Goal: Task Accomplishment & Management: Use online tool/utility

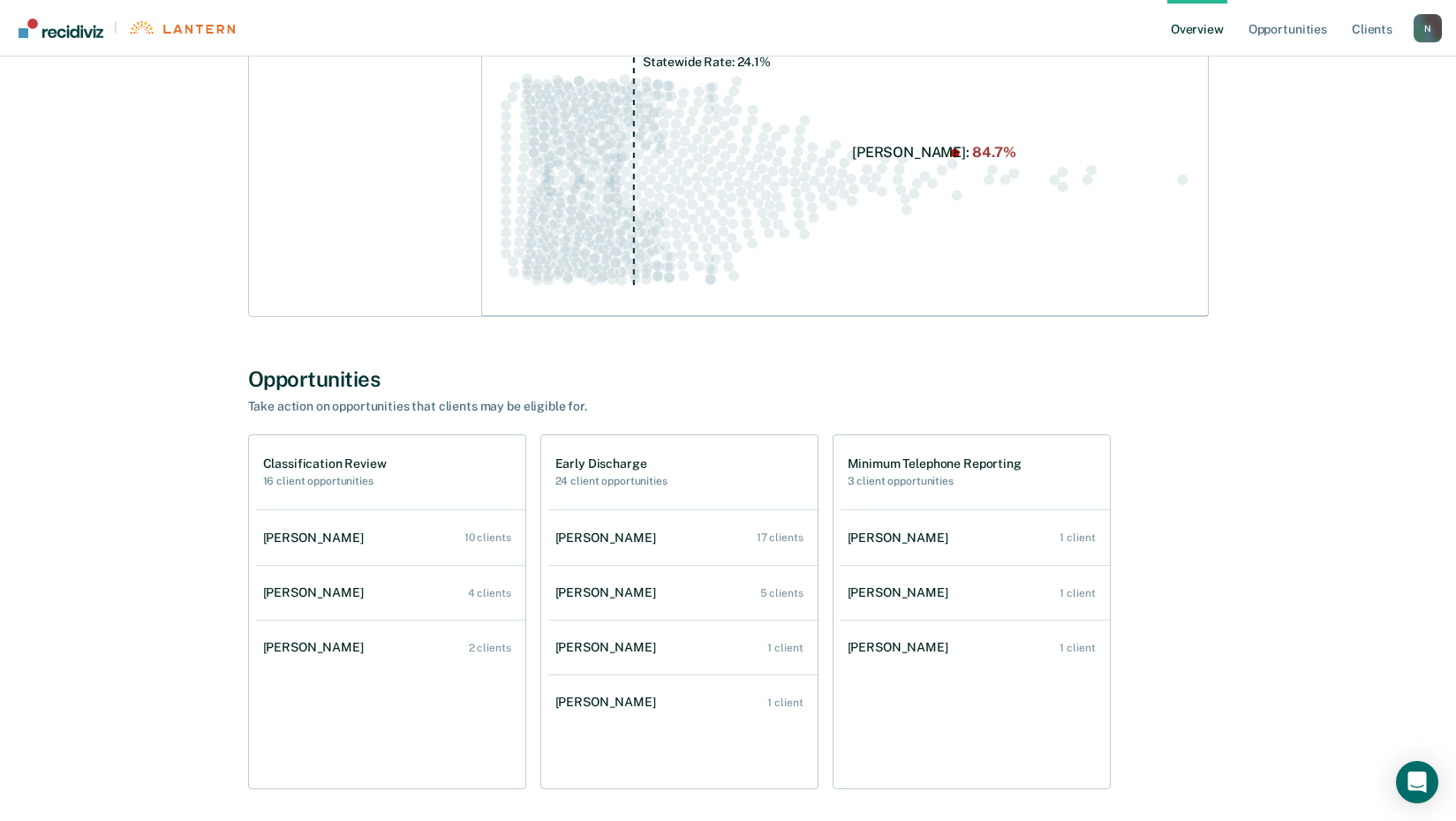
scroll to position [681, 0]
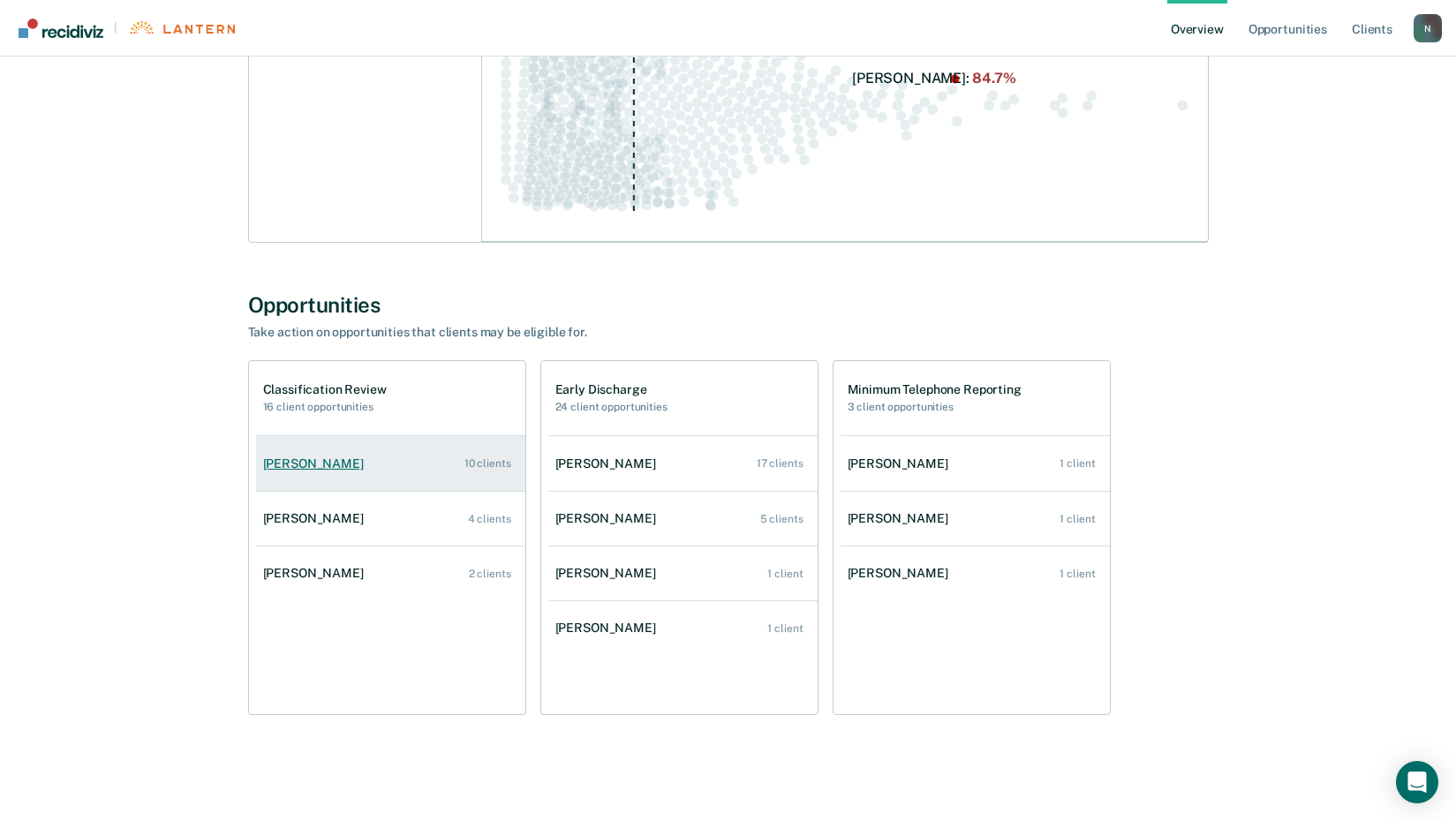
click at [492, 469] on div "10 clients" at bounding box center [488, 463] width 47 height 12
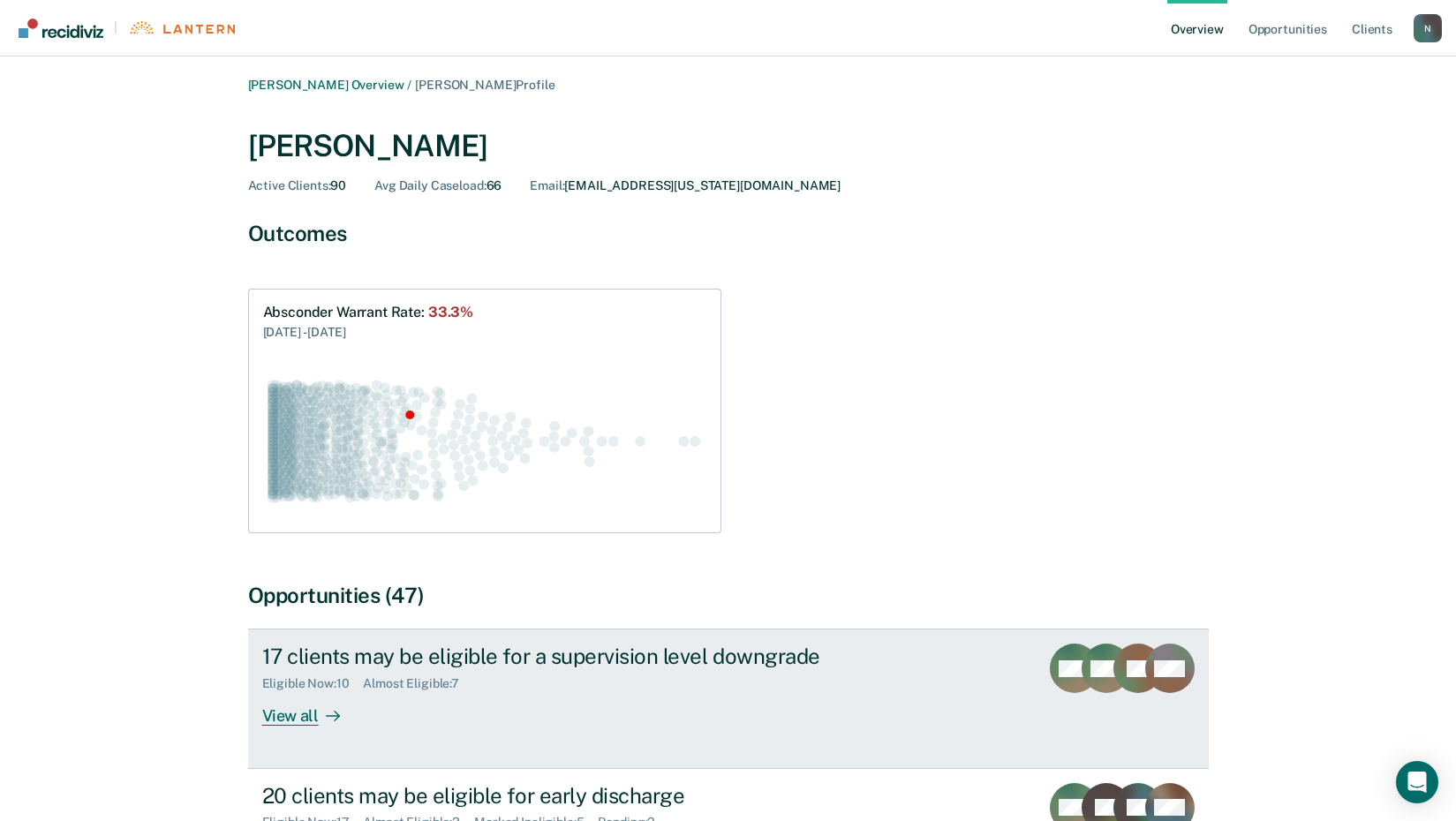
click at [305, 715] on div "View all" at bounding box center [312, 709] width 99 height 35
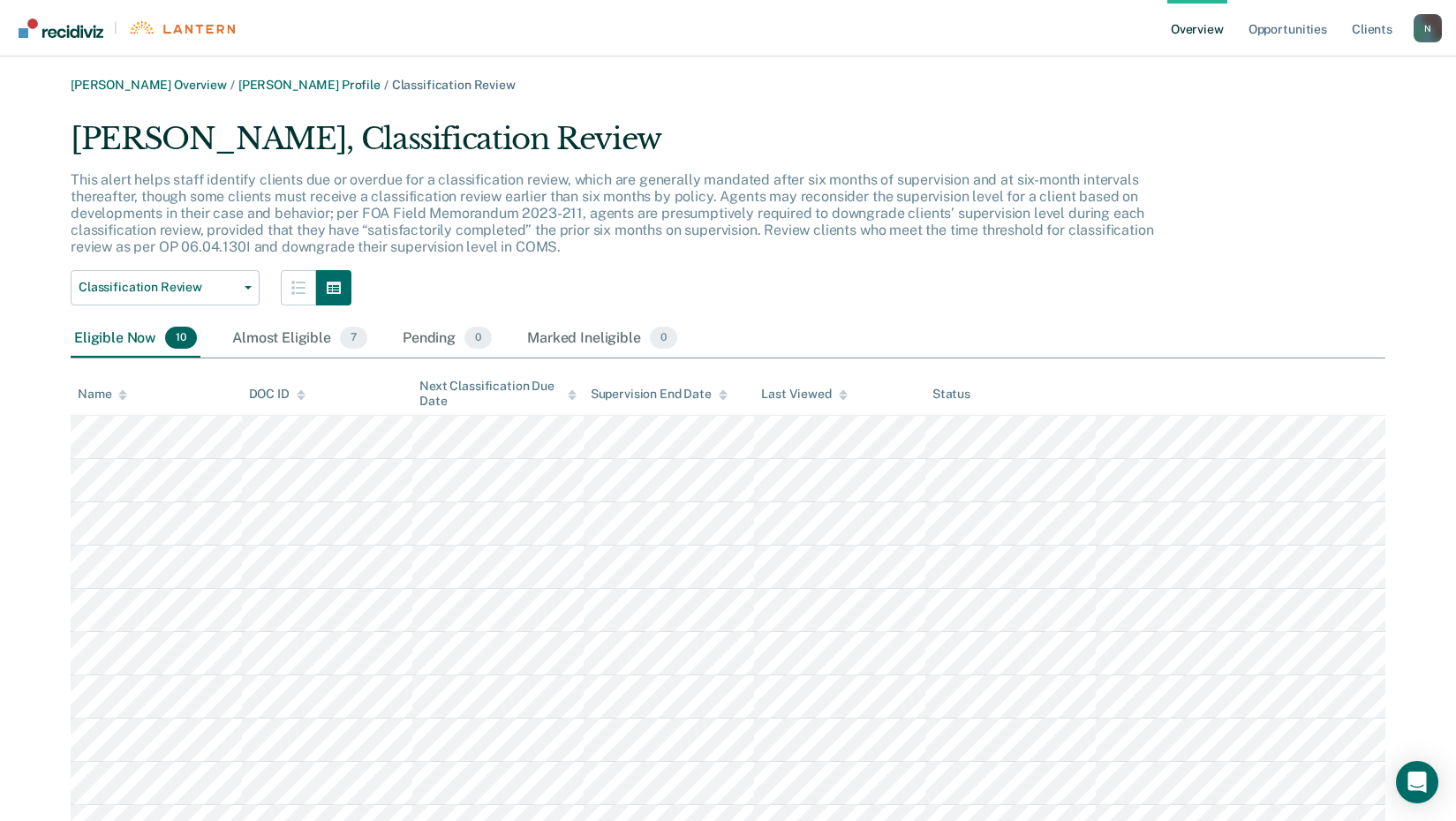
scroll to position [84, 0]
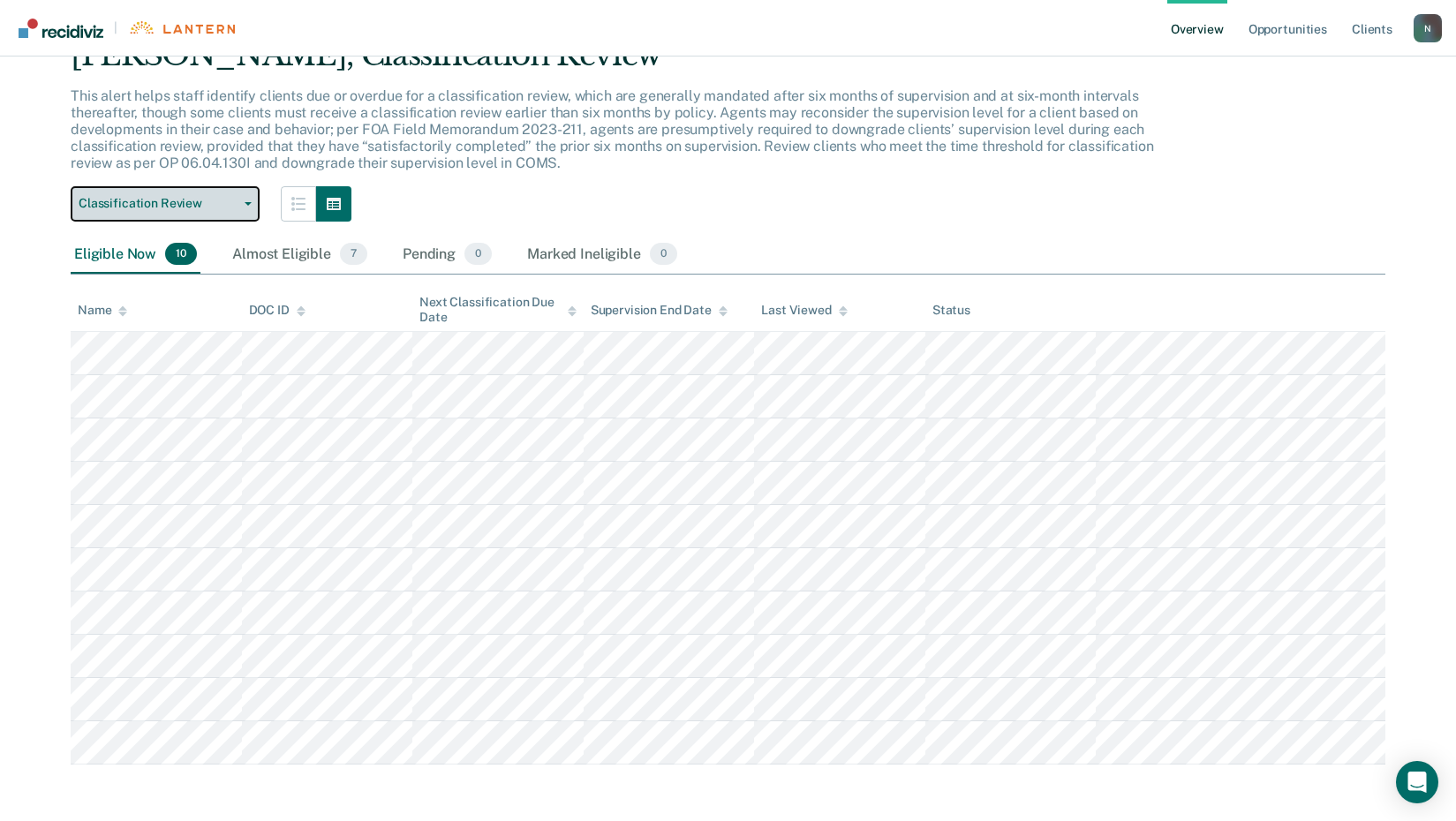
click at [235, 211] on button "Classification Review" at bounding box center [164, 204] width 189 height 36
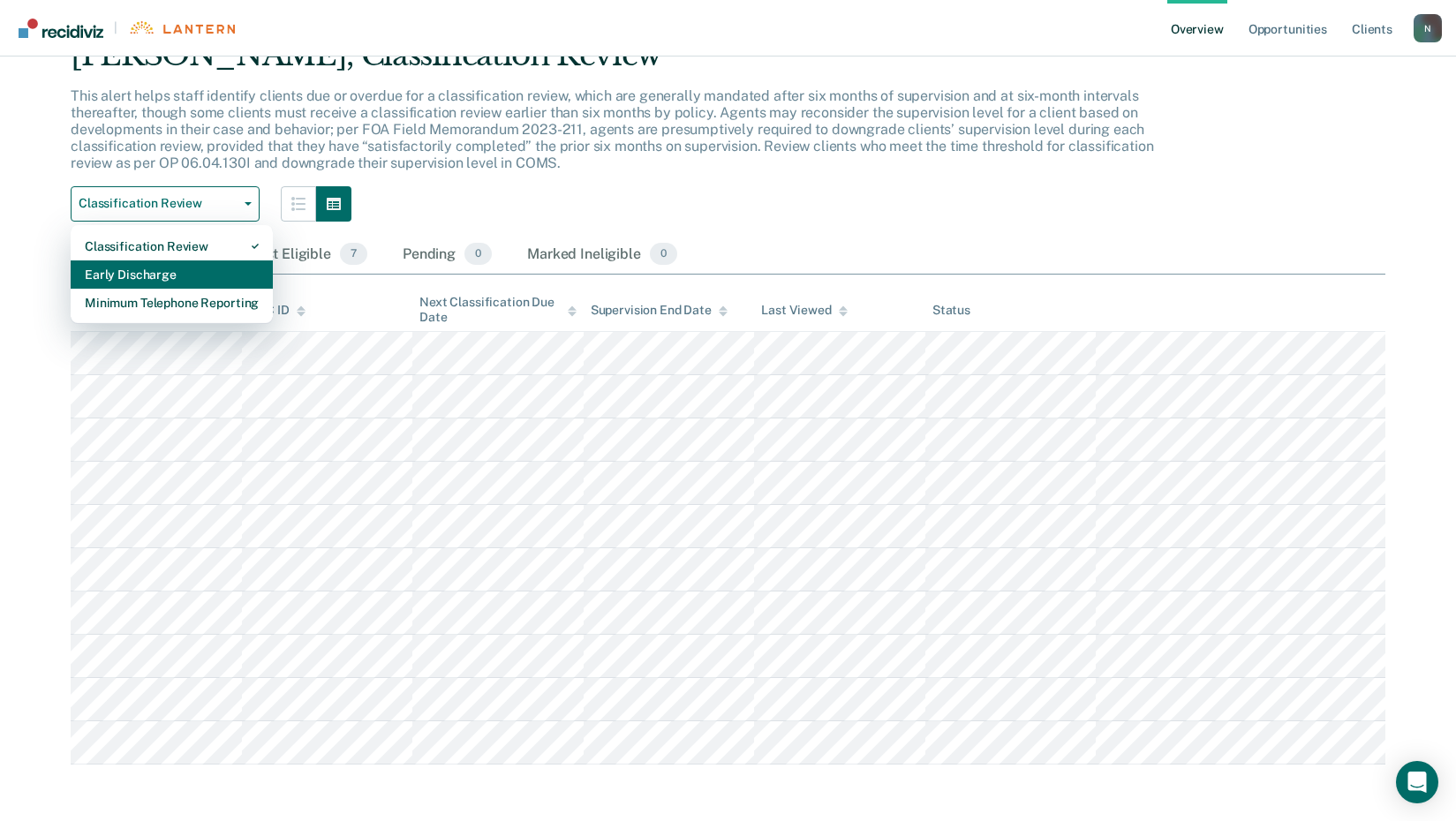
click at [134, 282] on div "Early Discharge" at bounding box center [171, 274] width 174 height 28
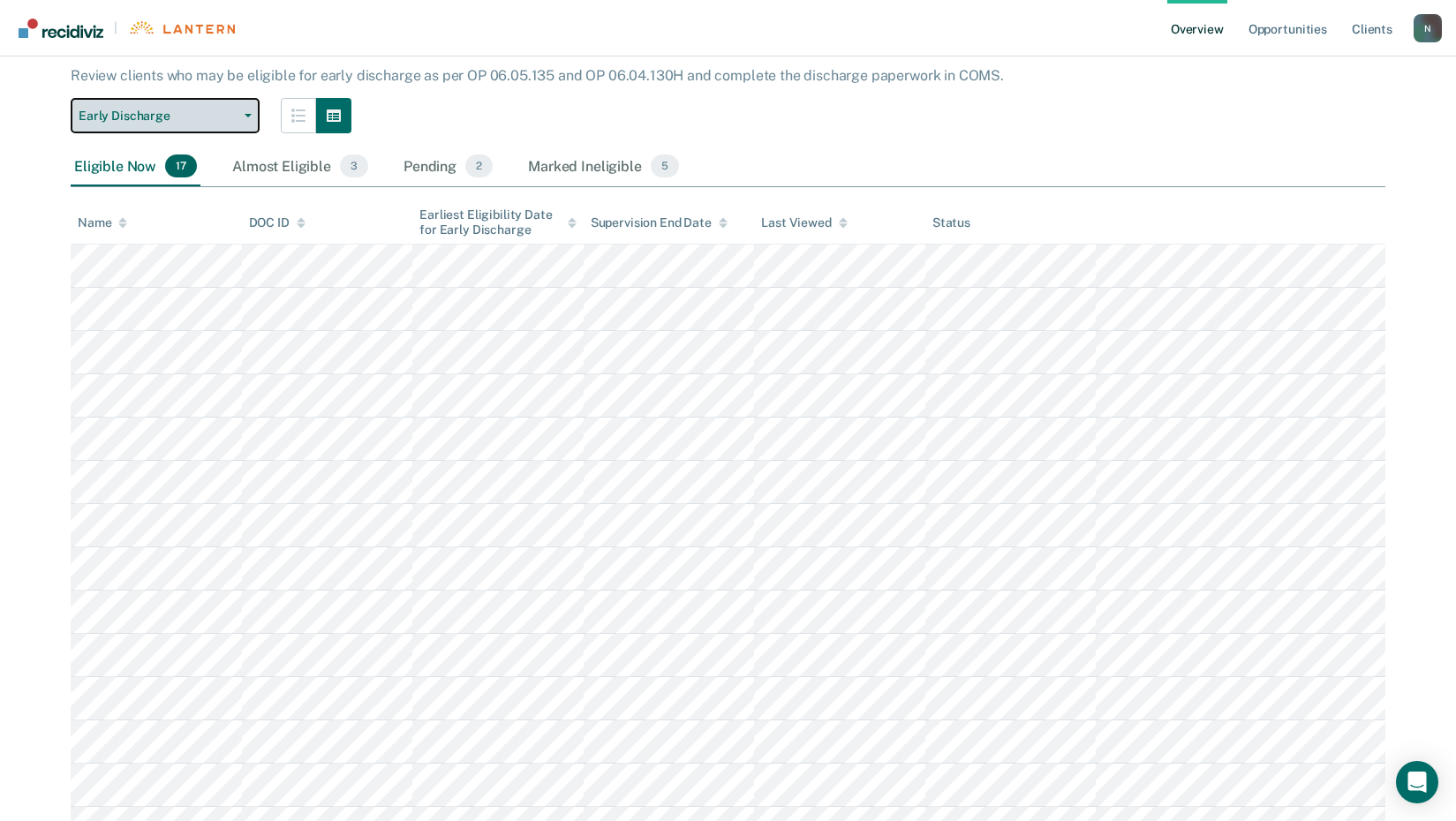
scroll to position [84, 0]
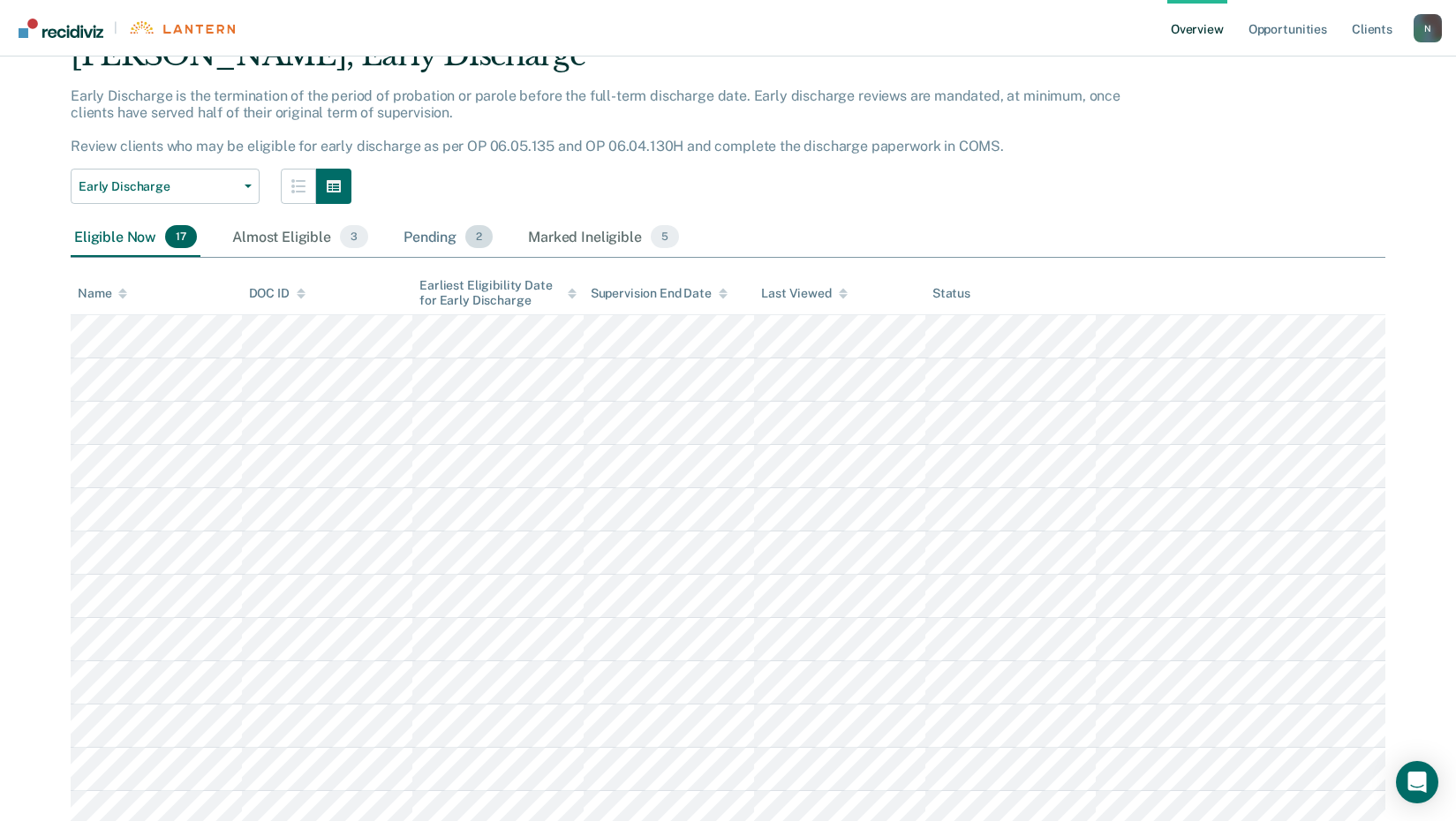
click at [455, 235] on div "Pending 2" at bounding box center [448, 237] width 96 height 38
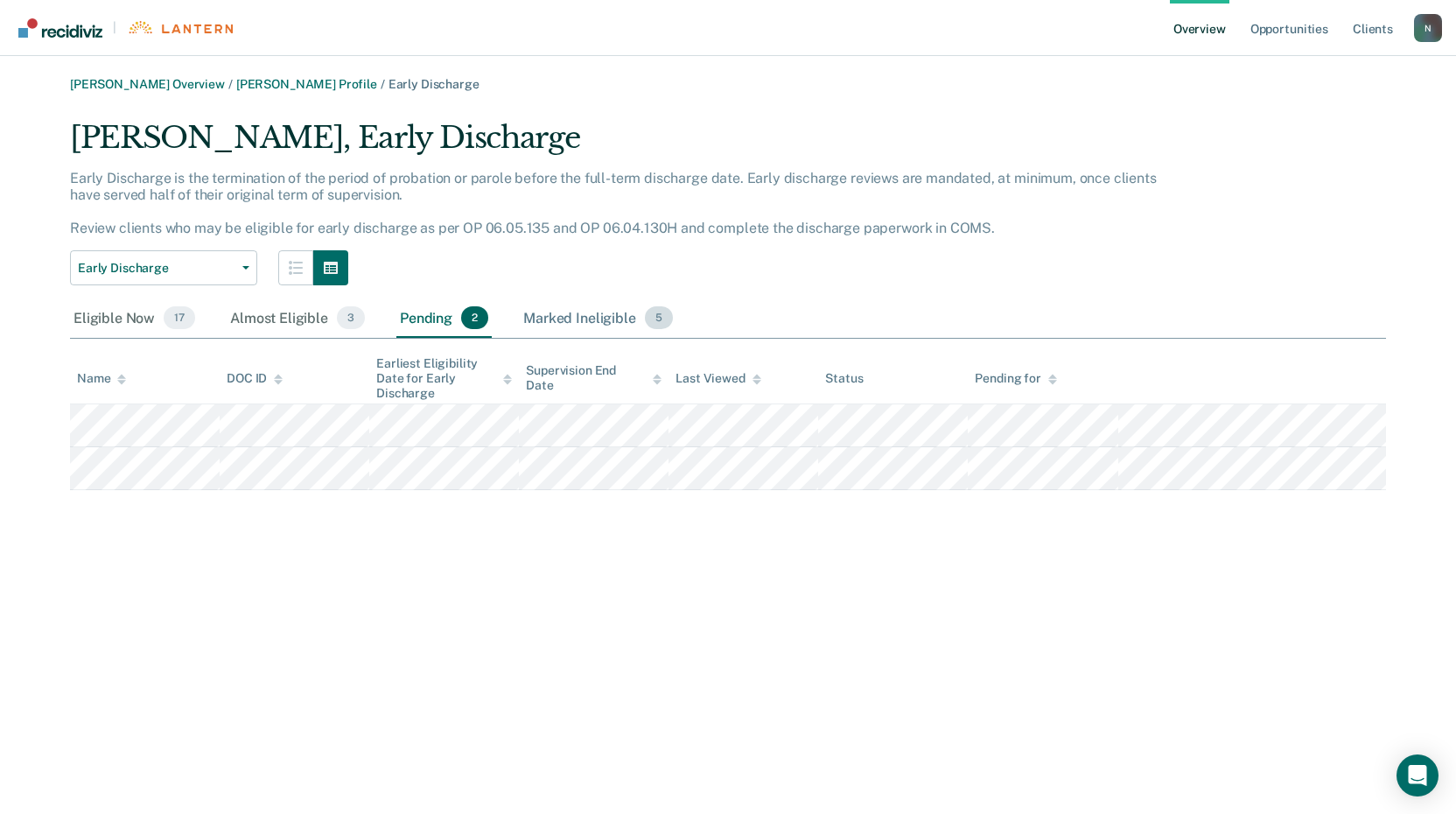
click at [589, 316] on div "Marked Ineligible 5" at bounding box center [597, 318] width 156 height 38
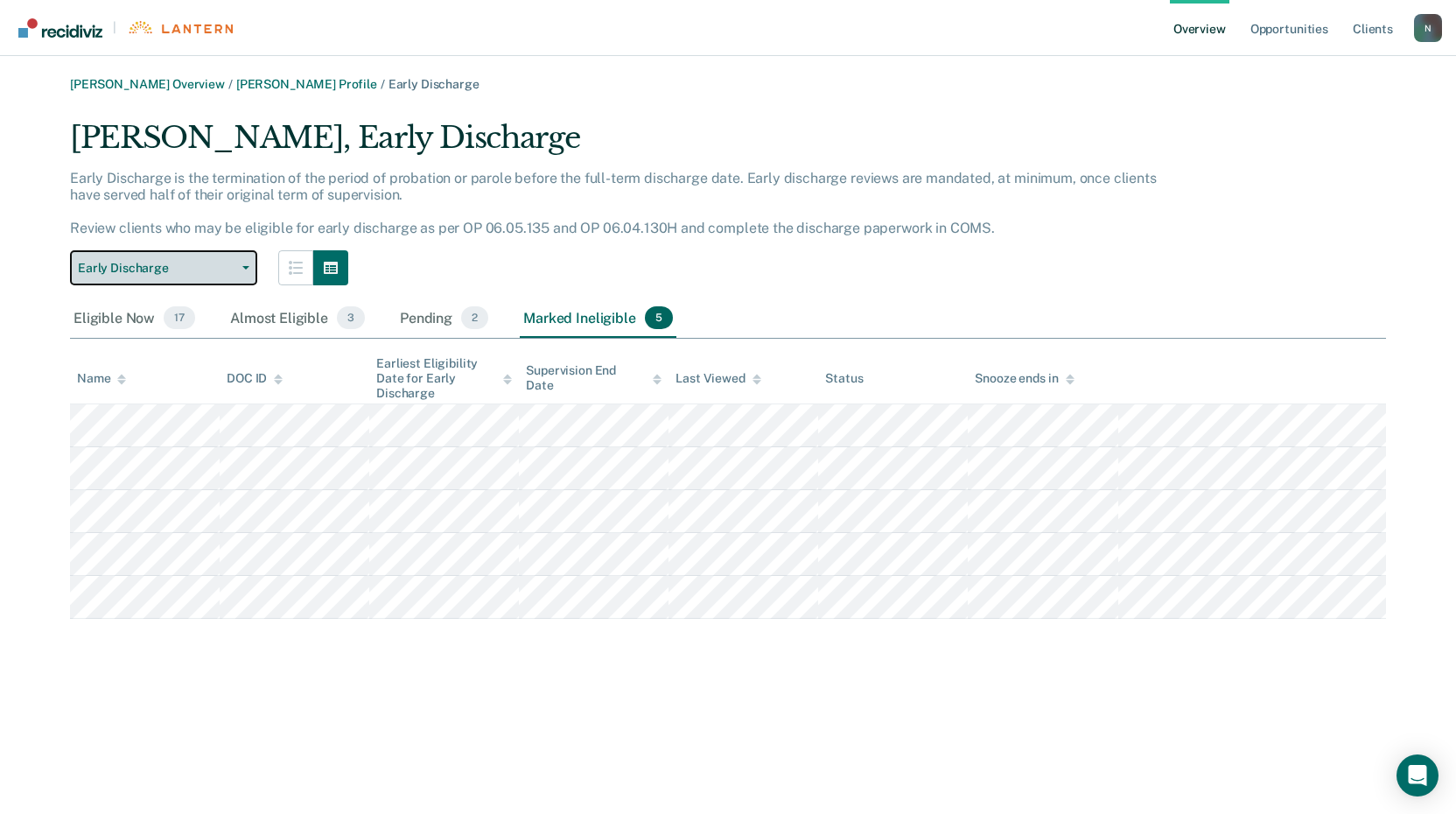
click at [239, 267] on span "button" at bounding box center [242, 268] width 14 height 4
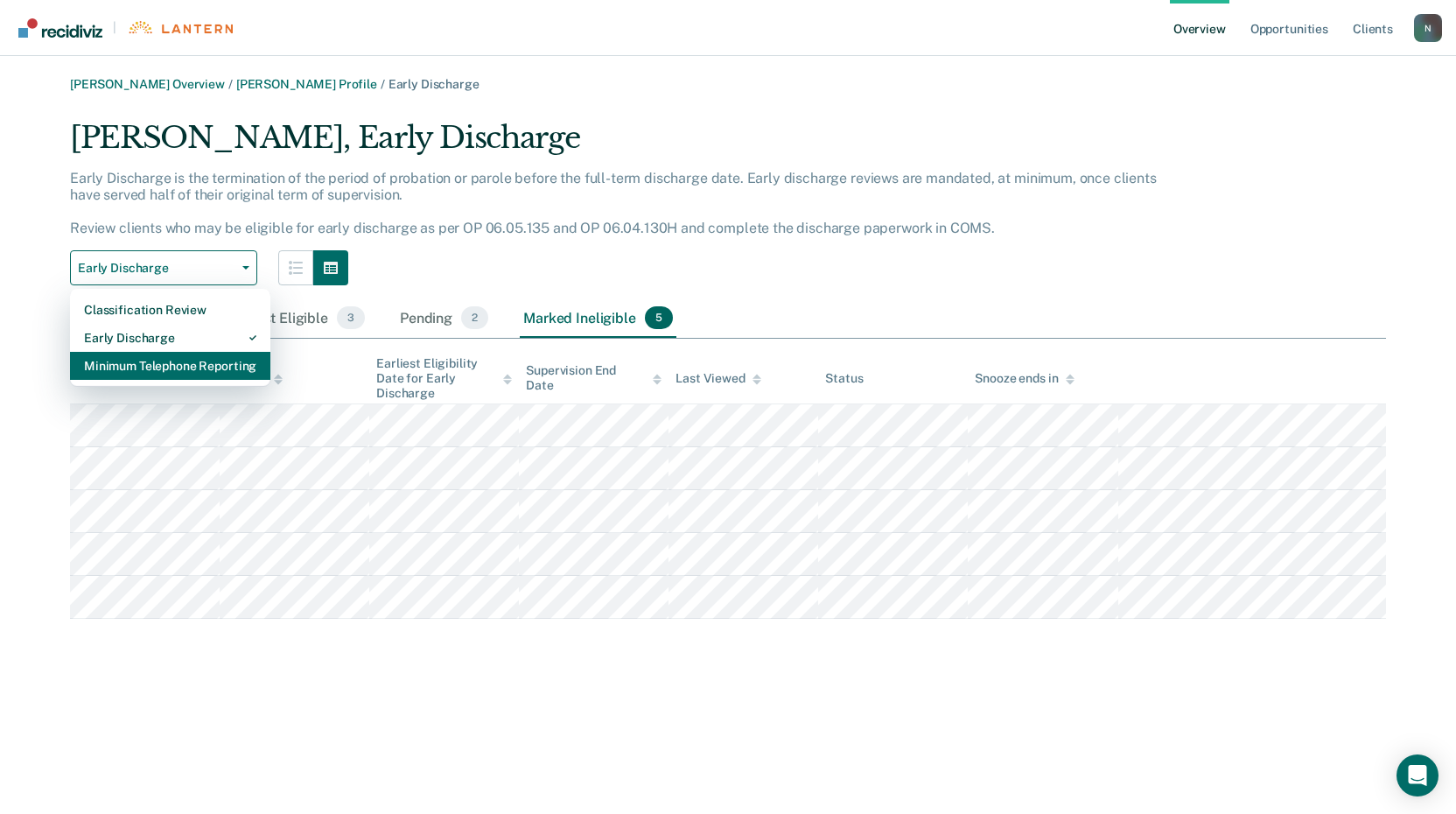
click at [180, 360] on div "Minimum Telephone Reporting" at bounding box center [170, 365] width 172 height 28
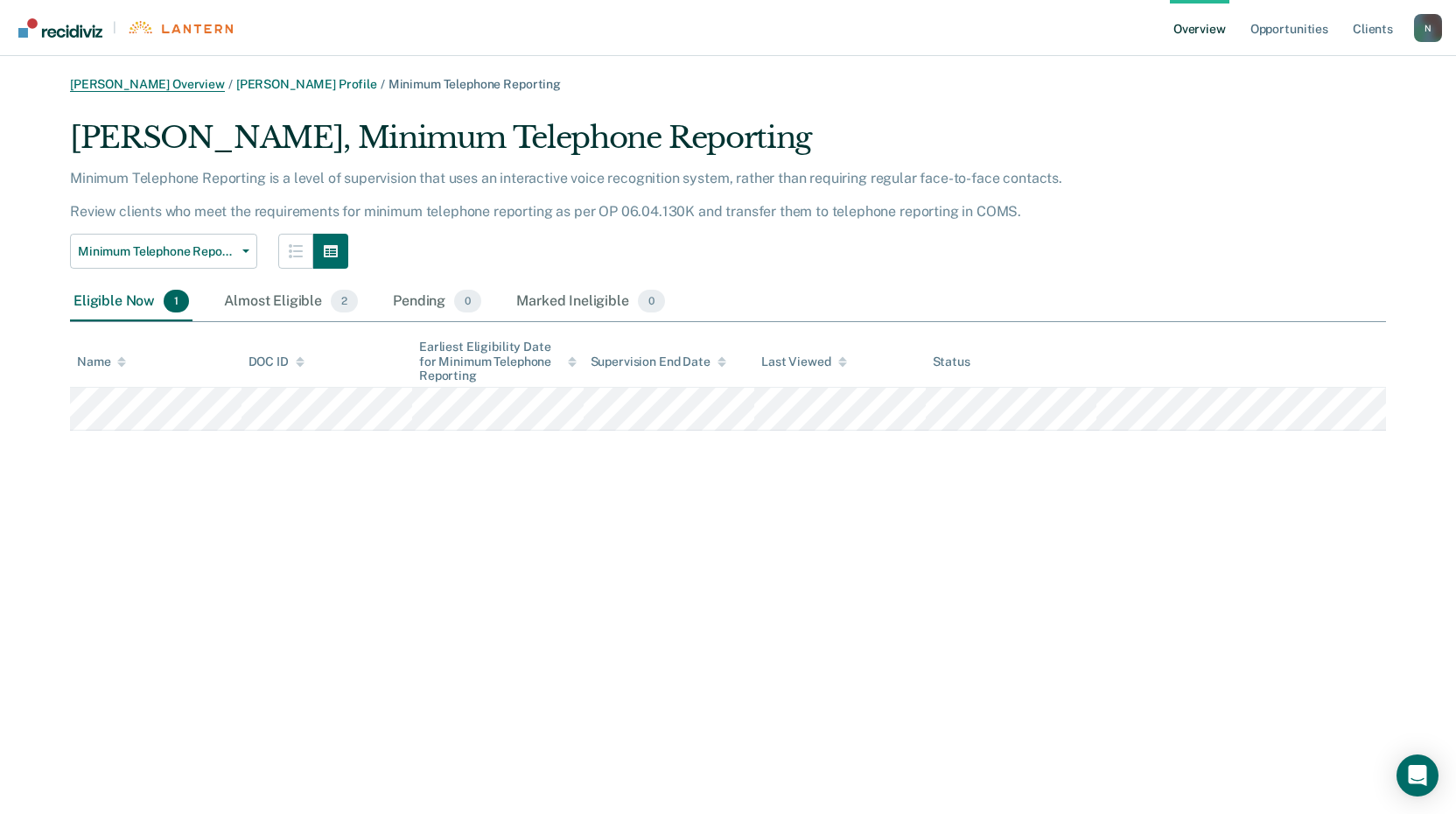
click at [181, 81] on link "[PERSON_NAME] Overview" at bounding box center [147, 85] width 155 height 15
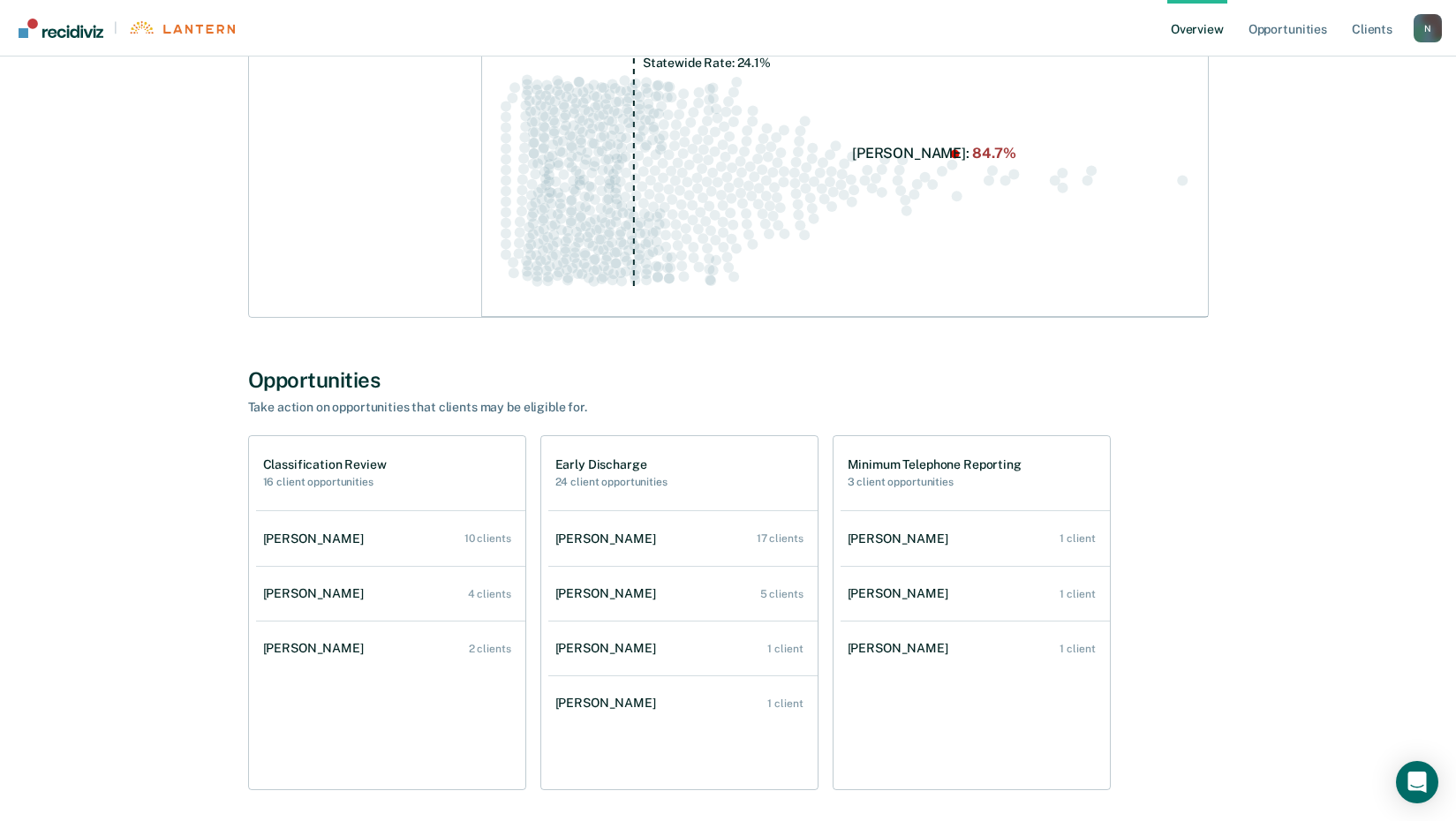
scroll to position [618, 0]
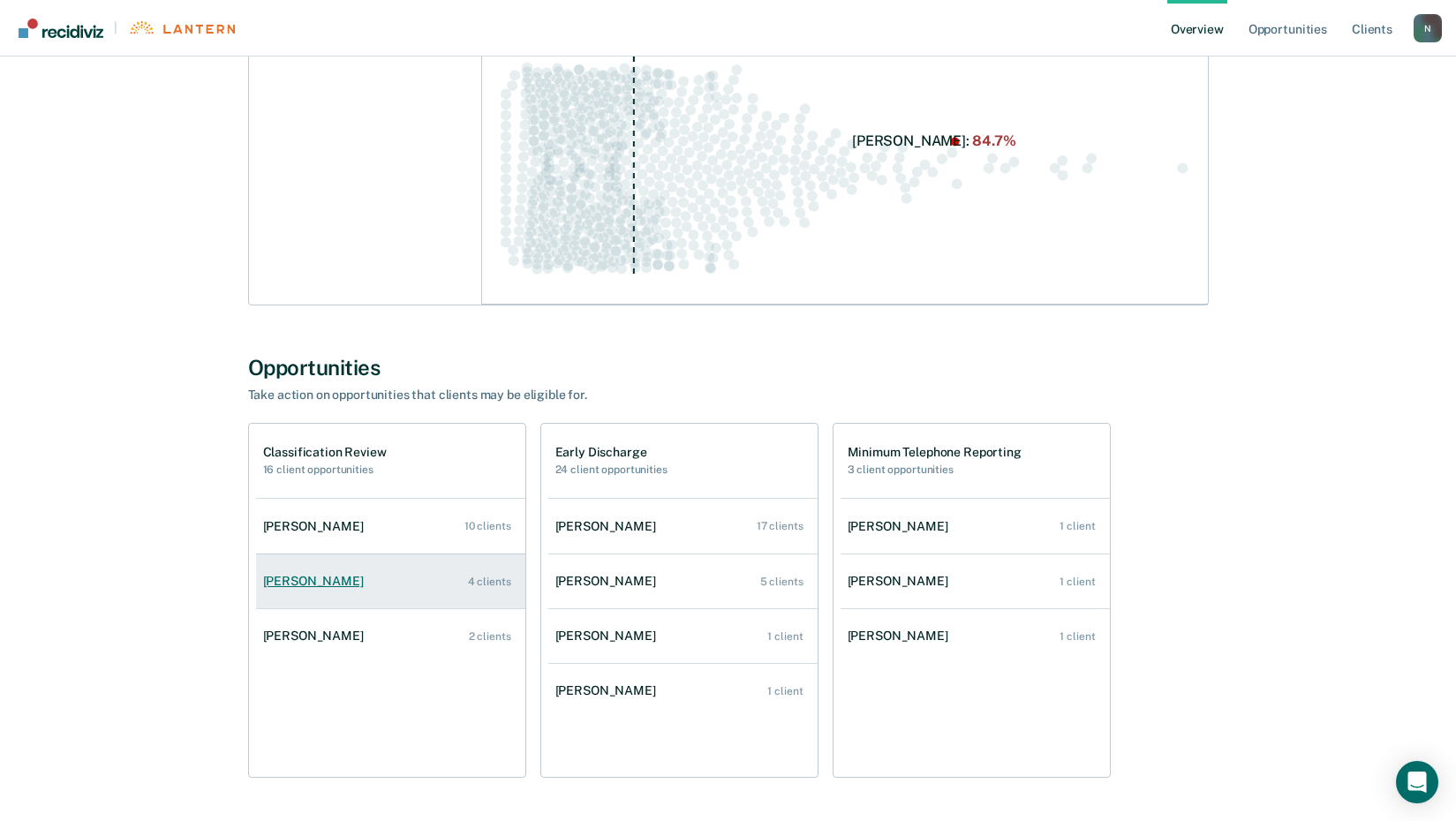
click at [307, 582] on div "[PERSON_NAME]" at bounding box center [317, 582] width 108 height 15
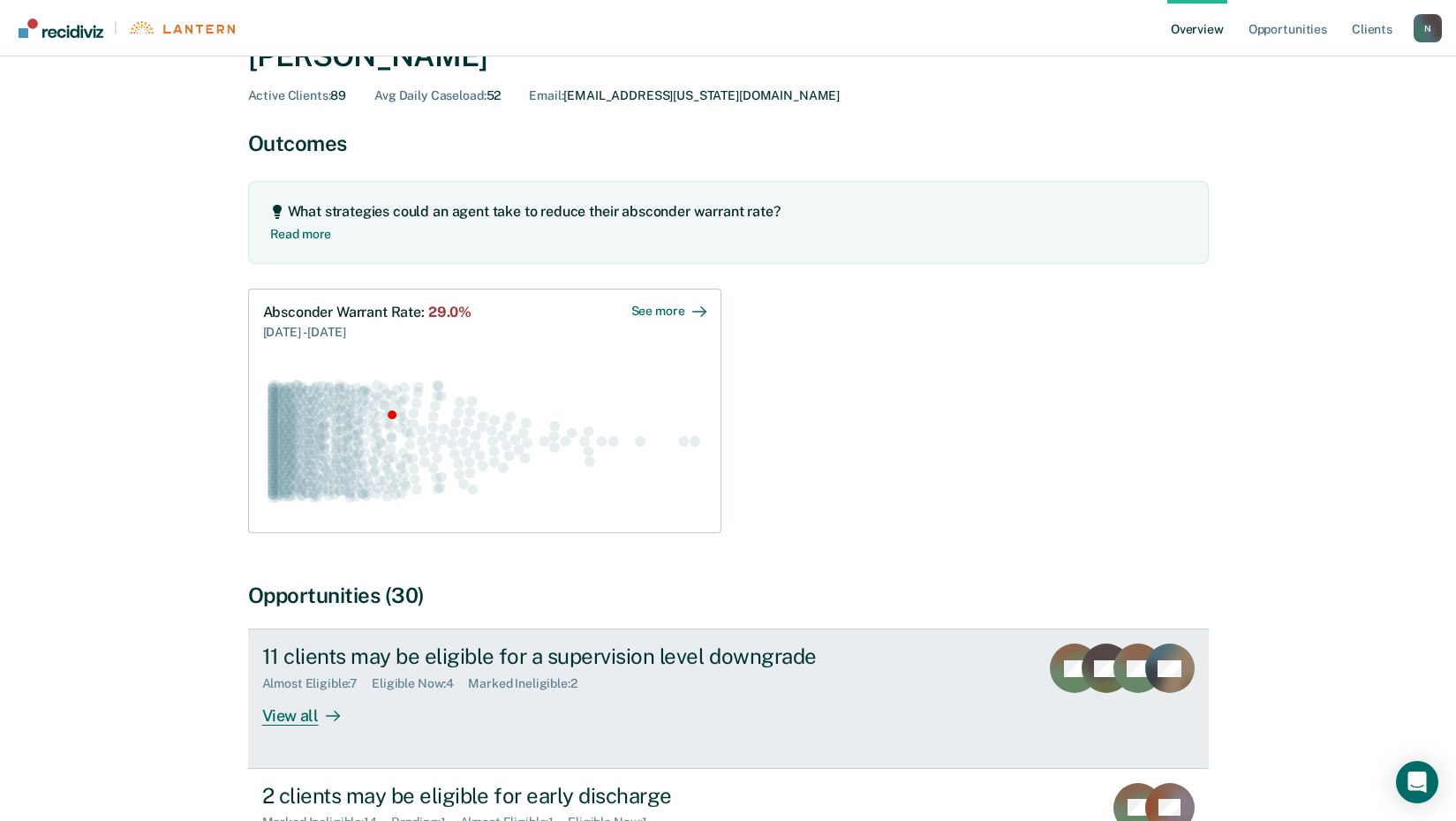
scroll to position [265, 0]
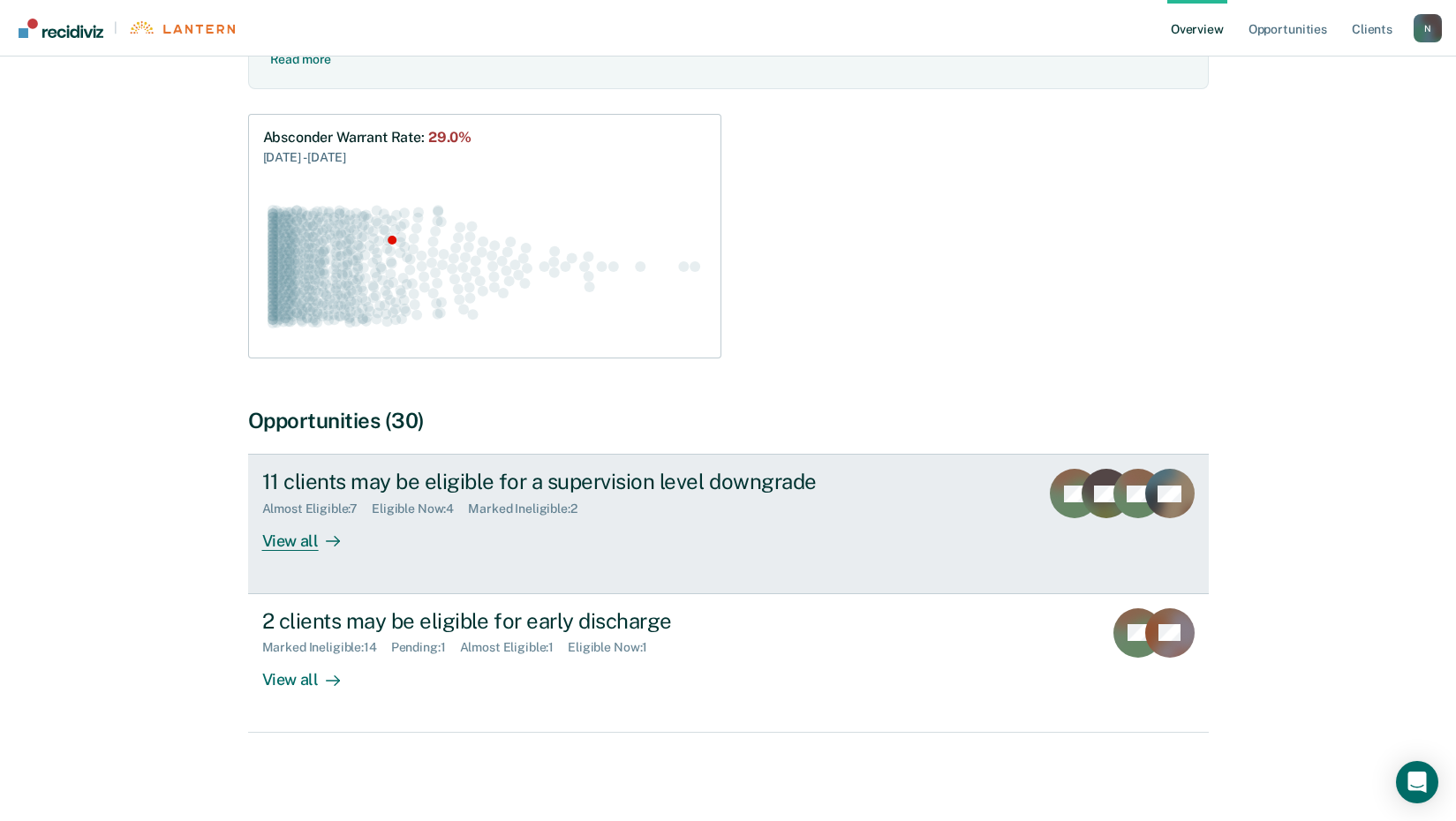
click at [290, 543] on div "View all" at bounding box center [312, 534] width 99 height 35
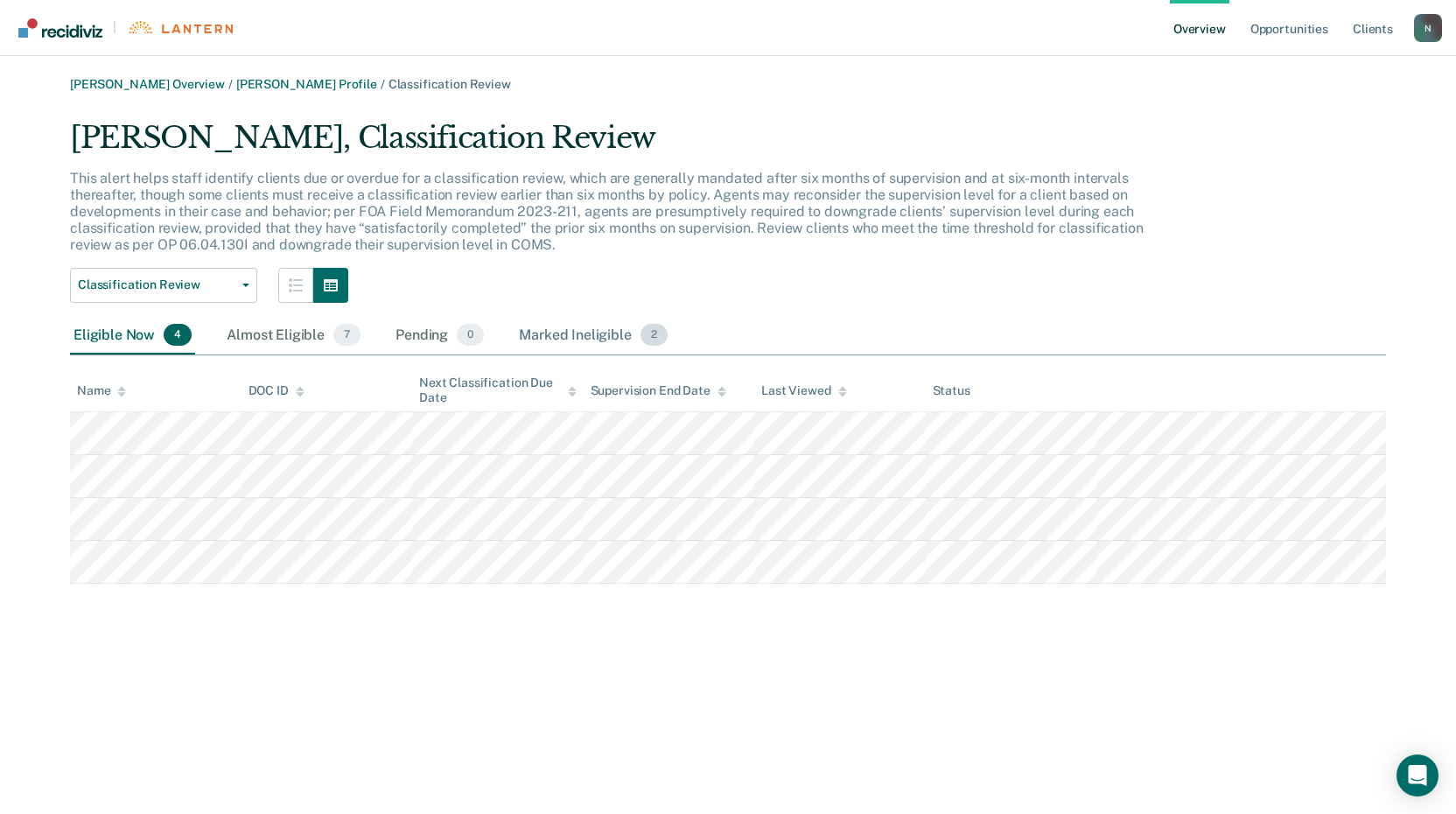
click at [599, 342] on div "Marked Ineligible 2" at bounding box center [593, 336] width 155 height 38
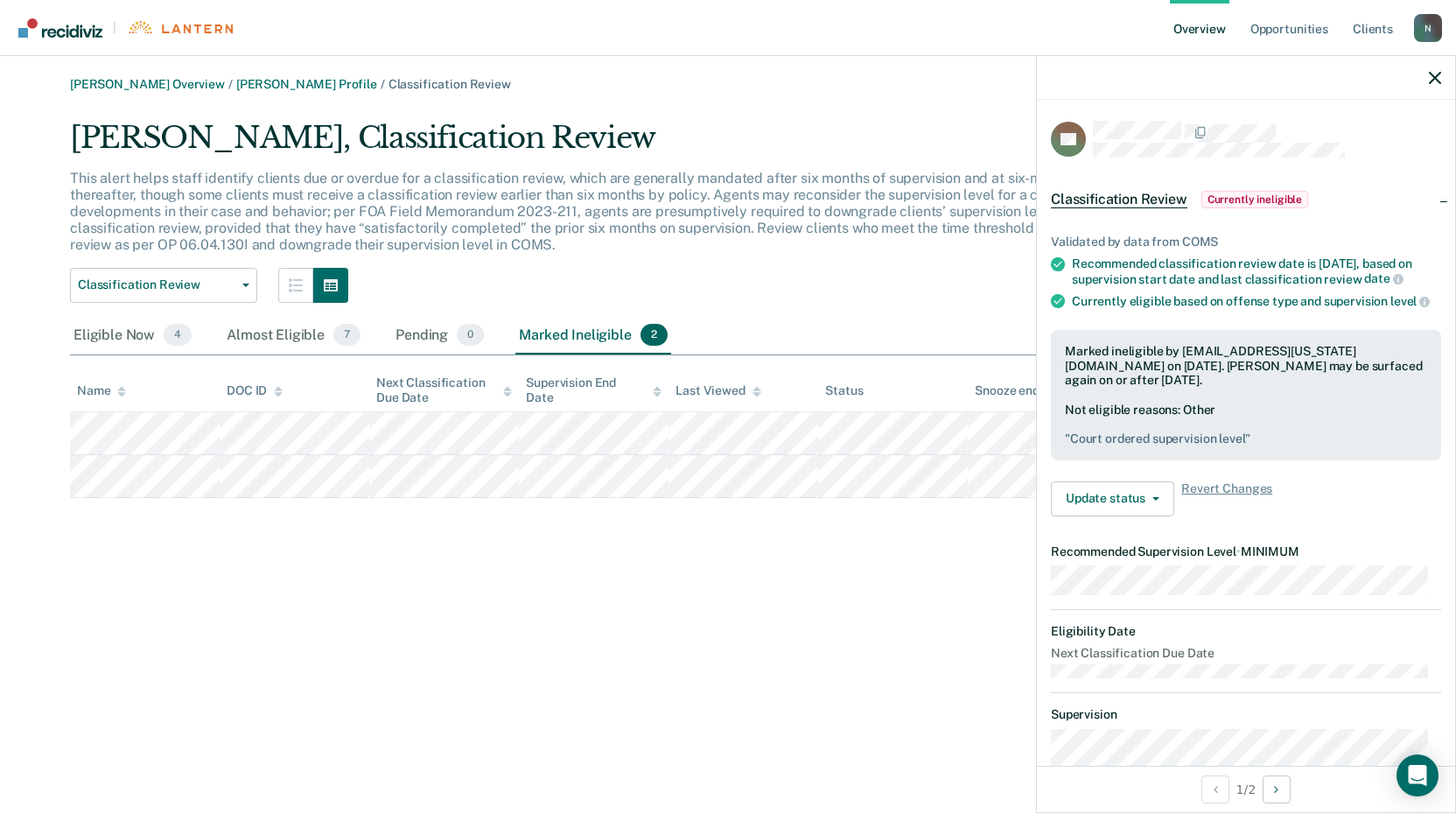
click at [811, 586] on div "[PERSON_NAME] Overview / [PERSON_NAME] Profile / Classification Review [PERSON_…" at bounding box center [728, 417] width 1414 height 681
click at [210, 285] on span "Classification Review" at bounding box center [156, 285] width 157 height 15
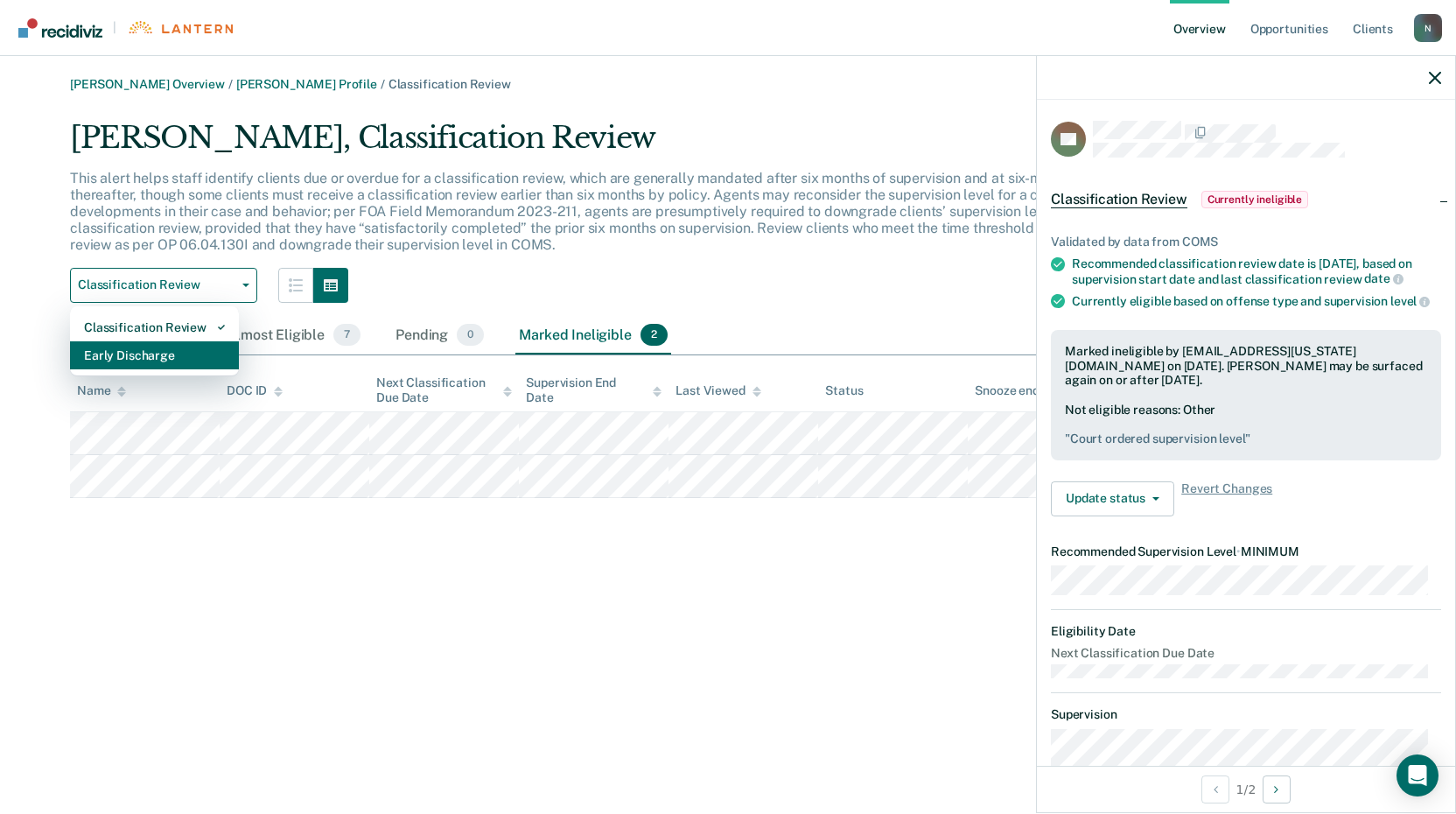
click at [132, 356] on div "Early Discharge" at bounding box center [154, 355] width 141 height 28
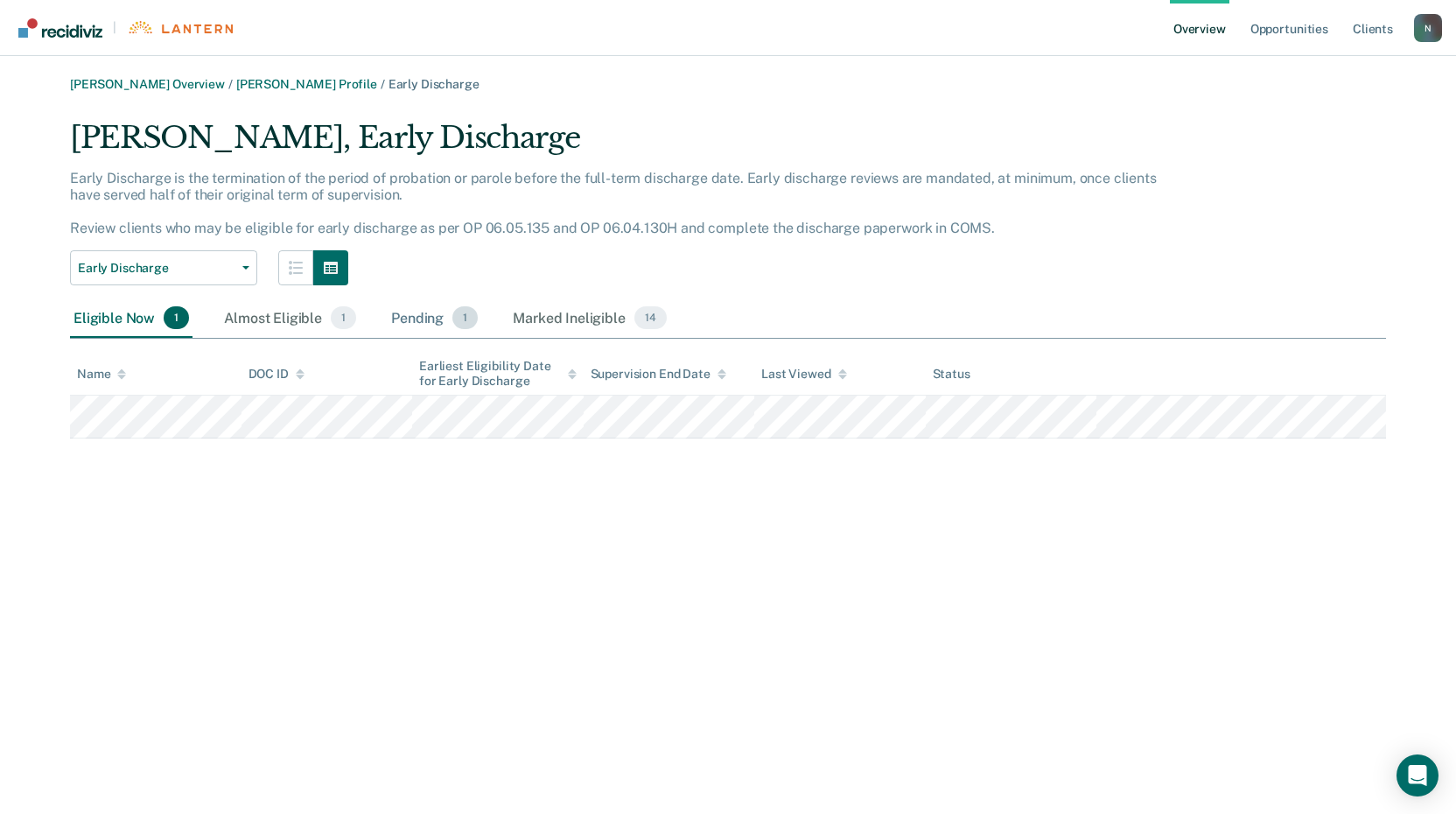
click at [449, 317] on div "Pending 1" at bounding box center [435, 318] width 93 height 38
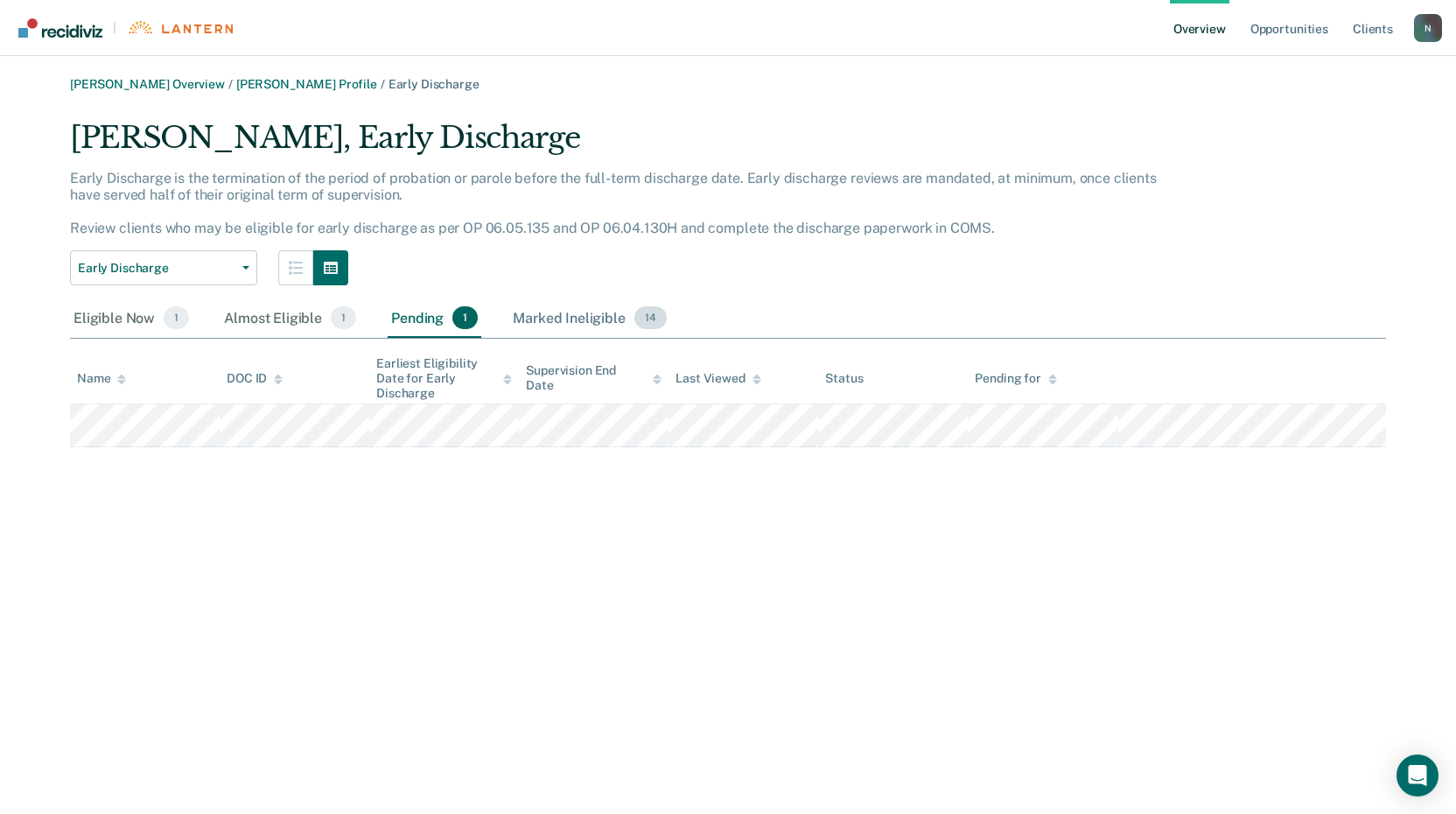
click at [568, 324] on div "Marked Ineligible 14" at bounding box center [589, 318] width 160 height 38
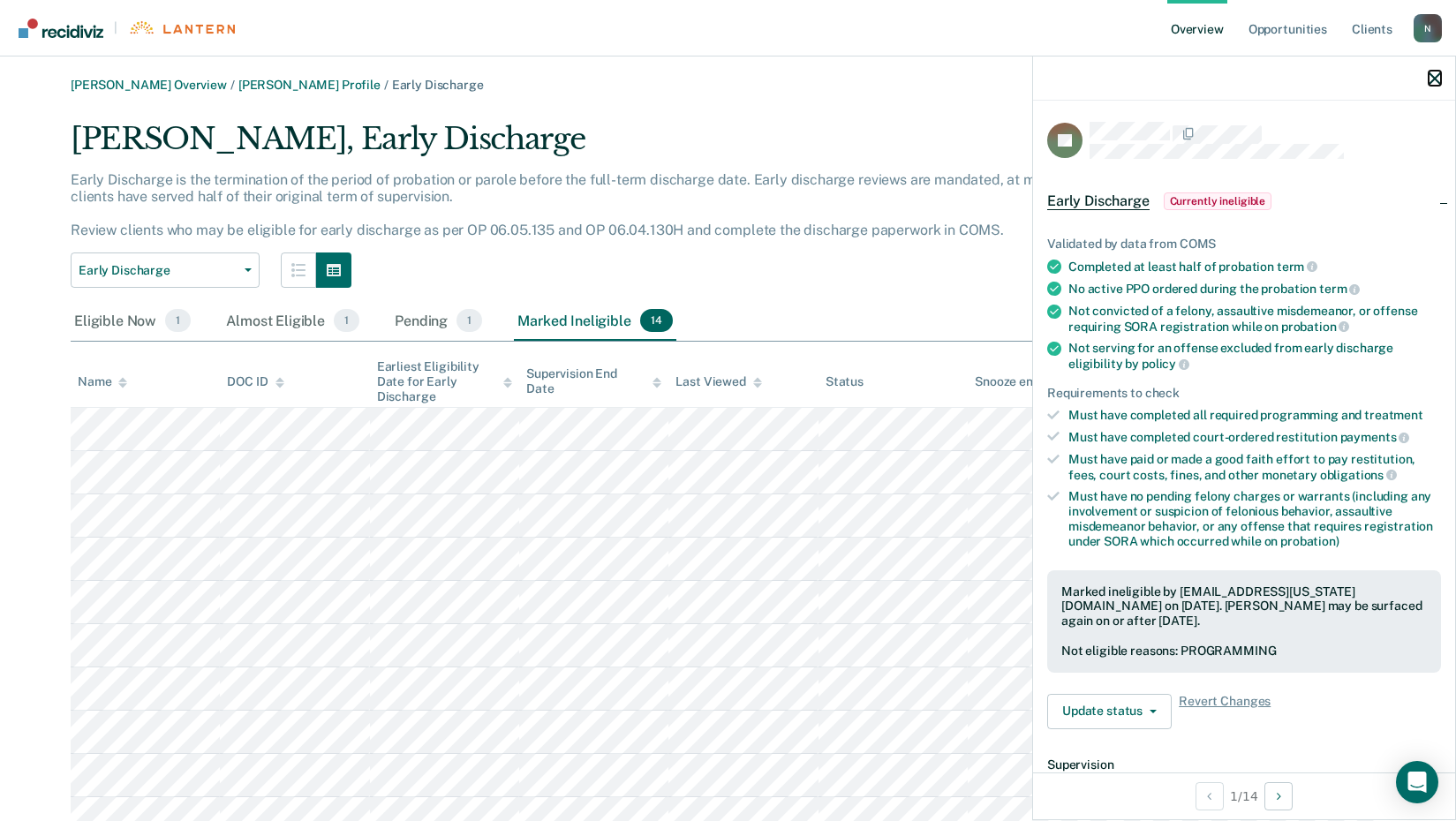
click at [1431, 79] on icon "button" at bounding box center [1435, 78] width 13 height 12
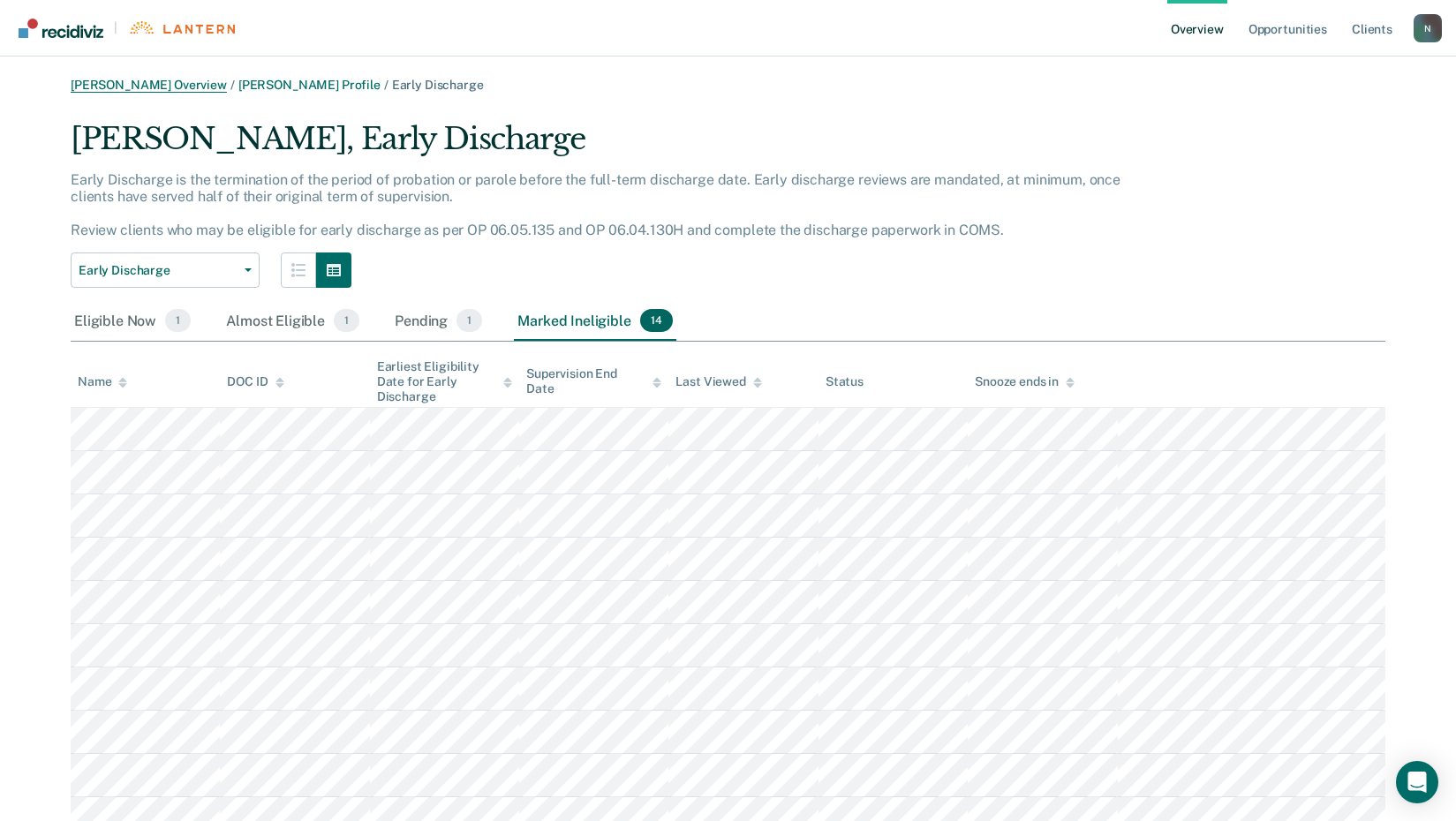
click at [135, 82] on link "[PERSON_NAME] Overview" at bounding box center [148, 86] width 157 height 15
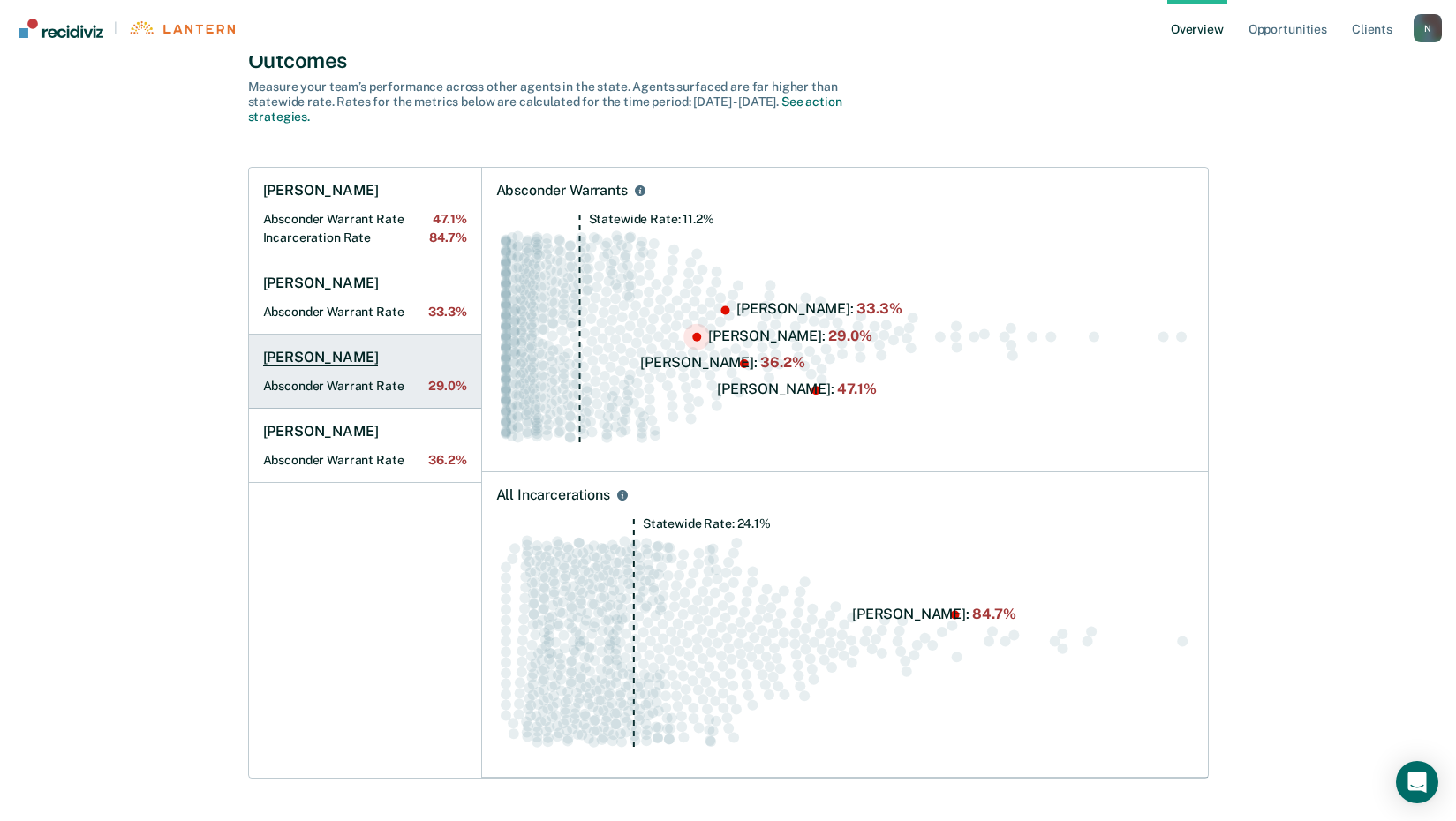
scroll to position [530, 0]
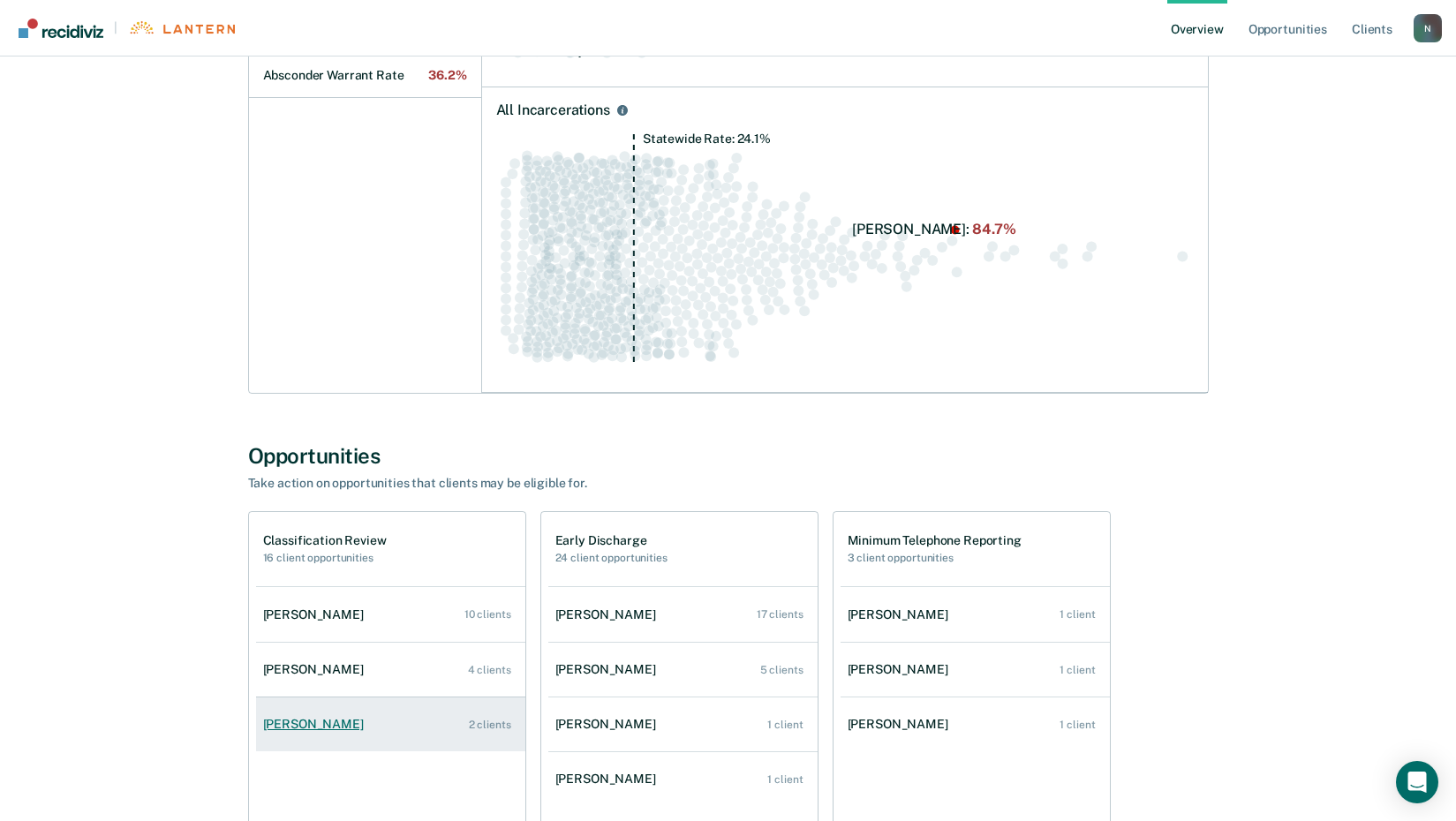
click at [307, 725] on div "[PERSON_NAME]" at bounding box center [317, 725] width 108 height 15
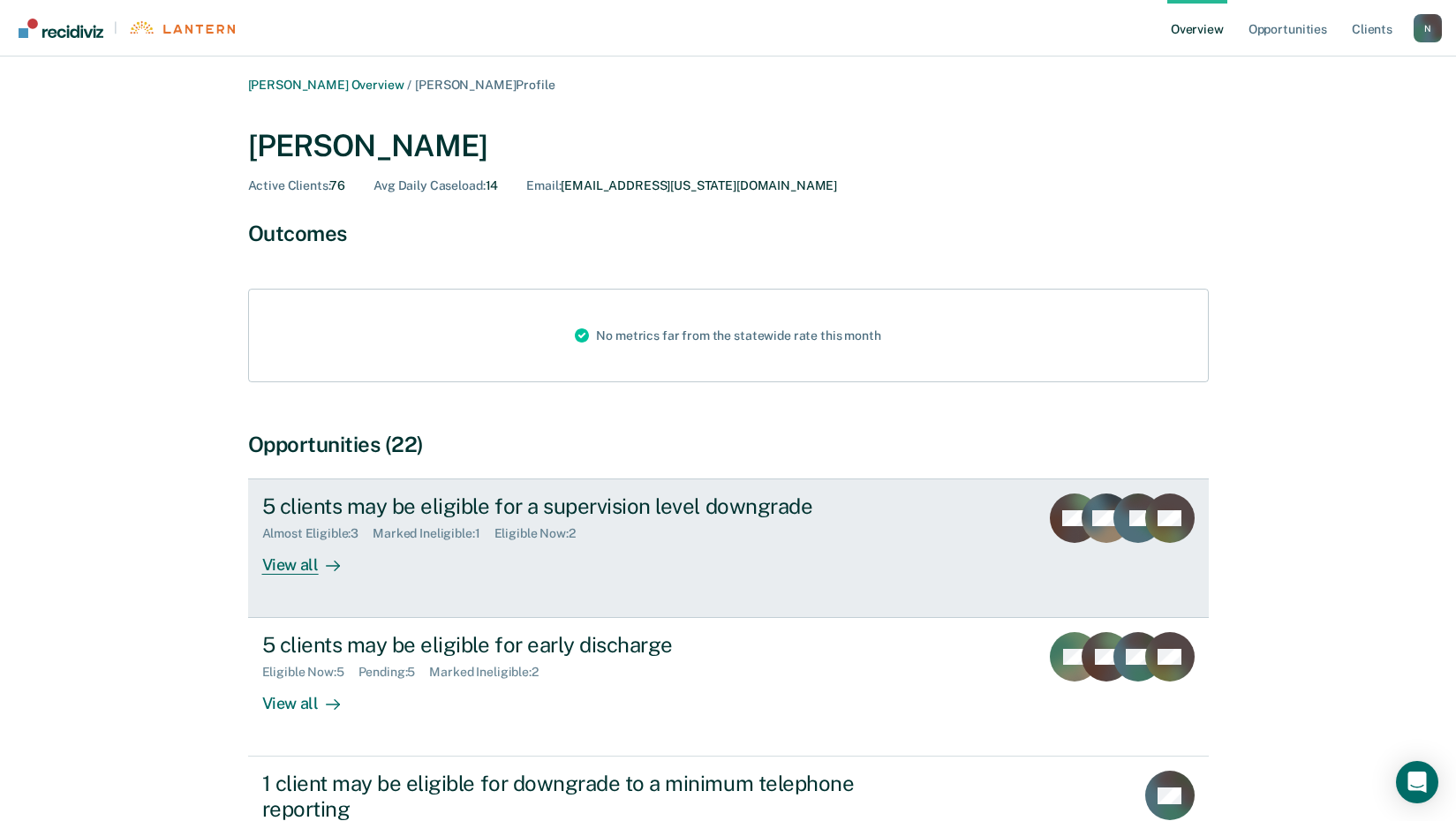
click at [286, 569] on div "View all" at bounding box center [312, 559] width 99 height 35
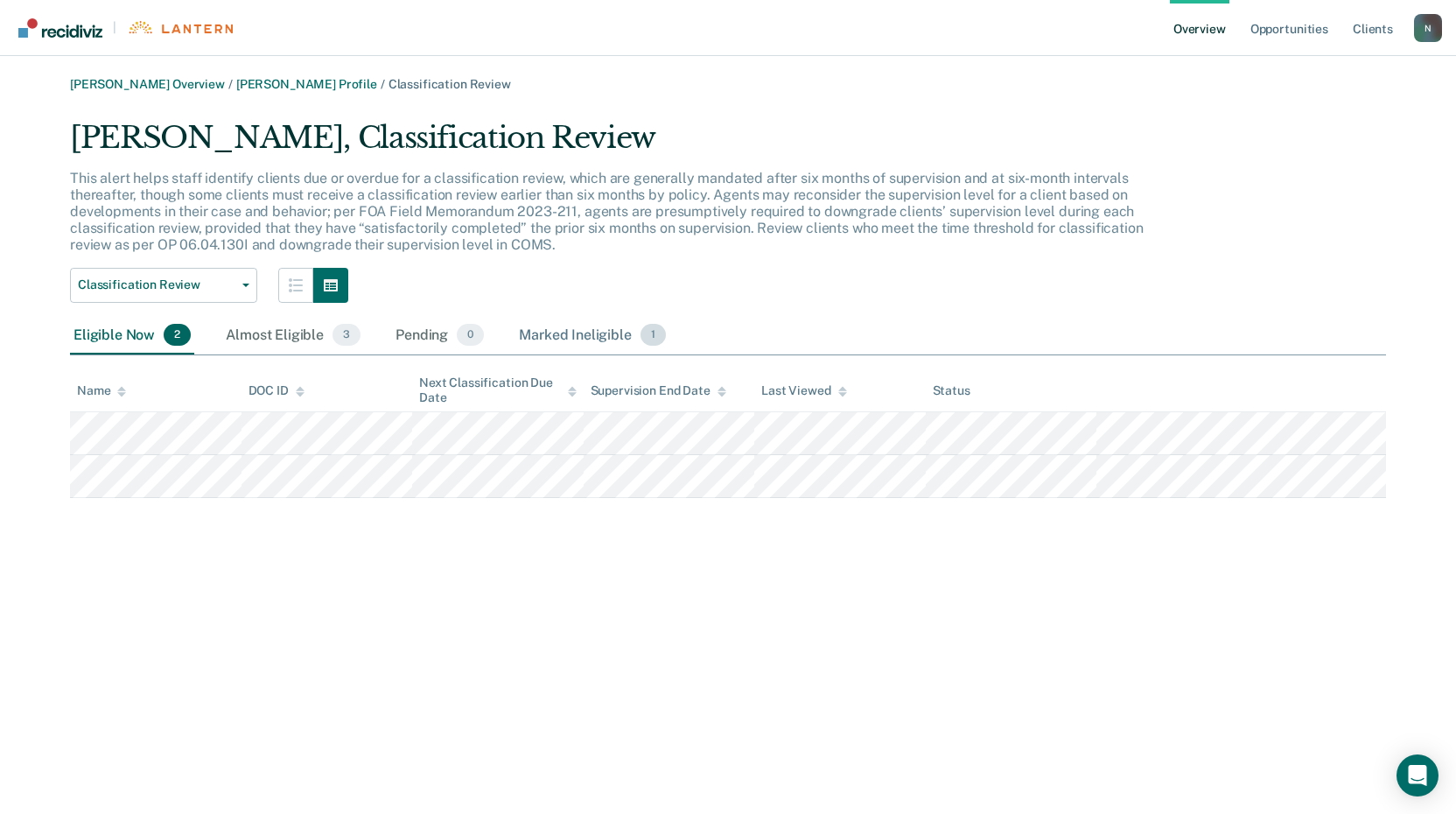
click at [552, 341] on div "Marked Ineligible 1" at bounding box center [593, 336] width 154 height 38
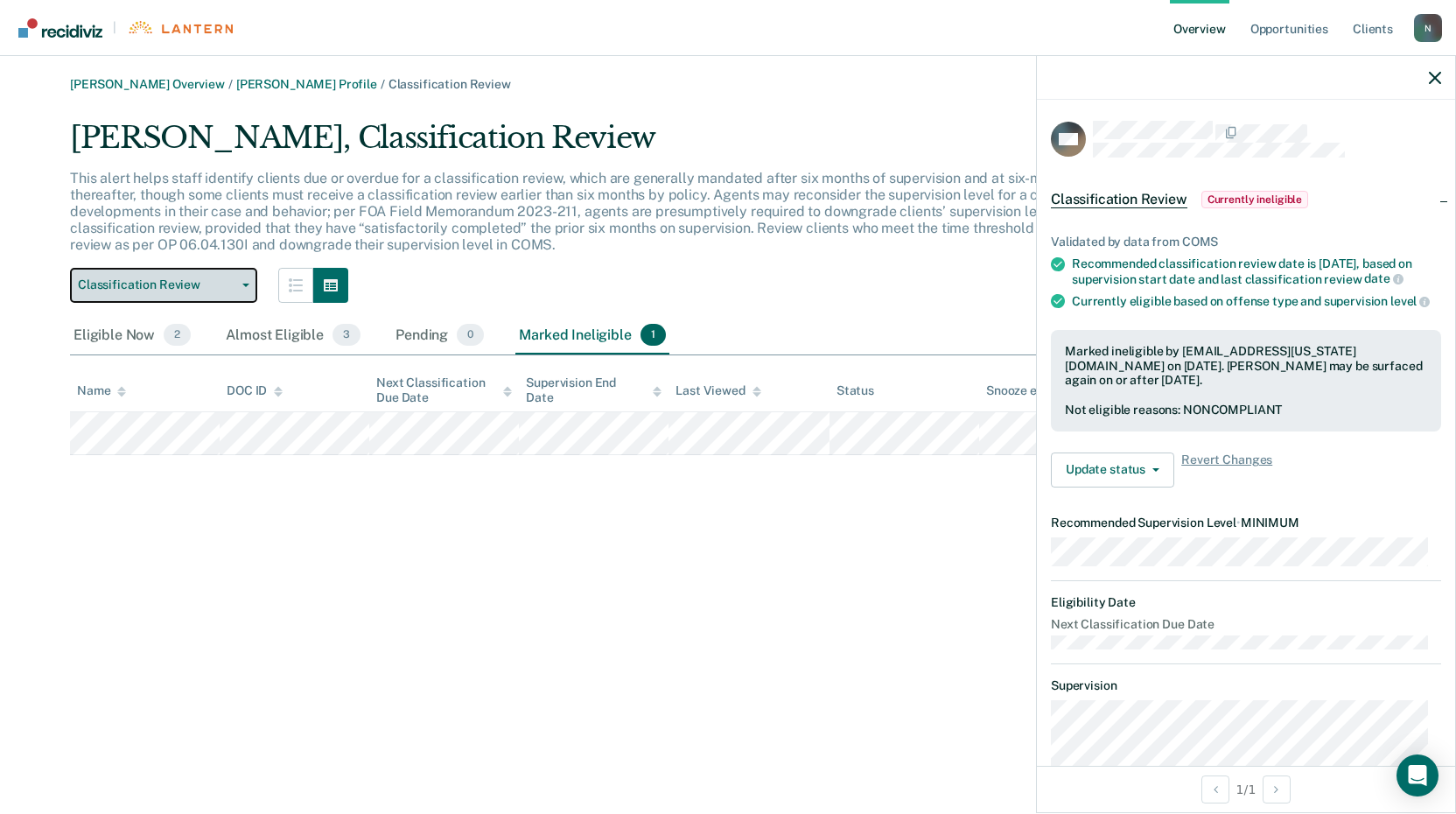
click at [240, 285] on span "button" at bounding box center [242, 286] width 14 height 4
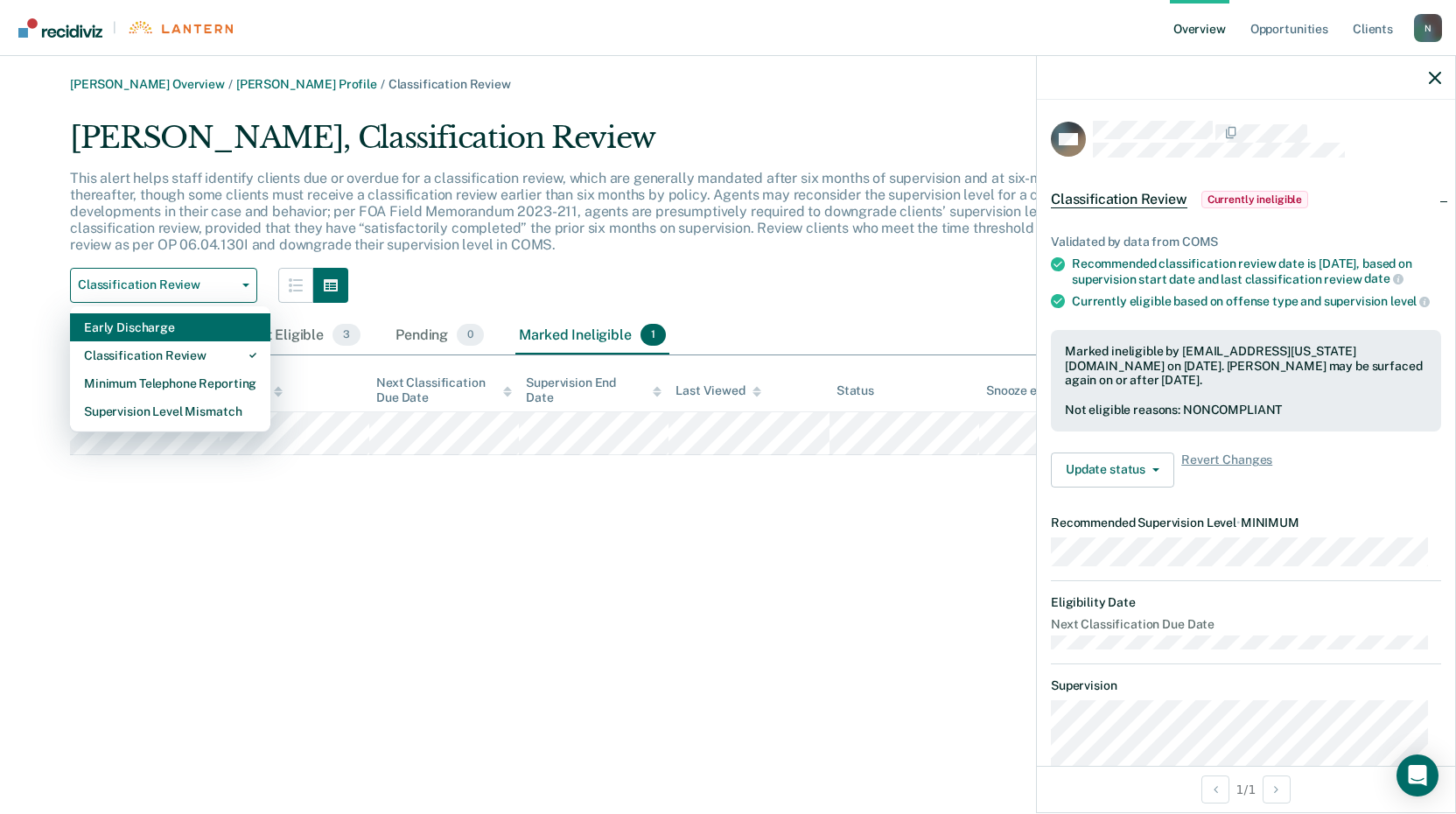
click at [172, 336] on div "Early Discharge" at bounding box center [170, 327] width 172 height 28
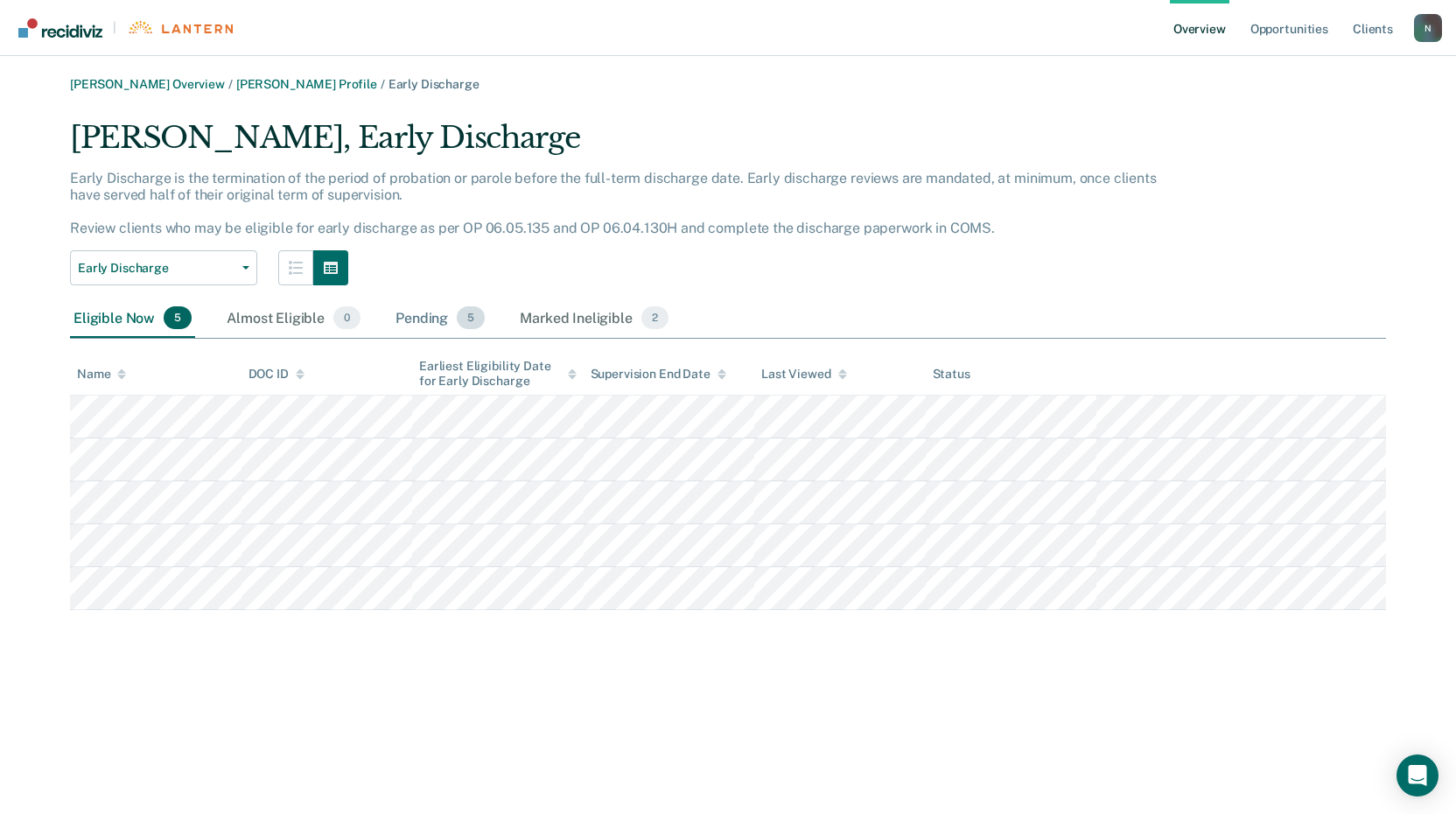
click at [420, 321] on div "Pending 5" at bounding box center [439, 318] width 96 height 38
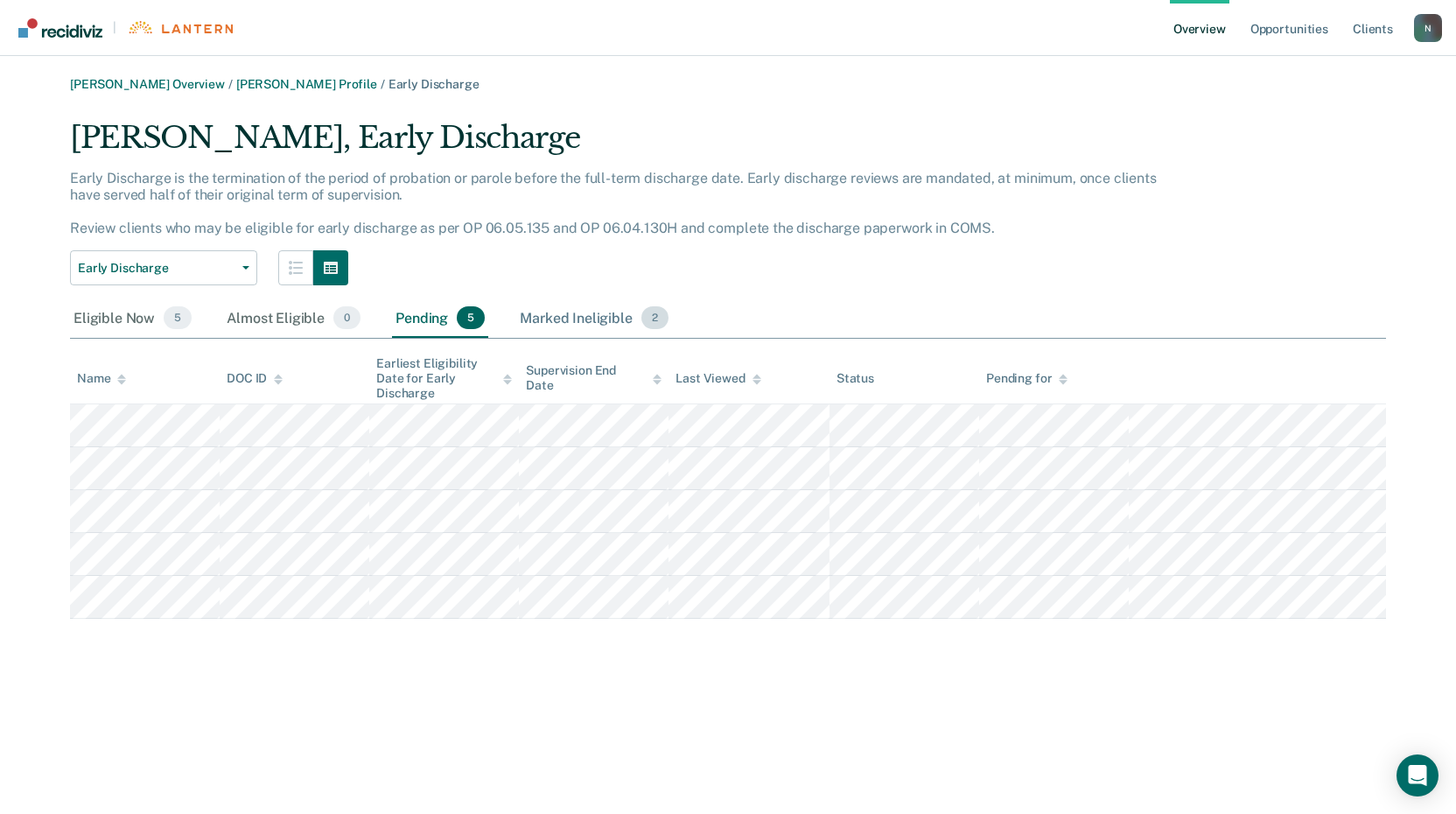
click at [565, 323] on div "Marked Ineligible 2" at bounding box center [594, 318] width 155 height 38
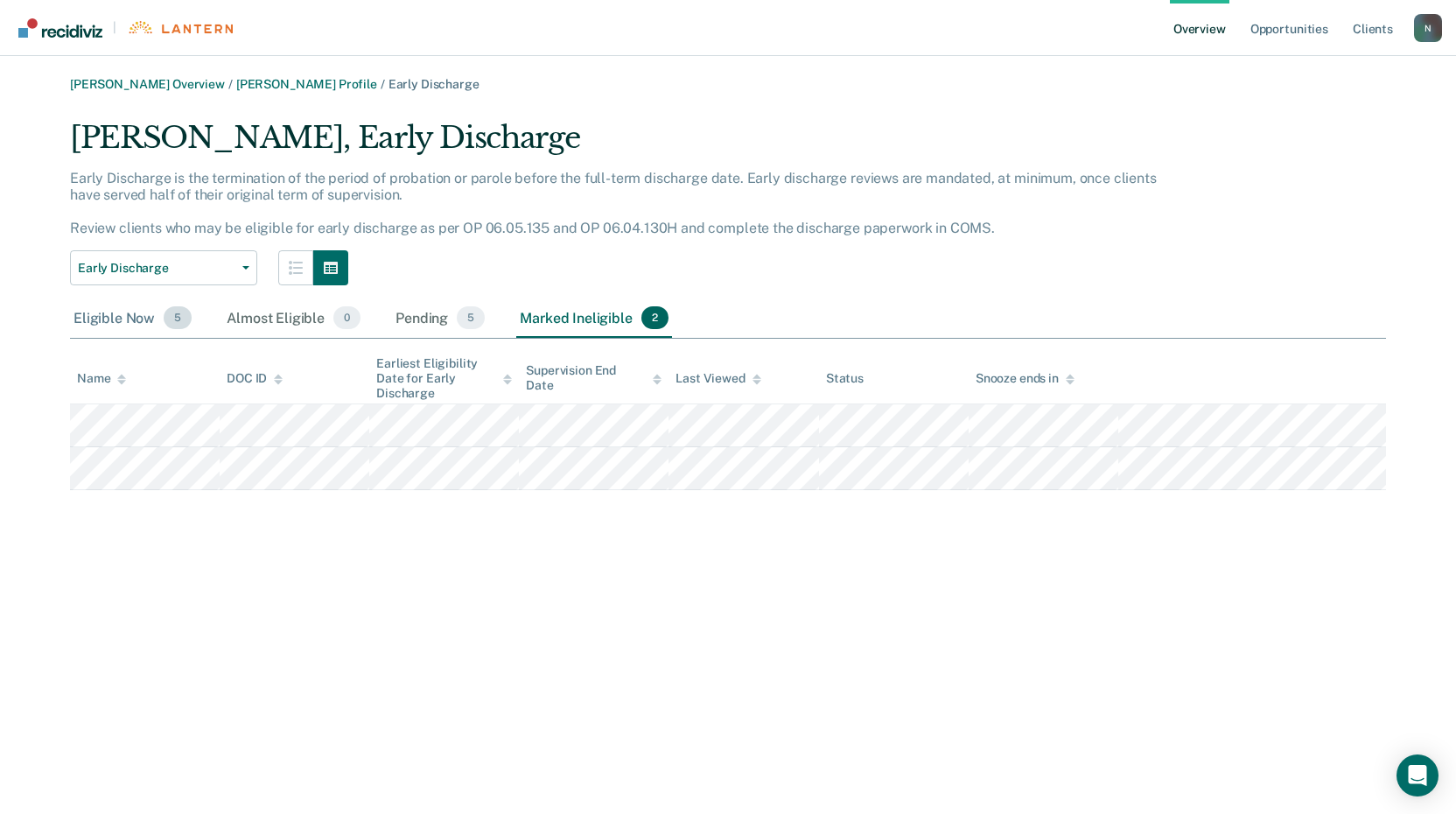
click at [92, 323] on div "Eligible Now 5" at bounding box center [131, 318] width 125 height 38
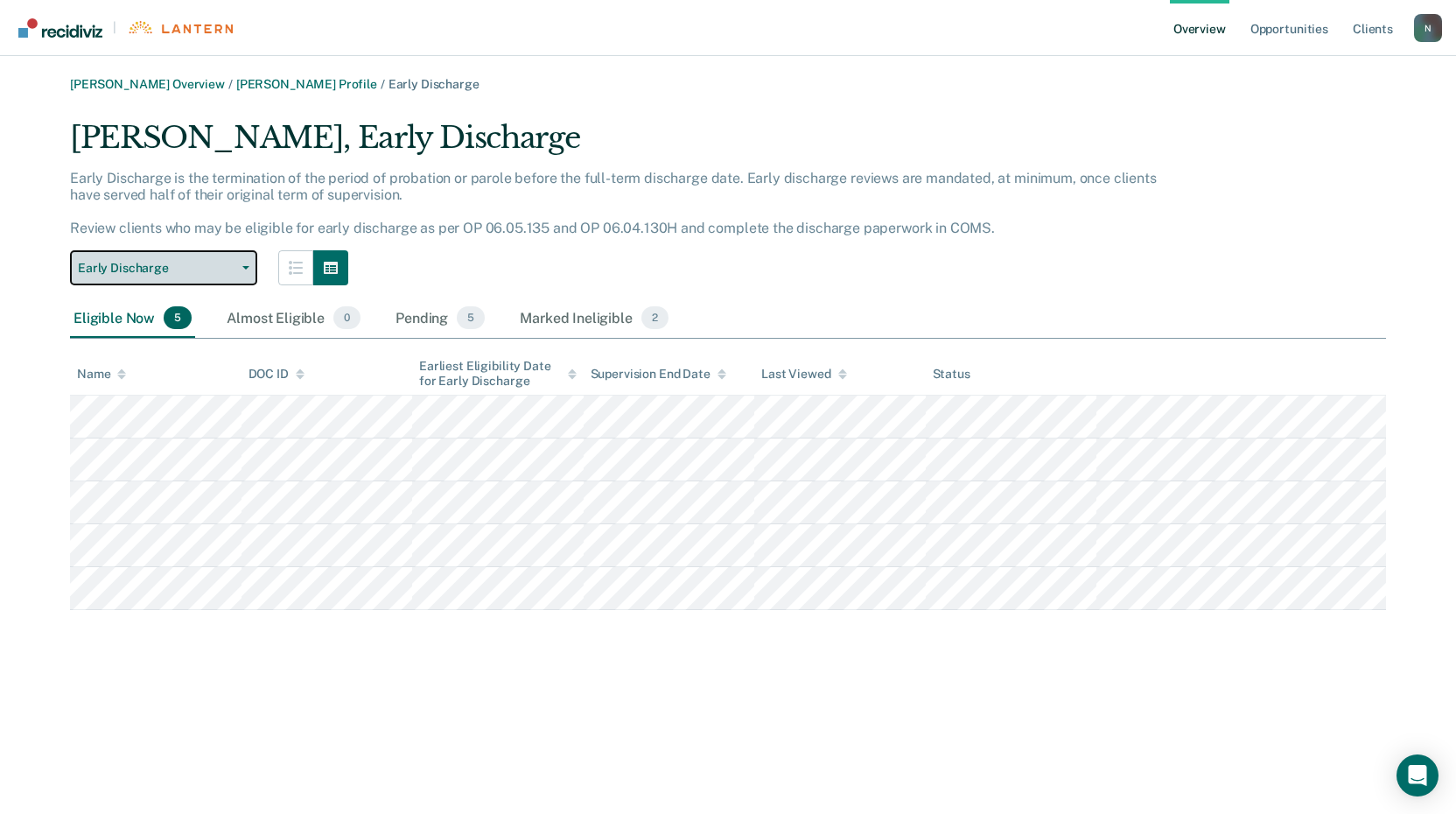
click at [246, 268] on icon "button" at bounding box center [245, 268] width 7 height 4
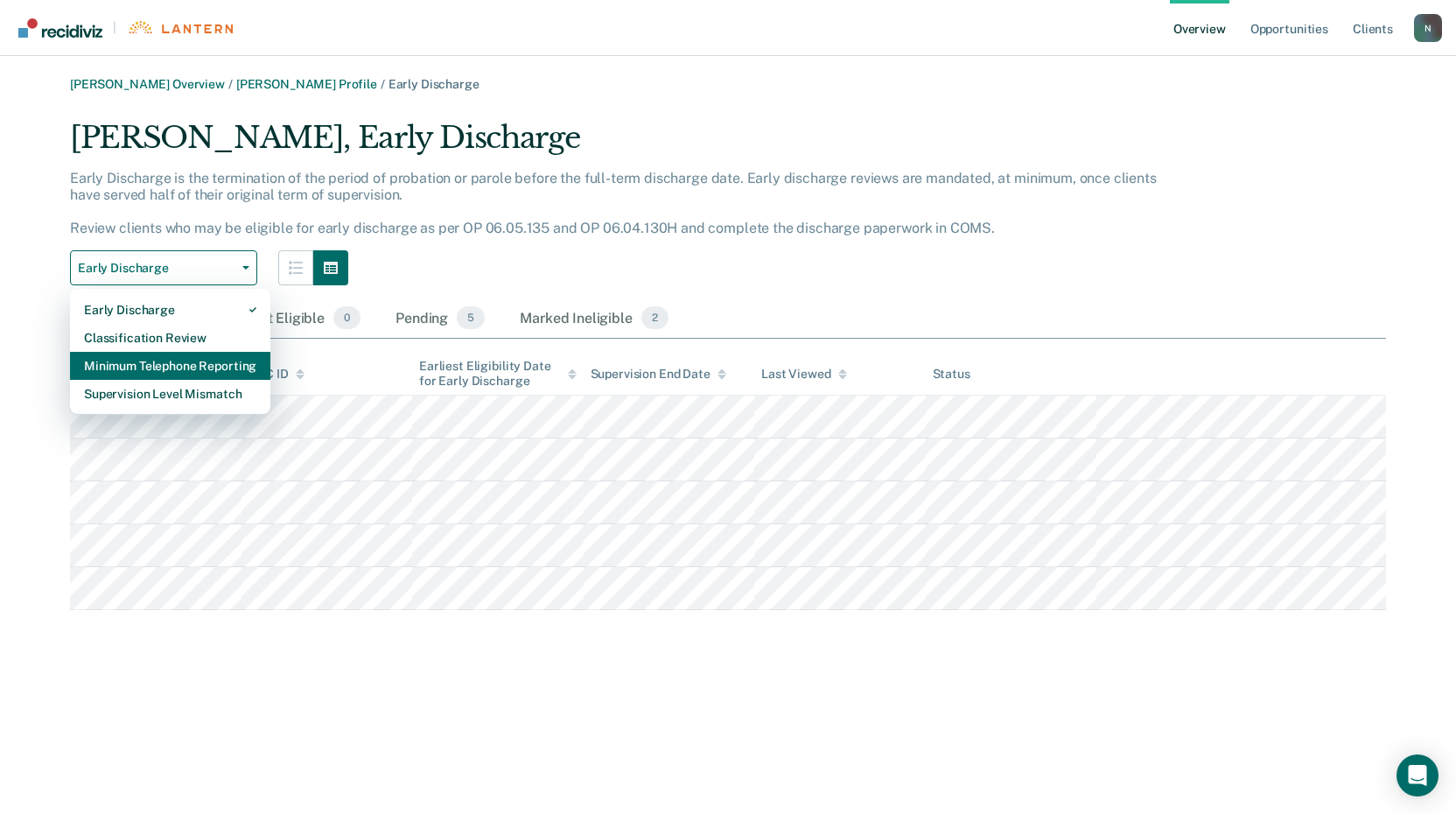
click at [175, 370] on div "Minimum Telephone Reporting" at bounding box center [170, 365] width 172 height 28
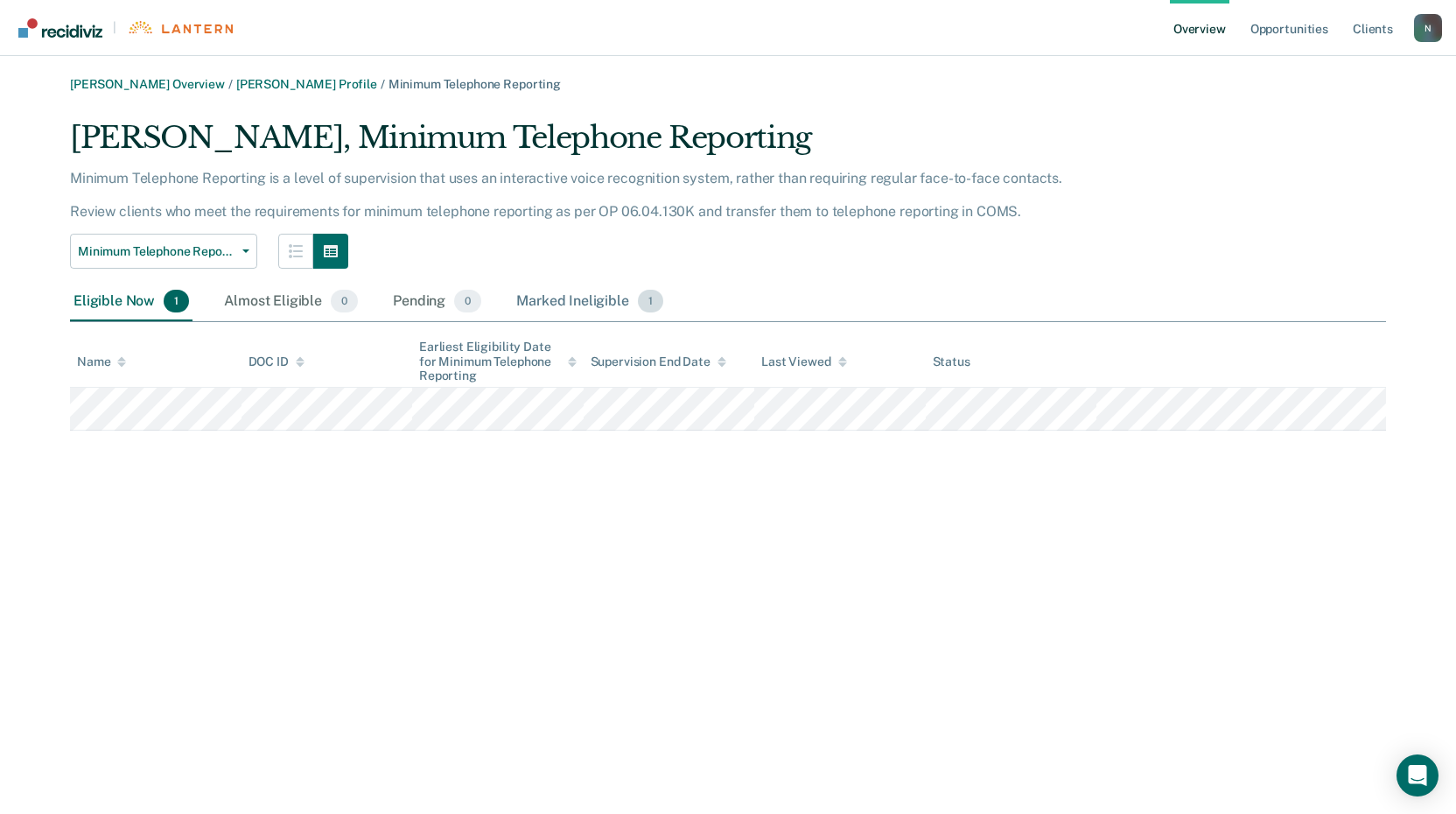
click at [595, 309] on div "Marked Ineligible 1" at bounding box center [590, 302] width 154 height 38
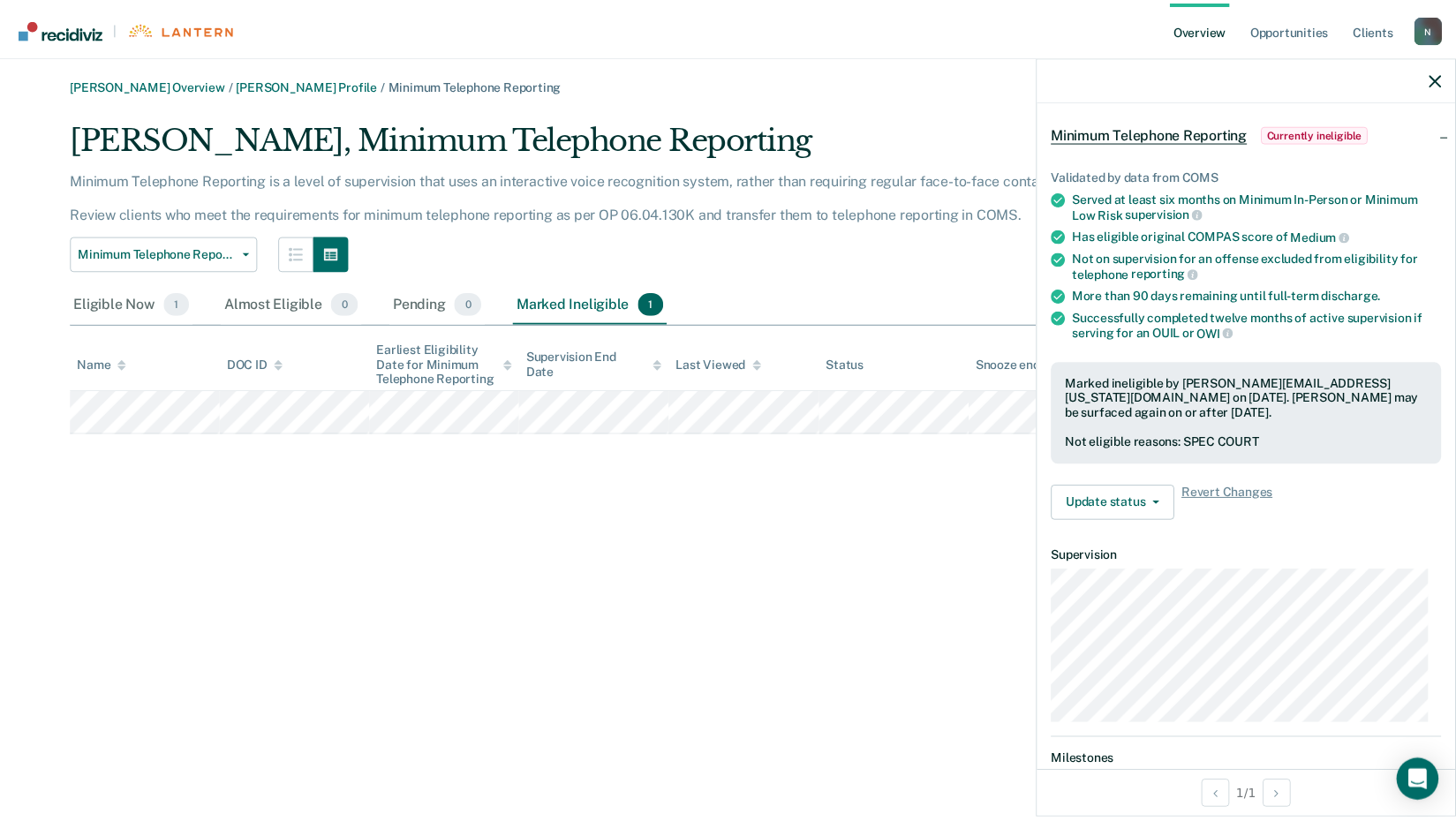
scroll to position [45, 0]
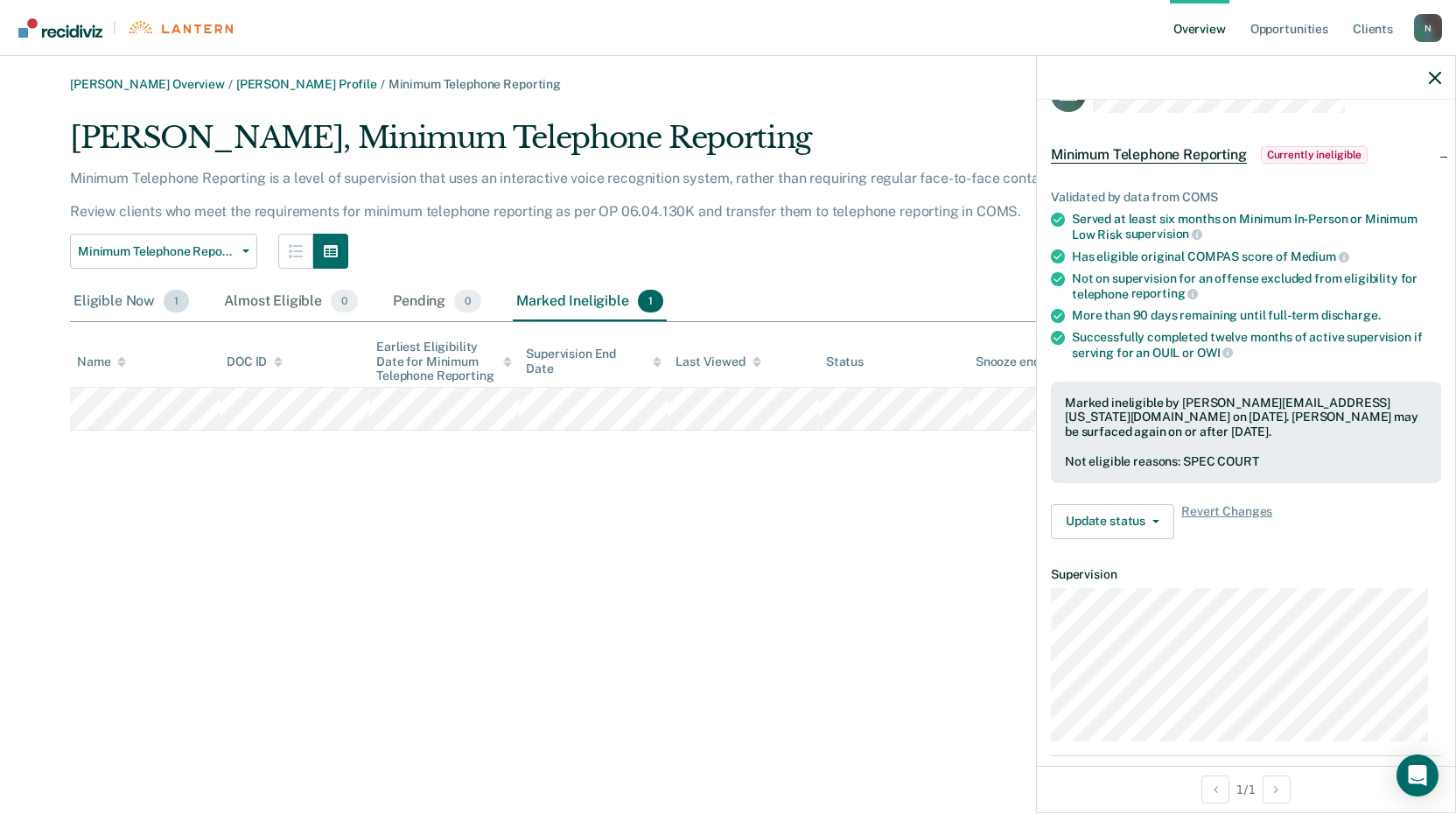
click at [105, 303] on div "Eligible Now 1" at bounding box center [131, 302] width 123 height 38
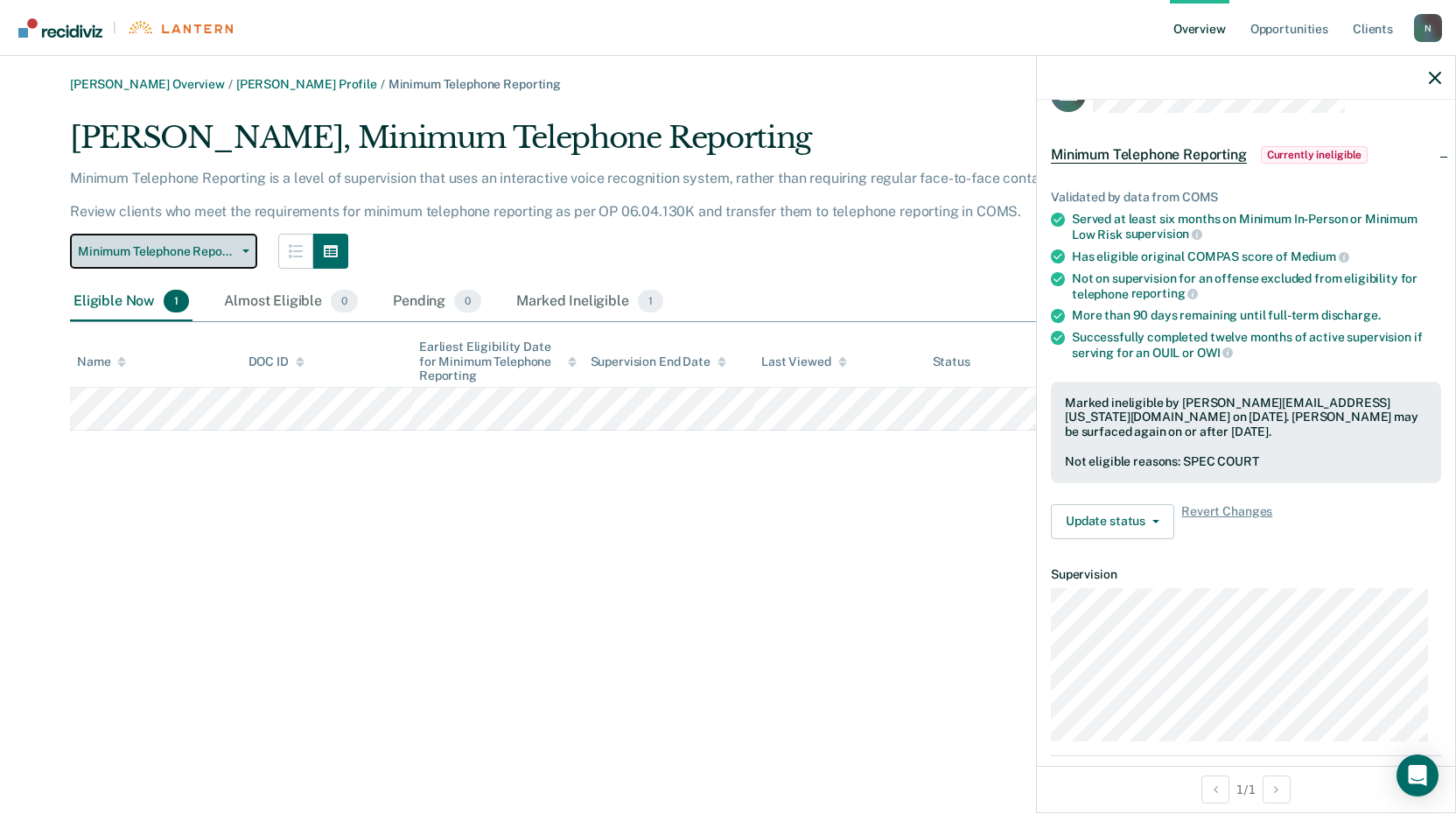
click at [220, 252] on span "Minimum Telephone Reporting" at bounding box center [156, 252] width 157 height 15
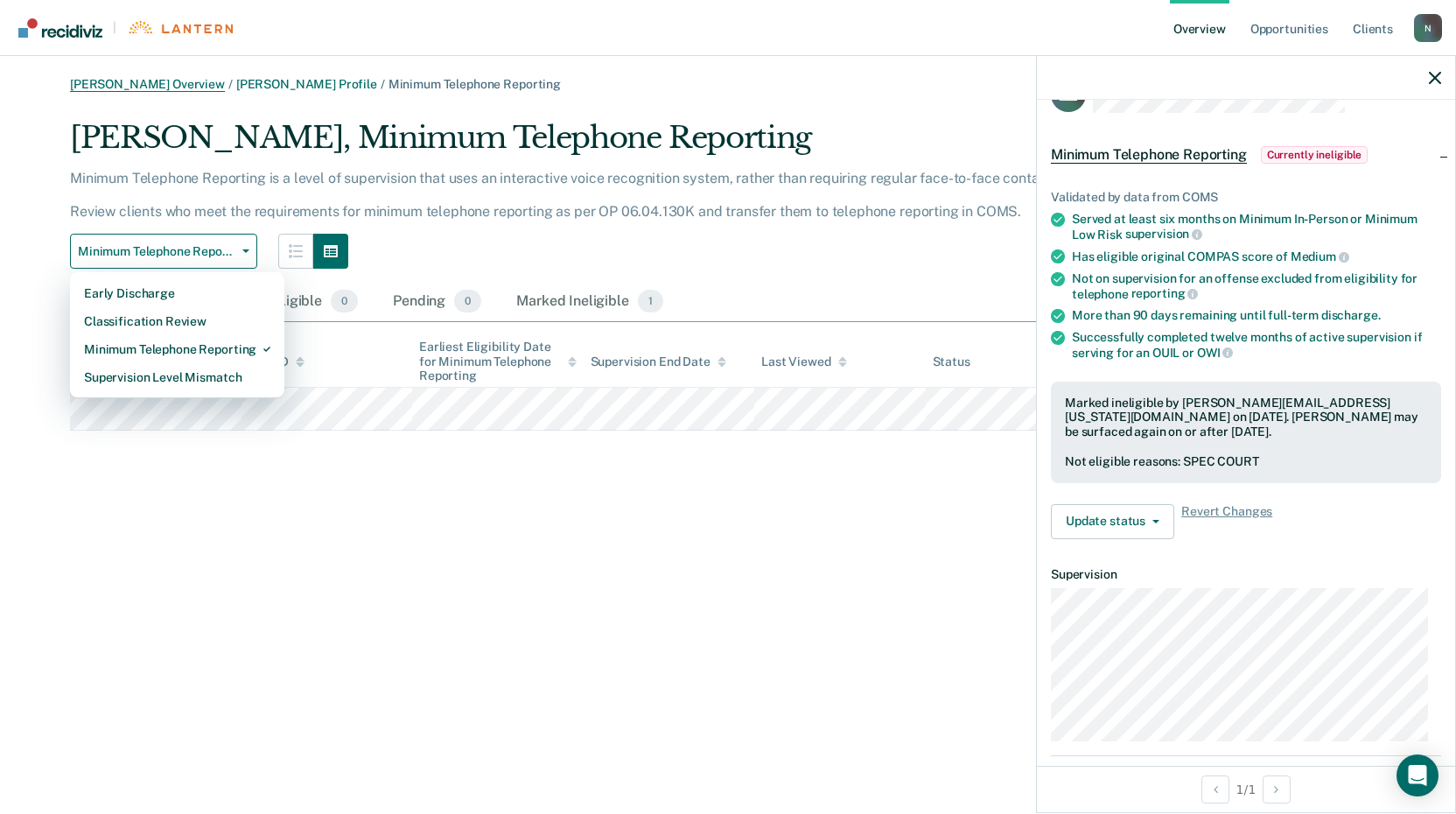
click at [175, 80] on link "[PERSON_NAME] Overview" at bounding box center [147, 85] width 155 height 15
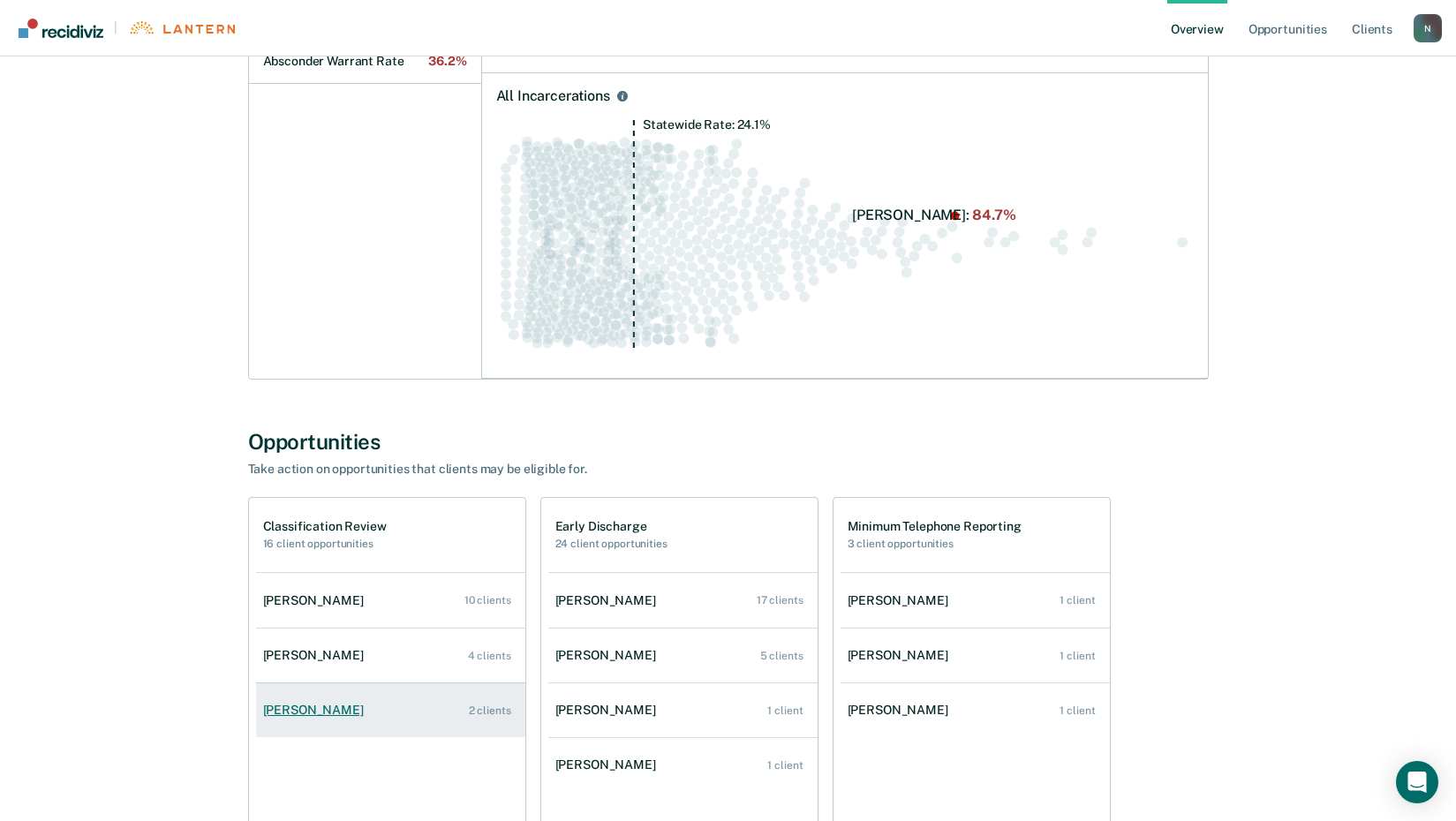
scroll to position [681, 0]
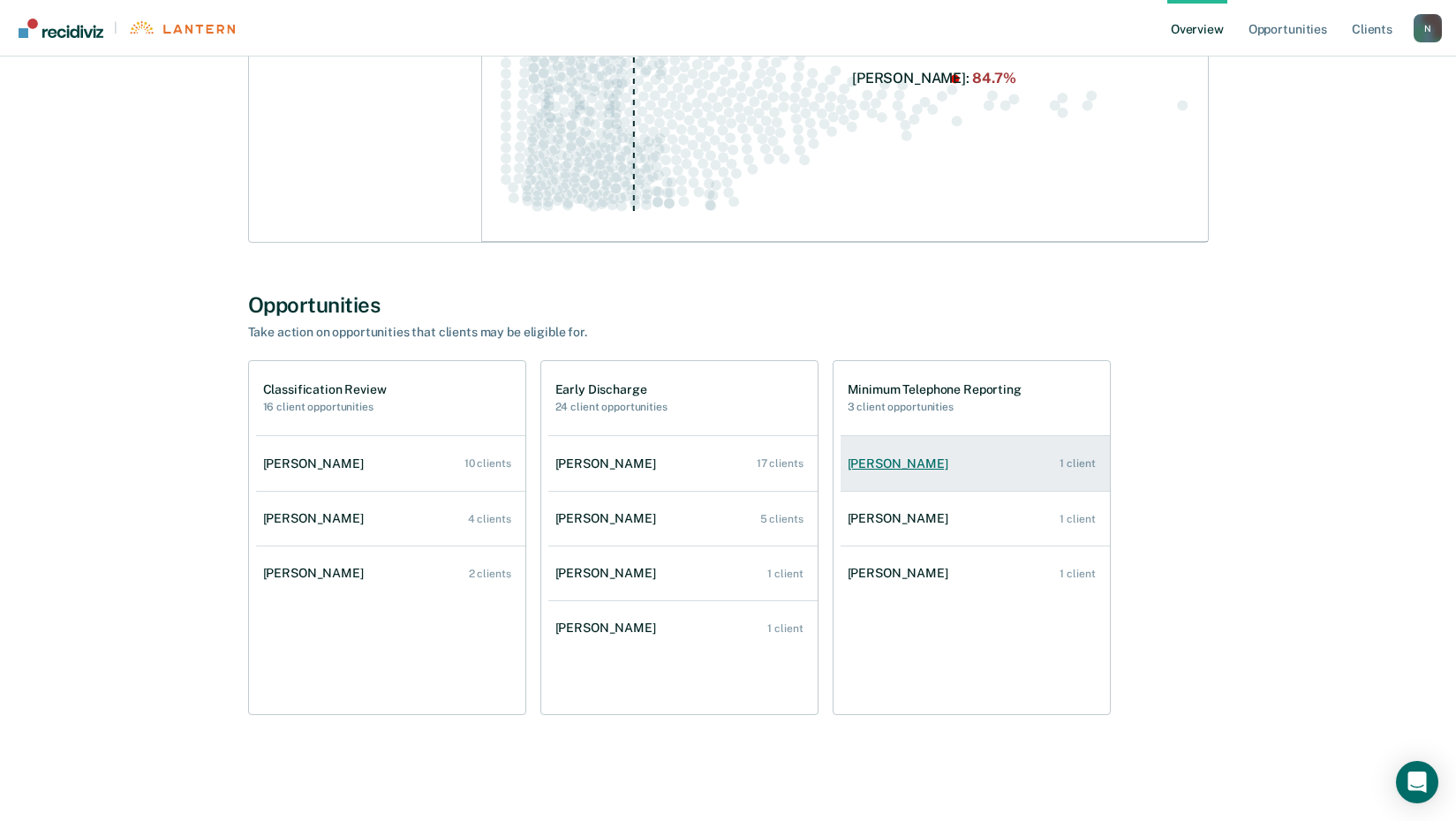
click at [892, 462] on div "[PERSON_NAME]" at bounding box center [902, 464] width 108 height 15
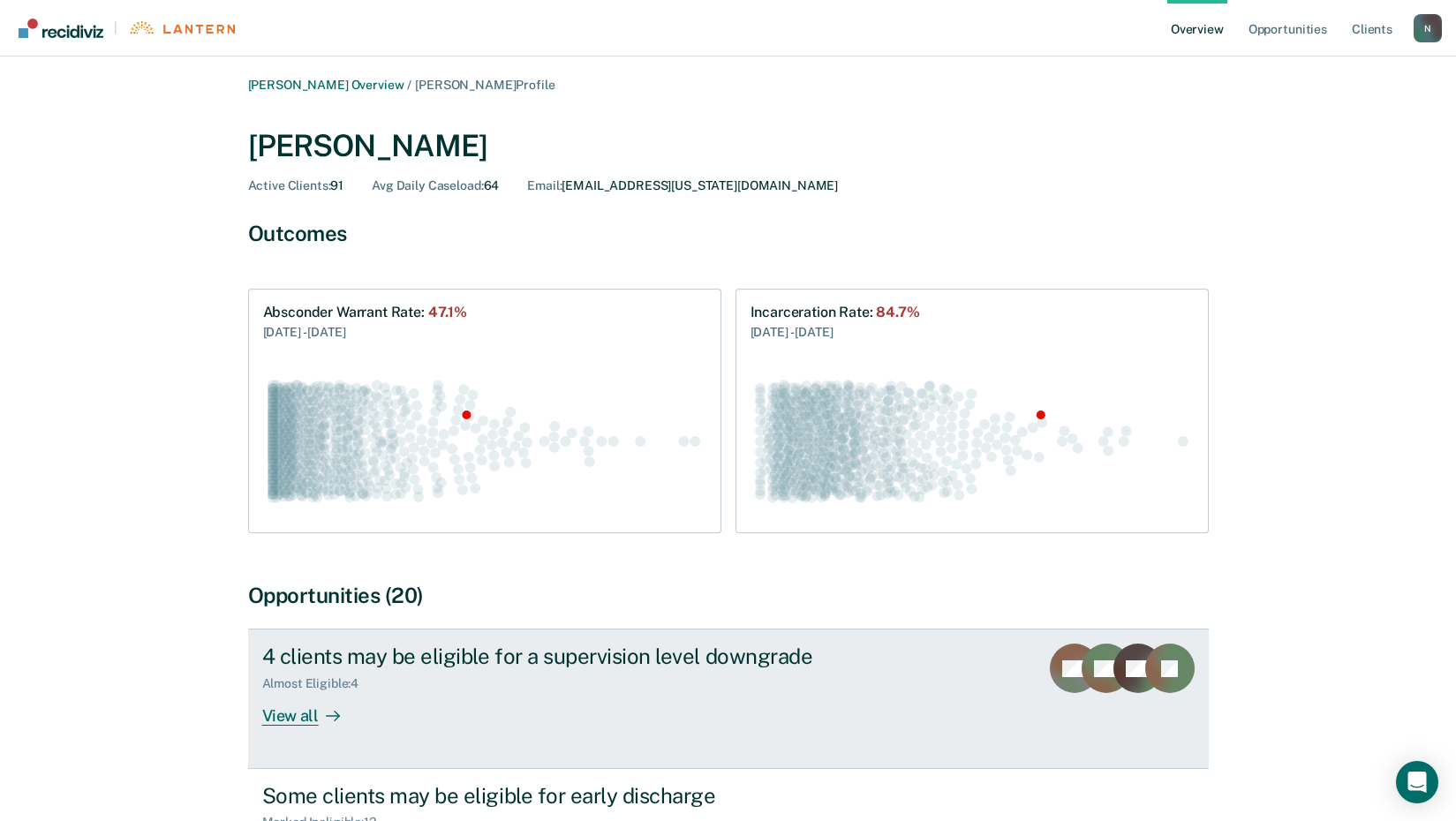
click at [298, 723] on div "View all" at bounding box center [312, 709] width 99 height 35
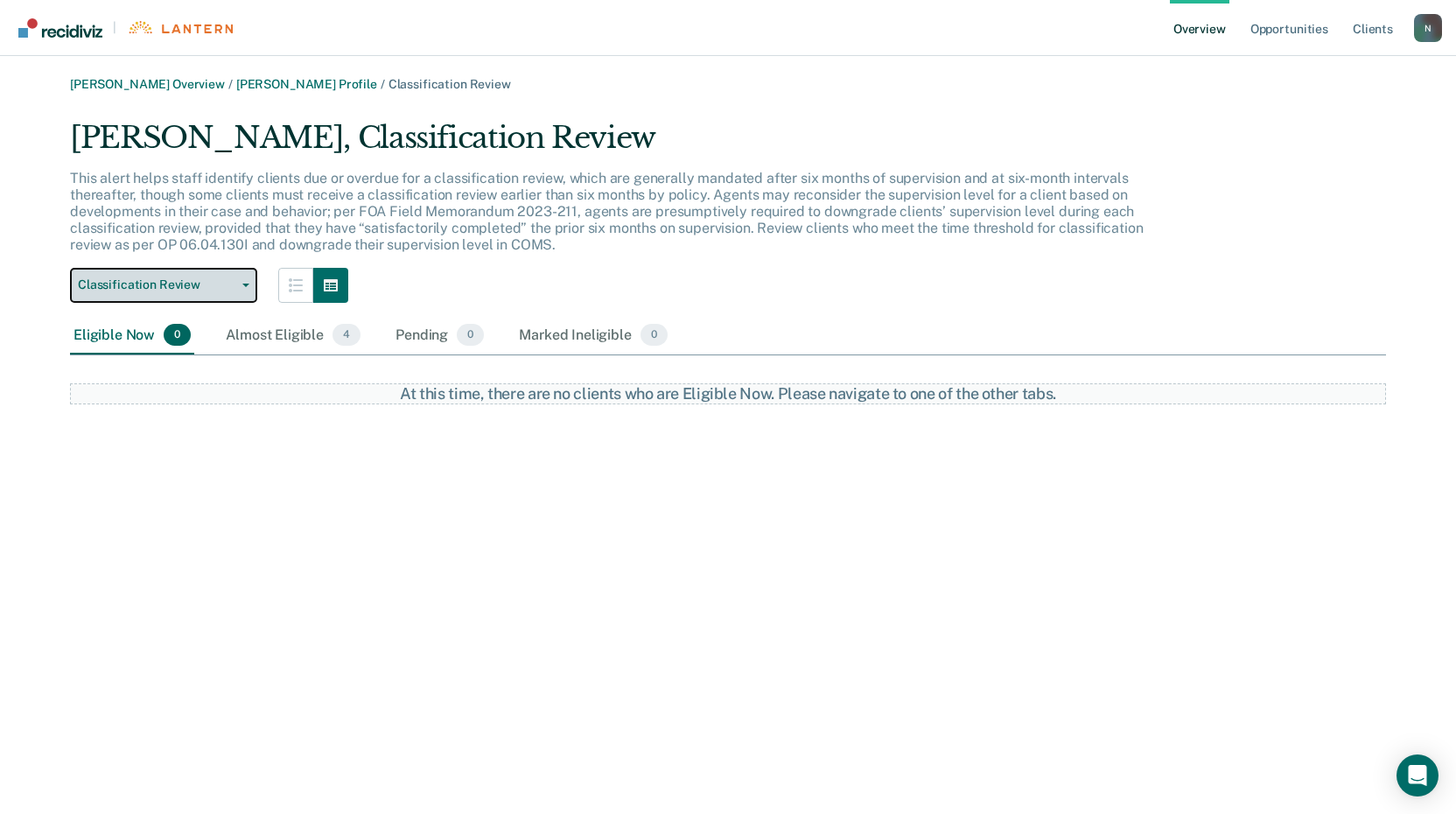
click at [231, 284] on span "Classification Review" at bounding box center [156, 285] width 157 height 15
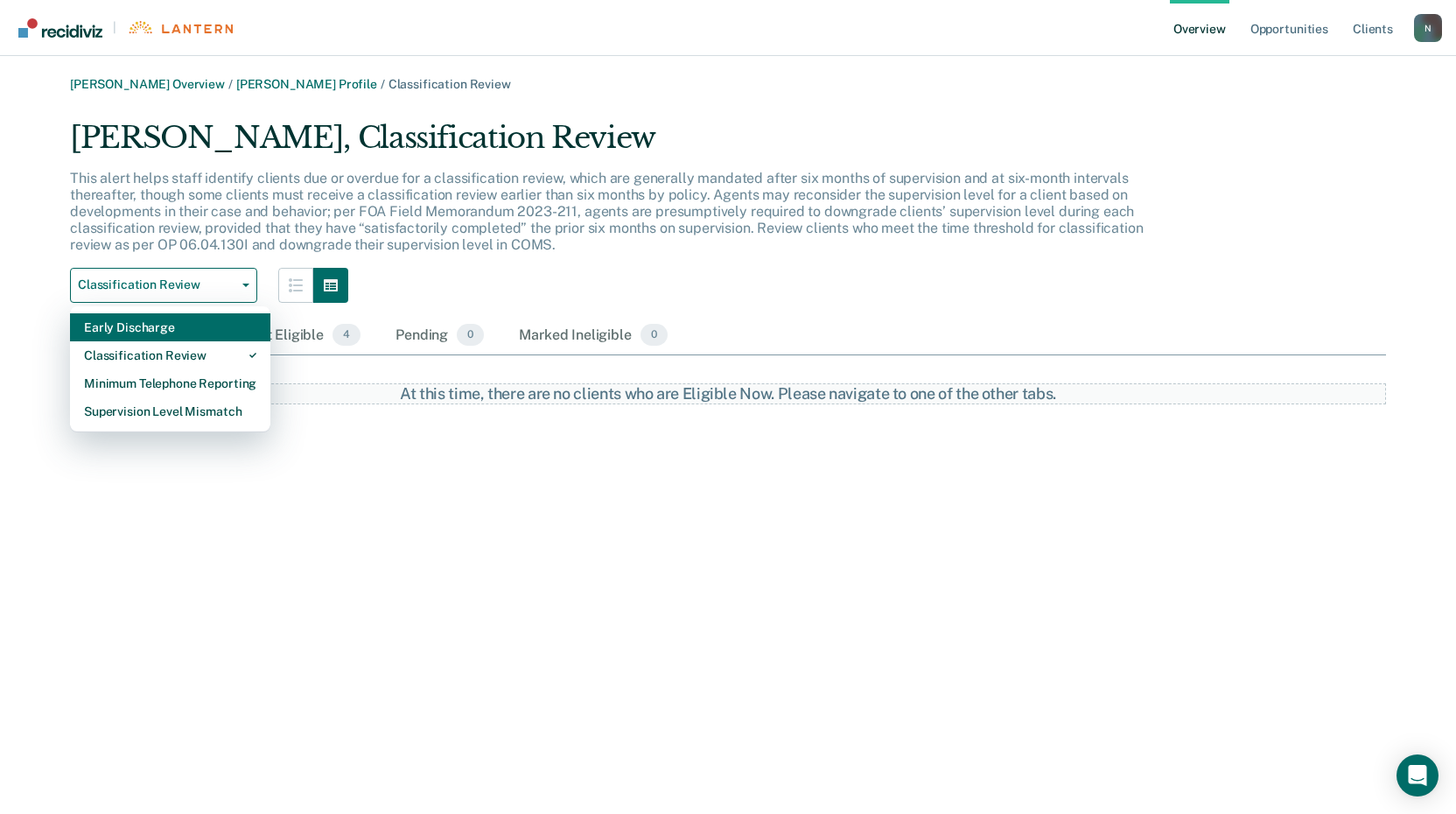
click at [162, 335] on div "Early Discharge" at bounding box center [170, 327] width 172 height 28
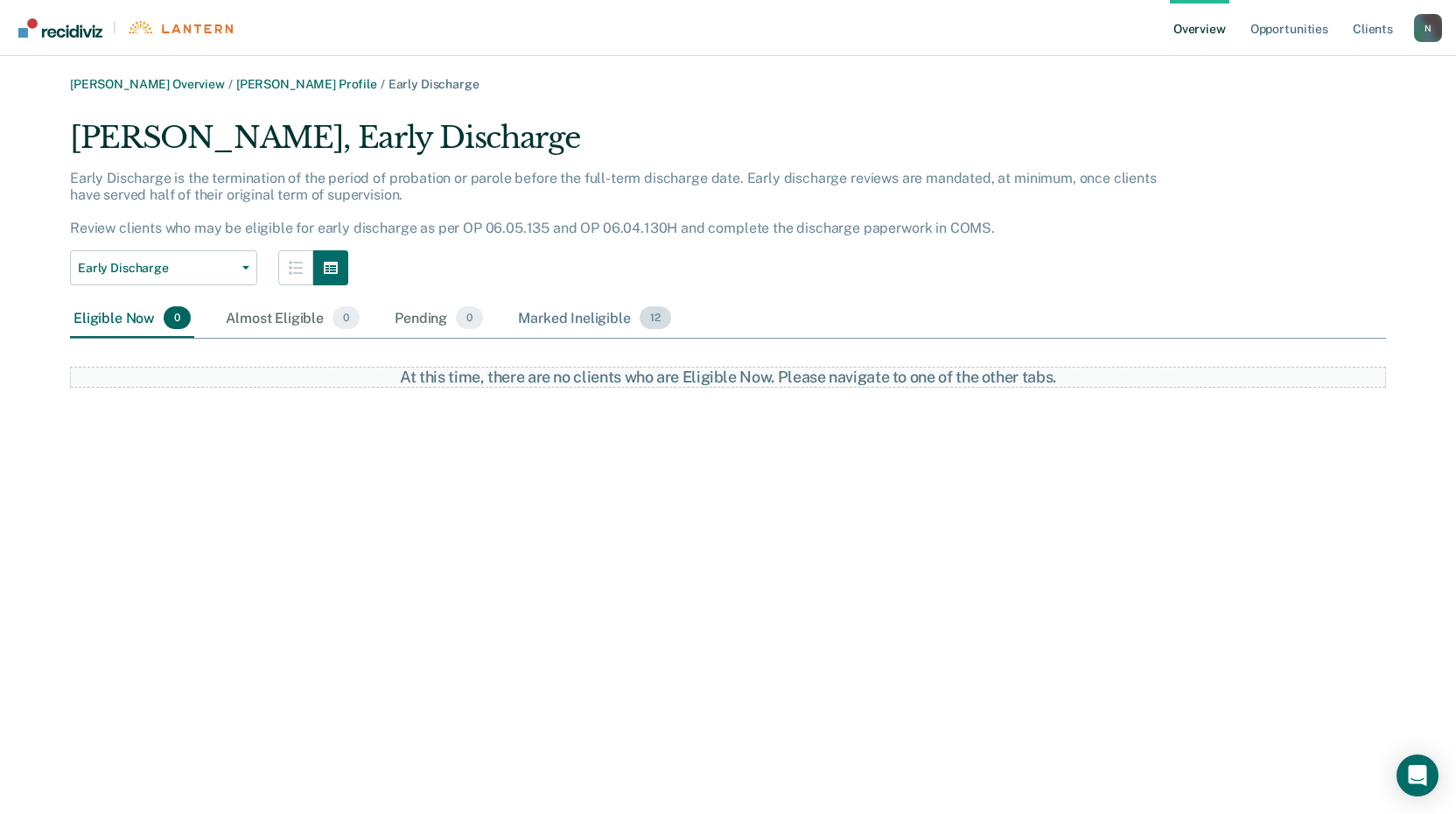
click at [621, 322] on div "Marked Ineligible 12" at bounding box center [594, 318] width 159 height 38
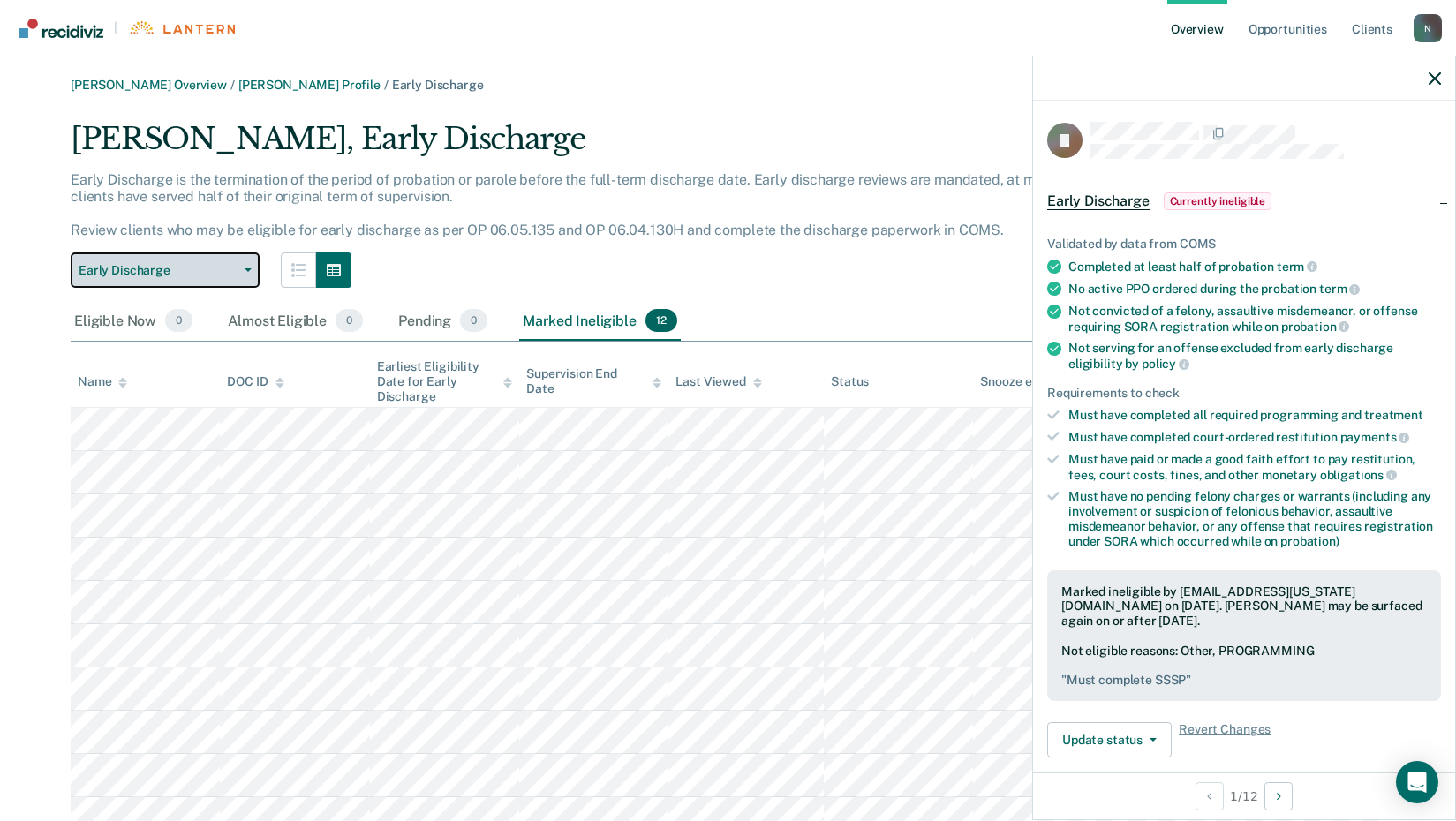
click at [194, 276] on span "Early Discharge" at bounding box center [158, 271] width 159 height 15
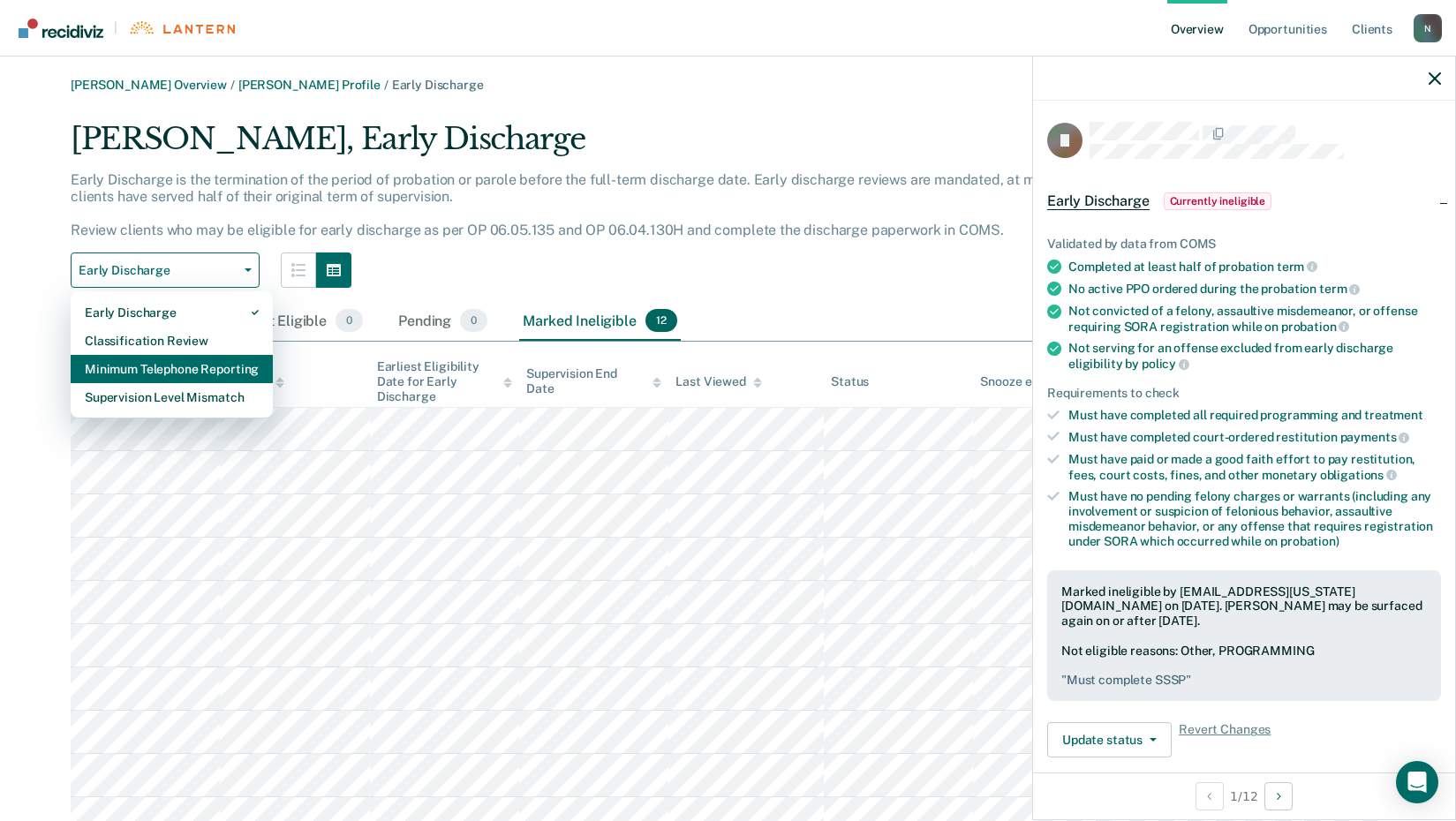
click at [180, 370] on div "Minimum Telephone Reporting" at bounding box center [171, 368] width 174 height 28
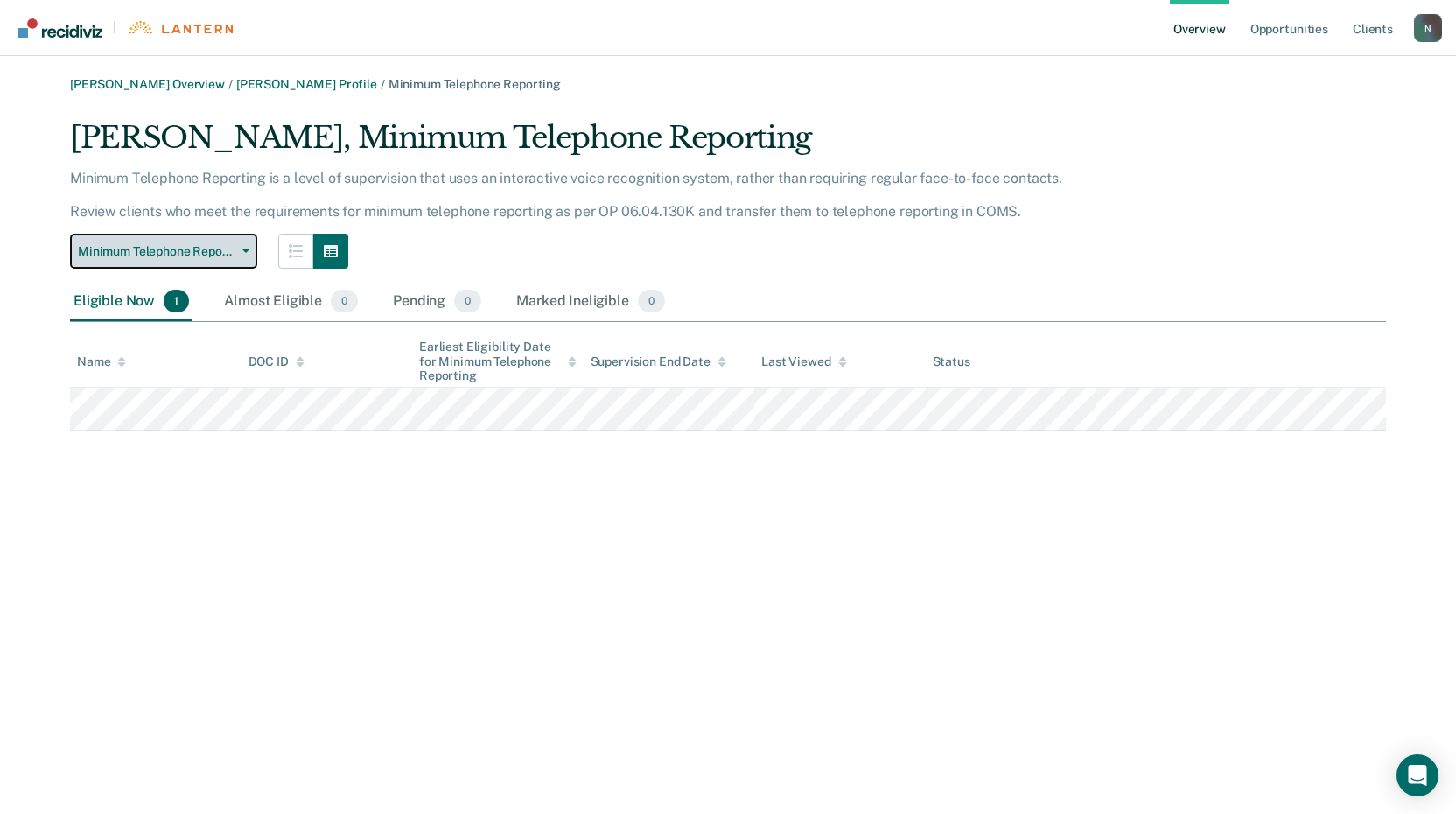
click at [209, 252] on span "Minimum Telephone Reporting" at bounding box center [156, 252] width 157 height 15
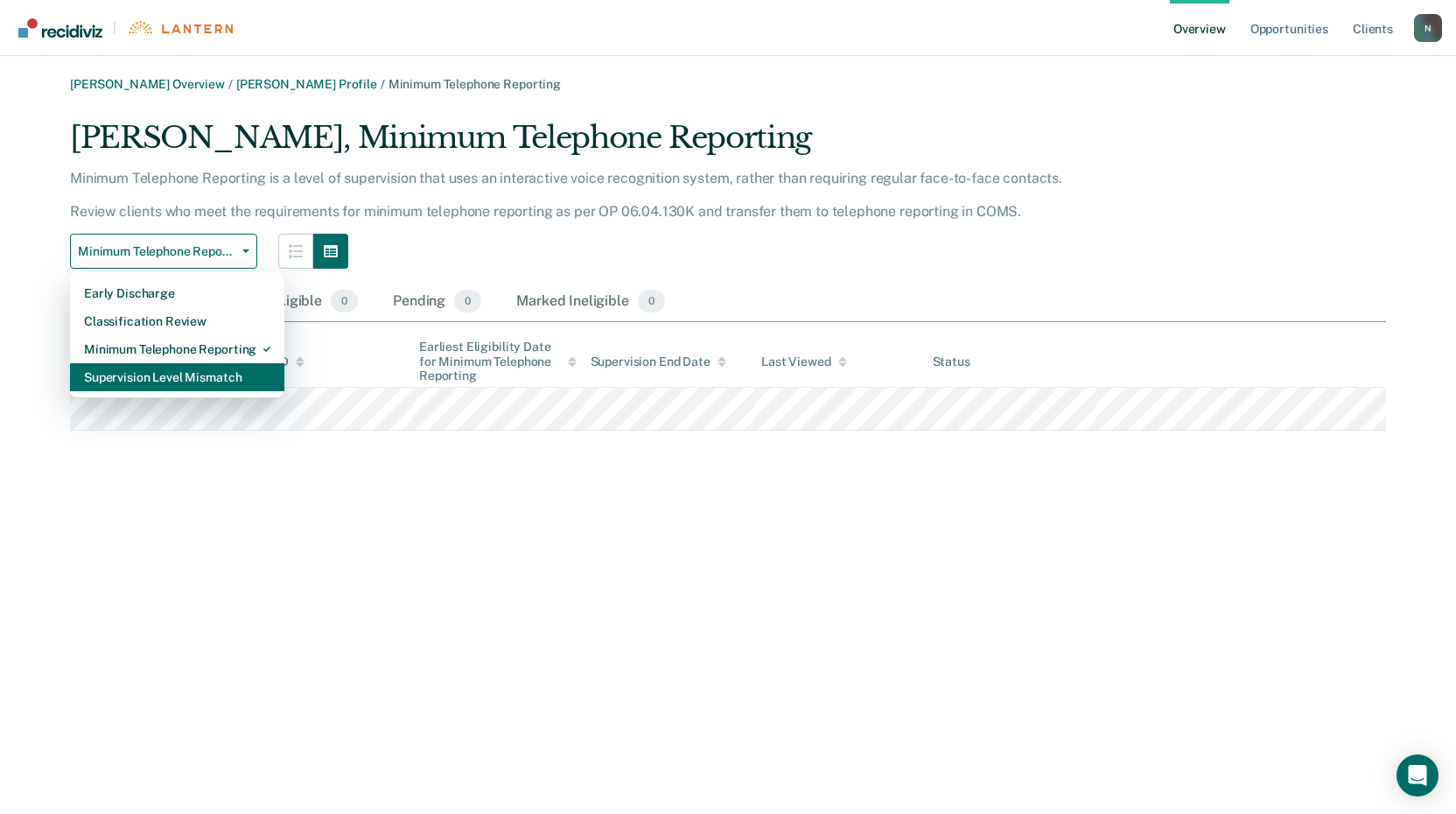
click at [147, 380] on div "Supervision Level Mismatch" at bounding box center [177, 376] width 187 height 28
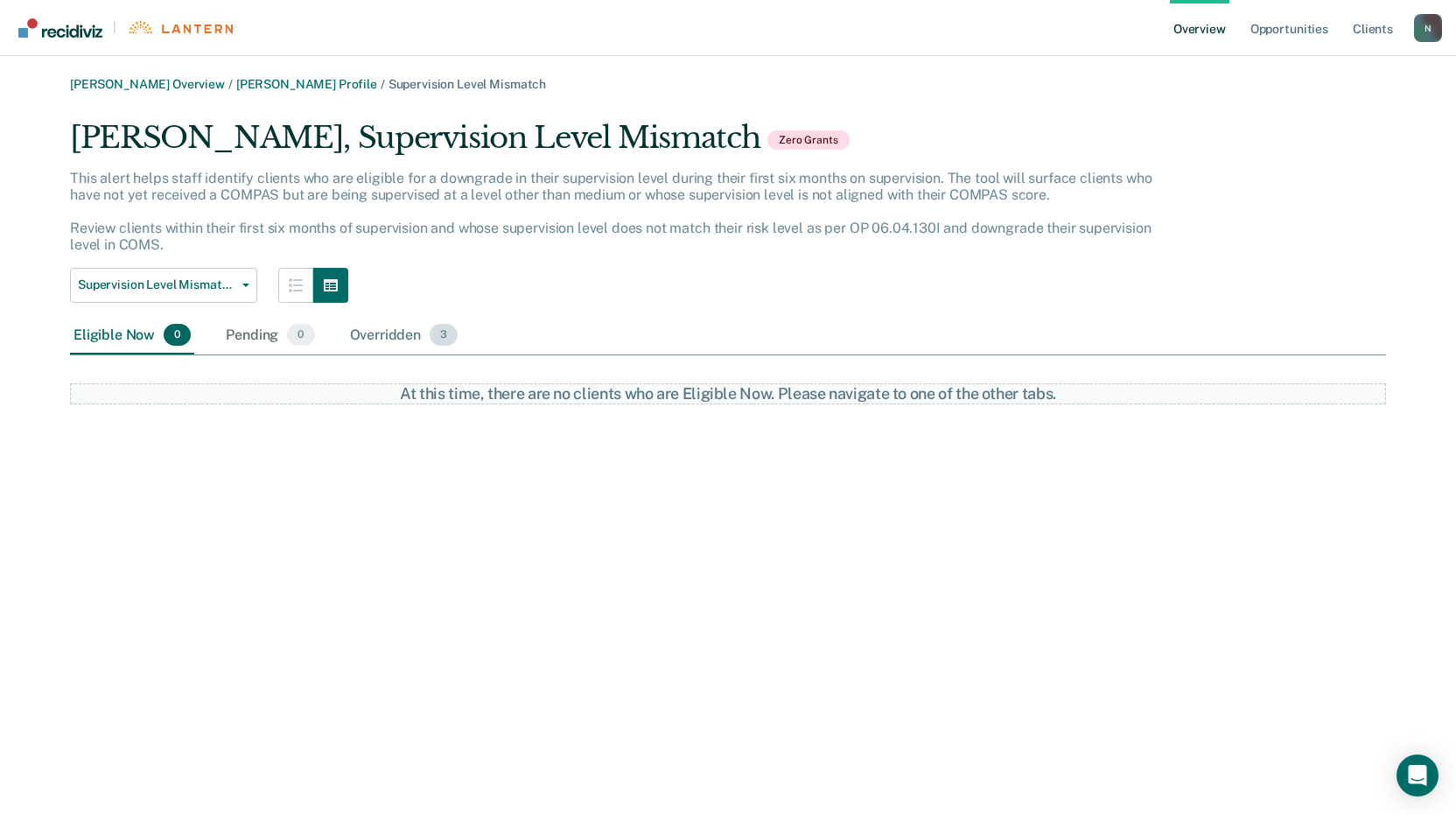
click at [425, 336] on div "Overridden 3" at bounding box center [404, 336] width 115 height 38
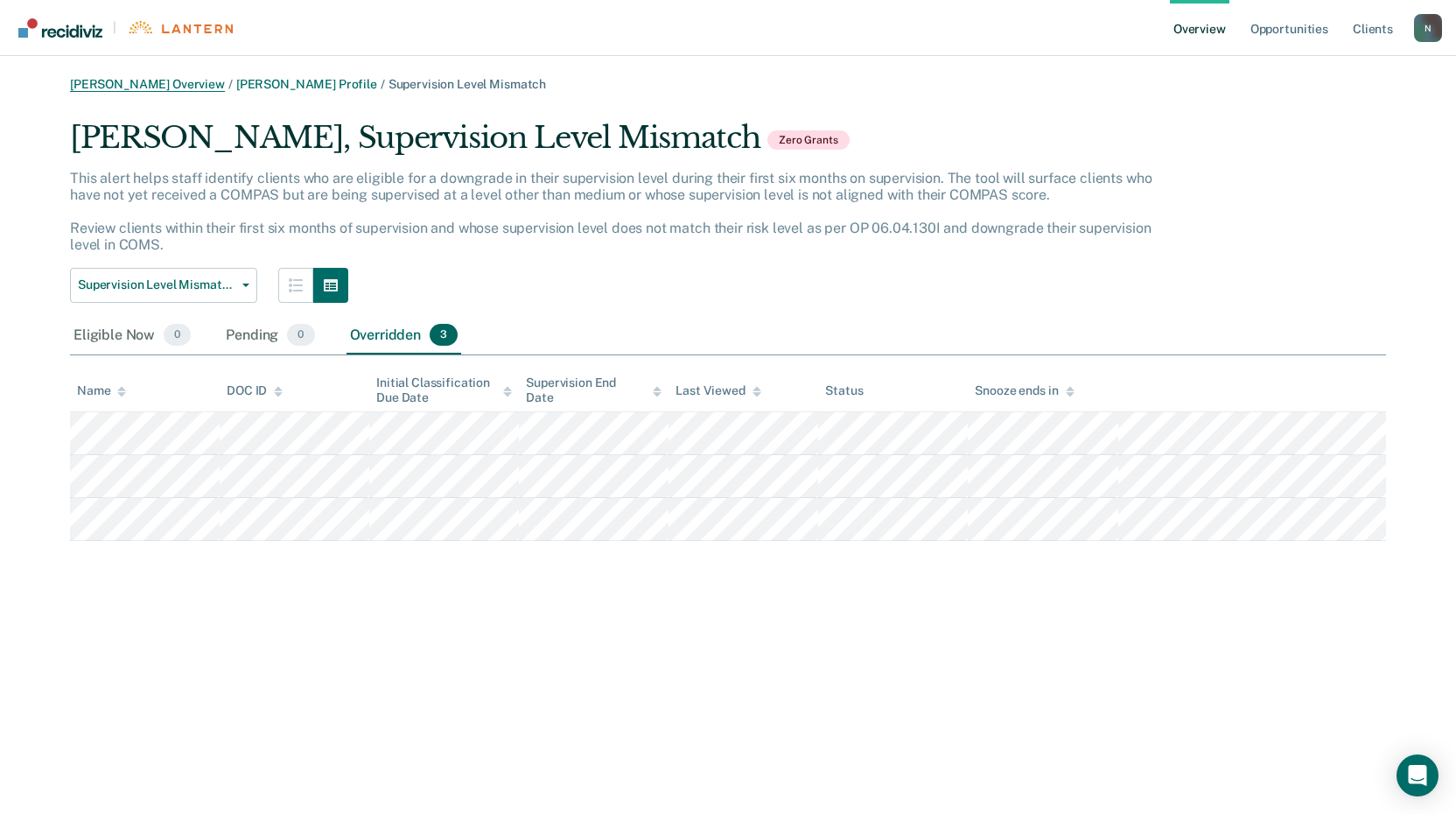
click at [131, 83] on link "[PERSON_NAME] Overview" at bounding box center [147, 85] width 155 height 15
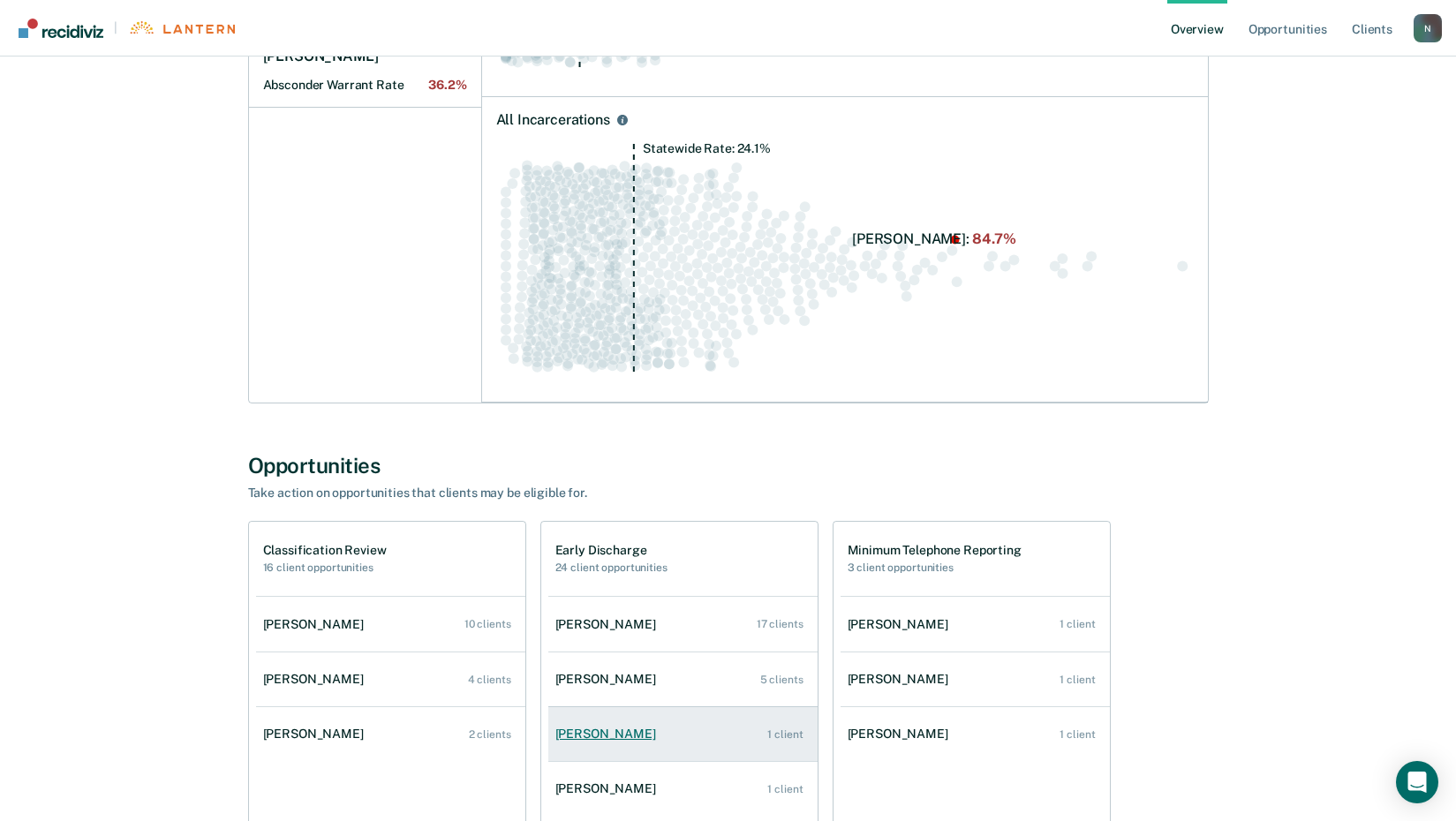
scroll to position [530, 0]
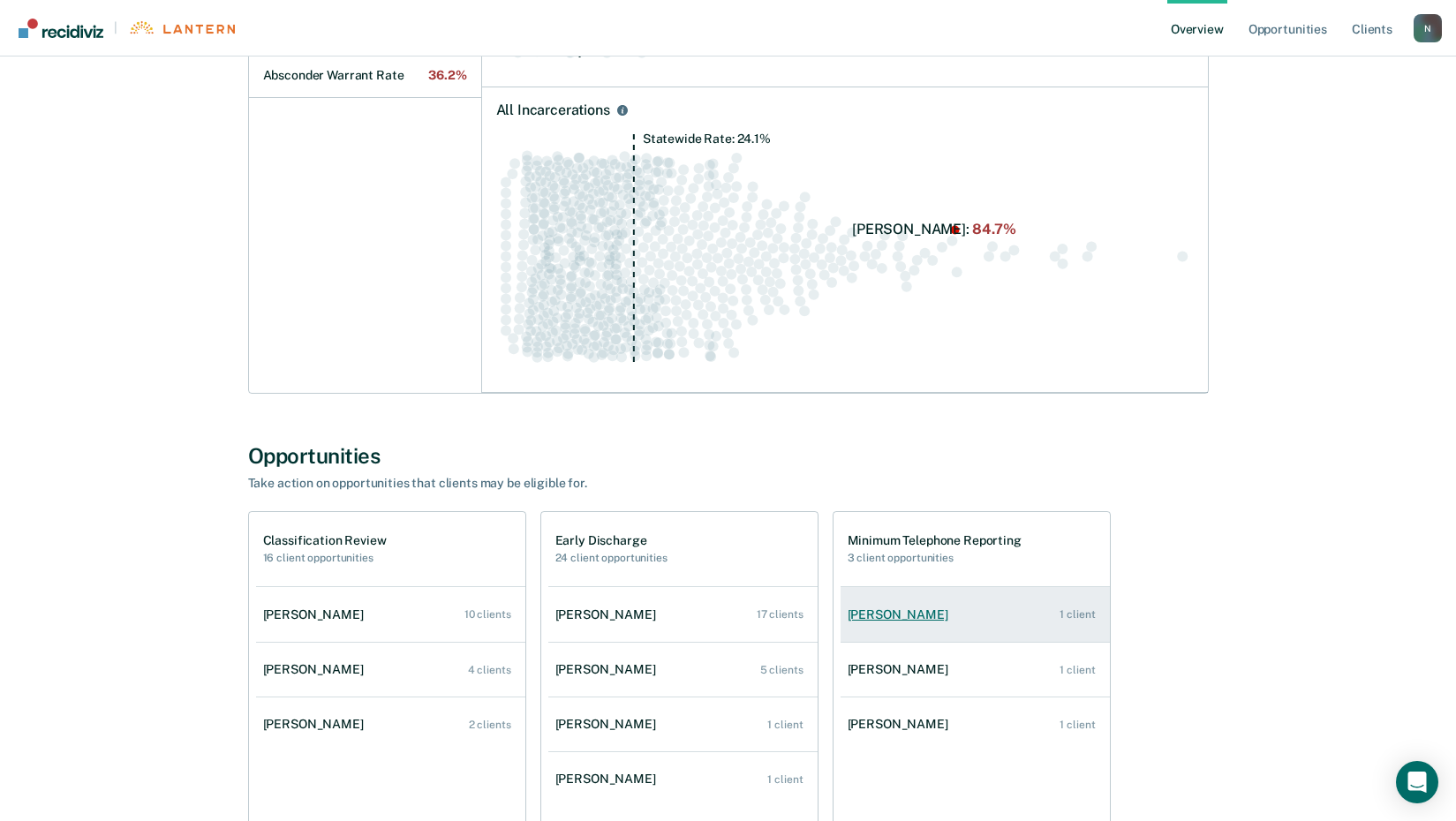
click at [908, 610] on div "[PERSON_NAME]" at bounding box center [902, 615] width 108 height 15
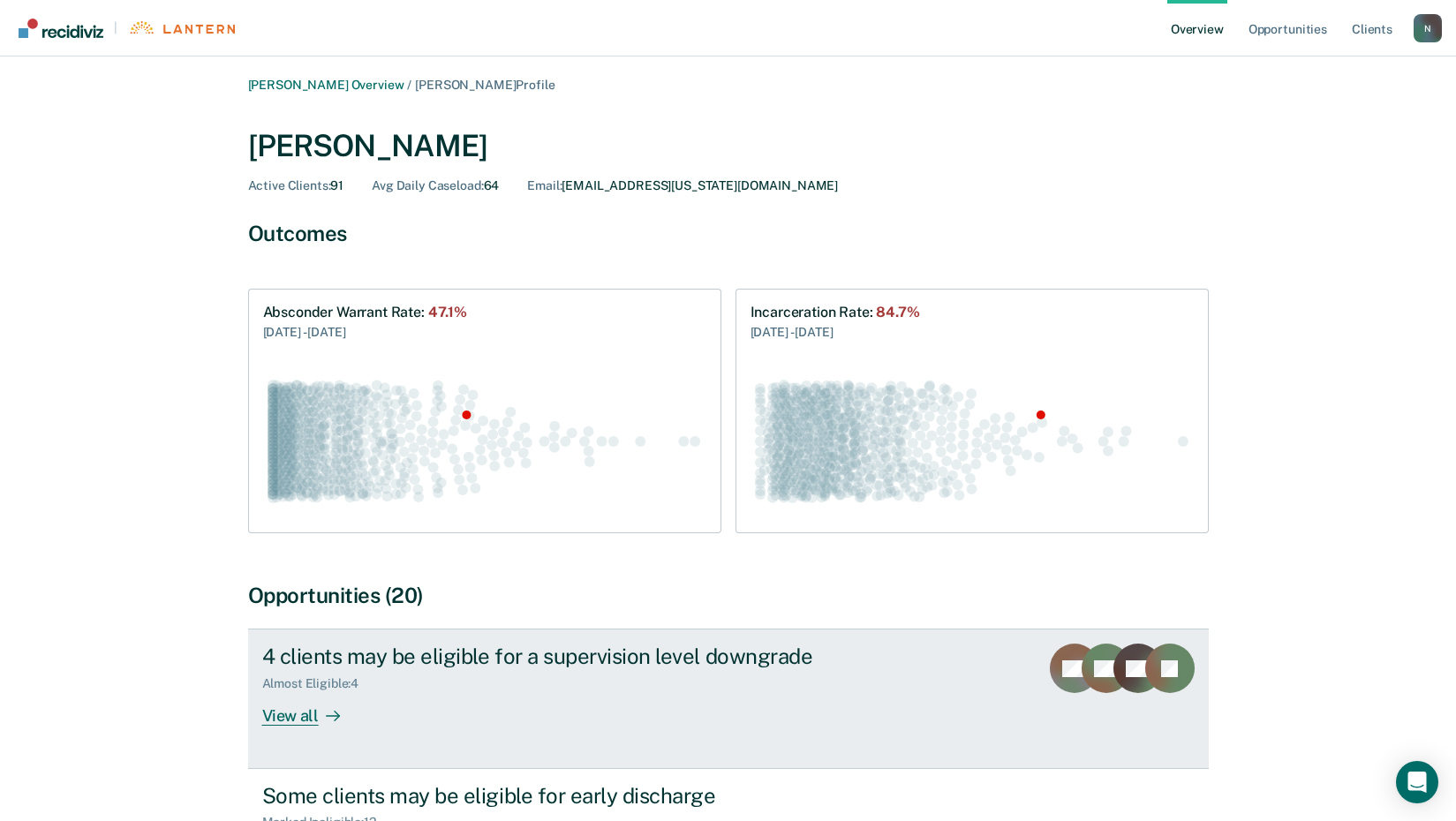
click at [279, 711] on div "View all" at bounding box center [312, 709] width 99 height 35
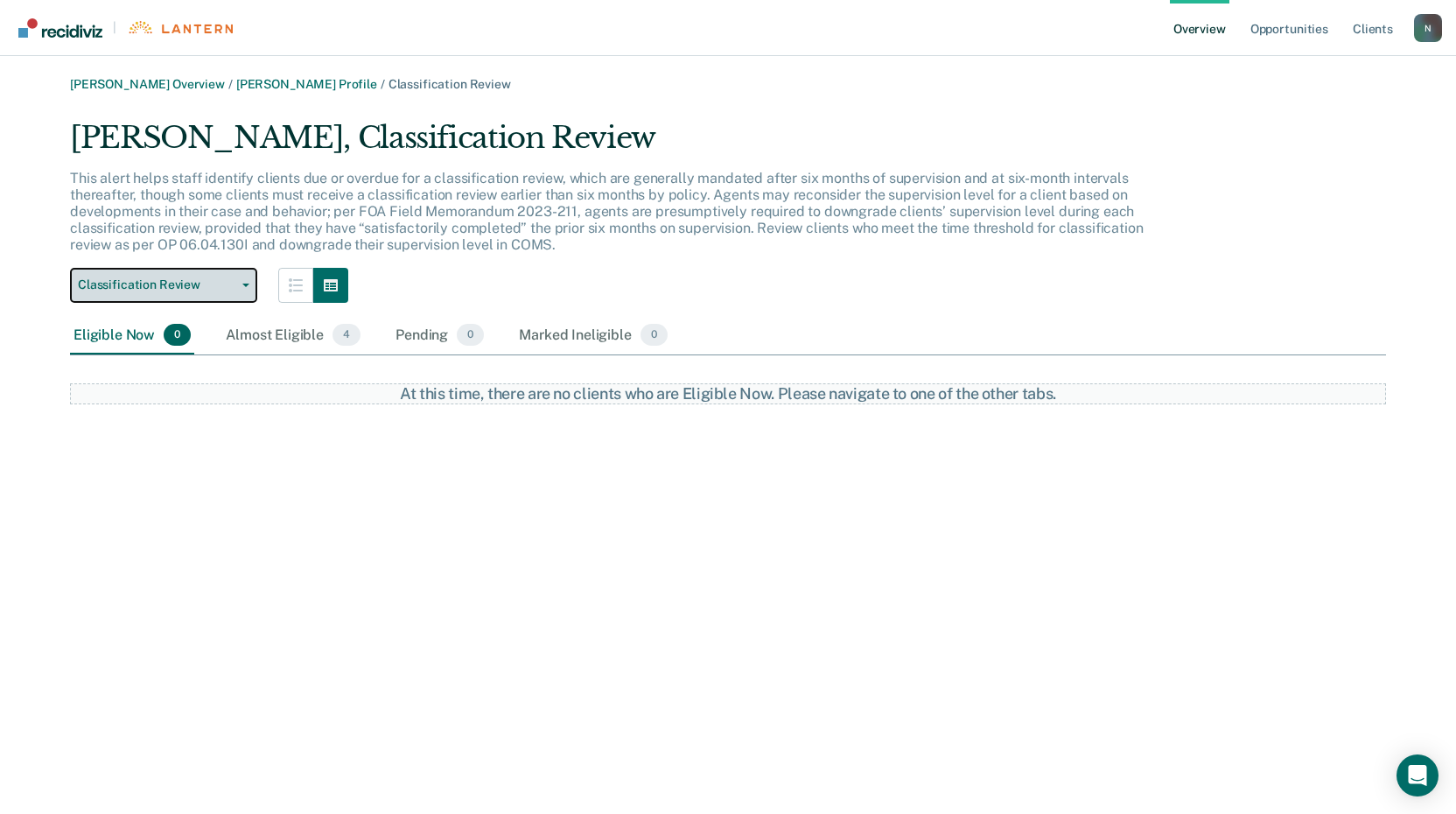
click at [230, 288] on span "Classification Review" at bounding box center [156, 285] width 157 height 15
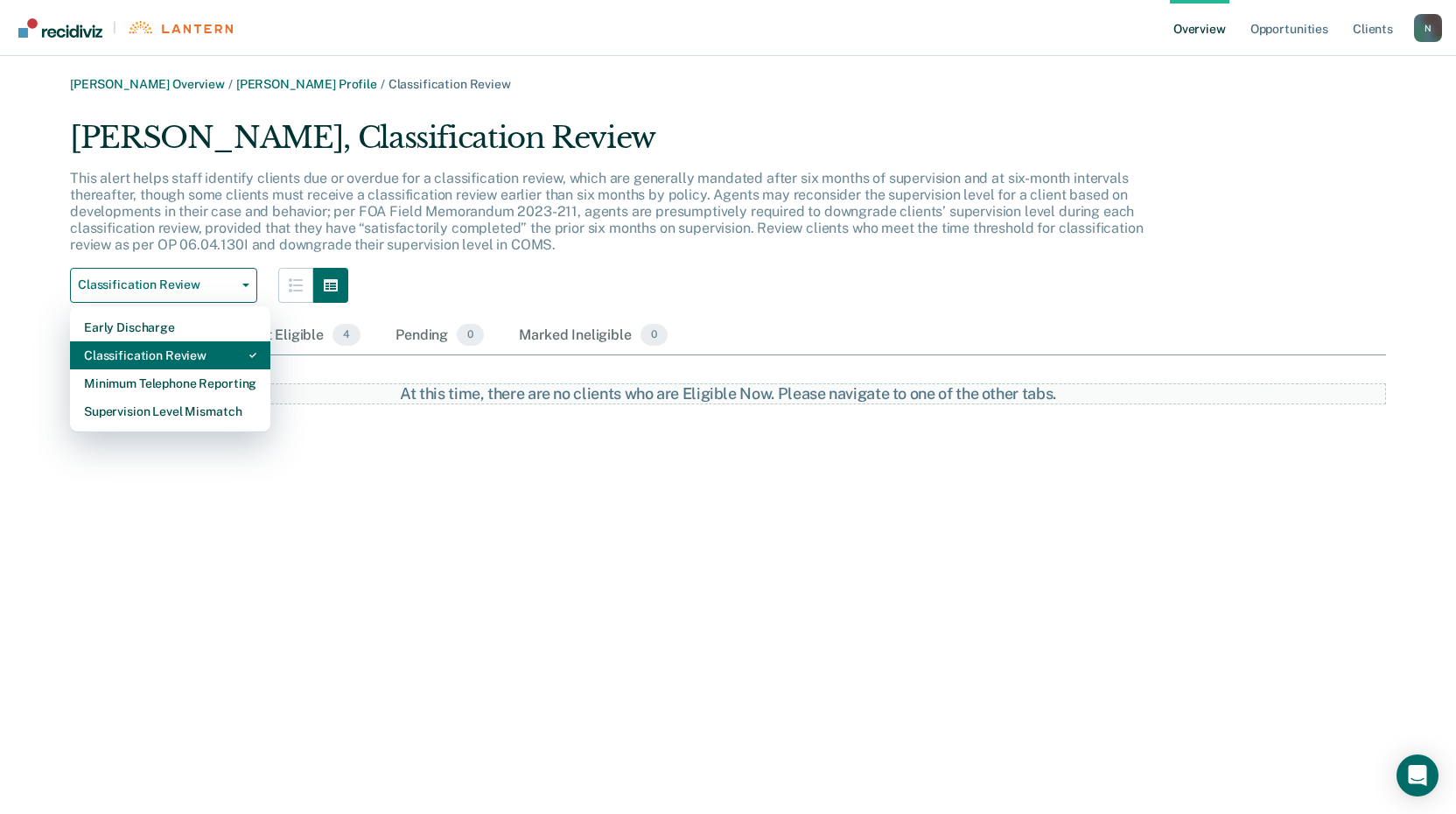
click at [181, 359] on div "Classification Review" at bounding box center [170, 355] width 172 height 28
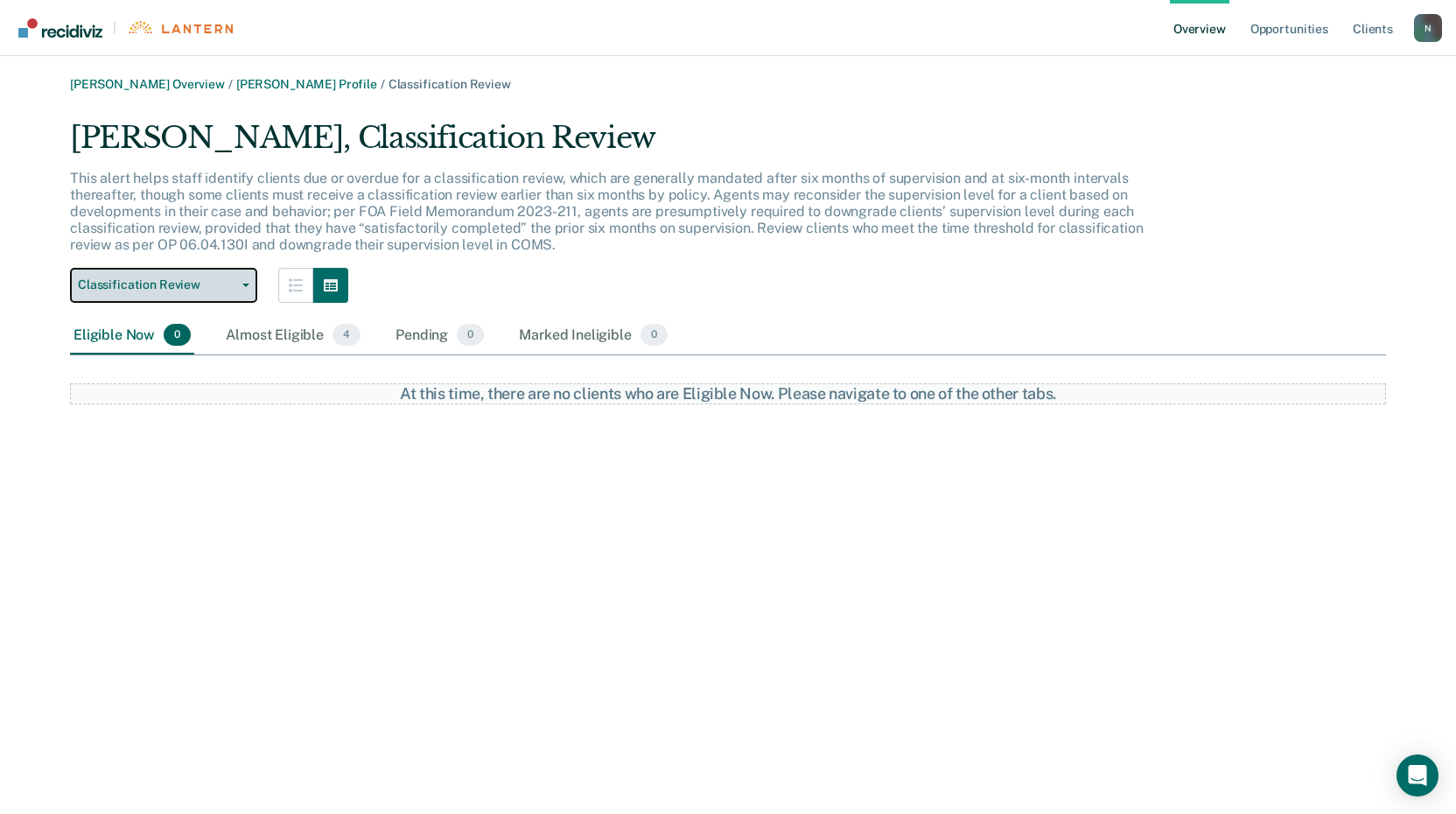
click at [202, 285] on span "Classification Review" at bounding box center [156, 285] width 157 height 15
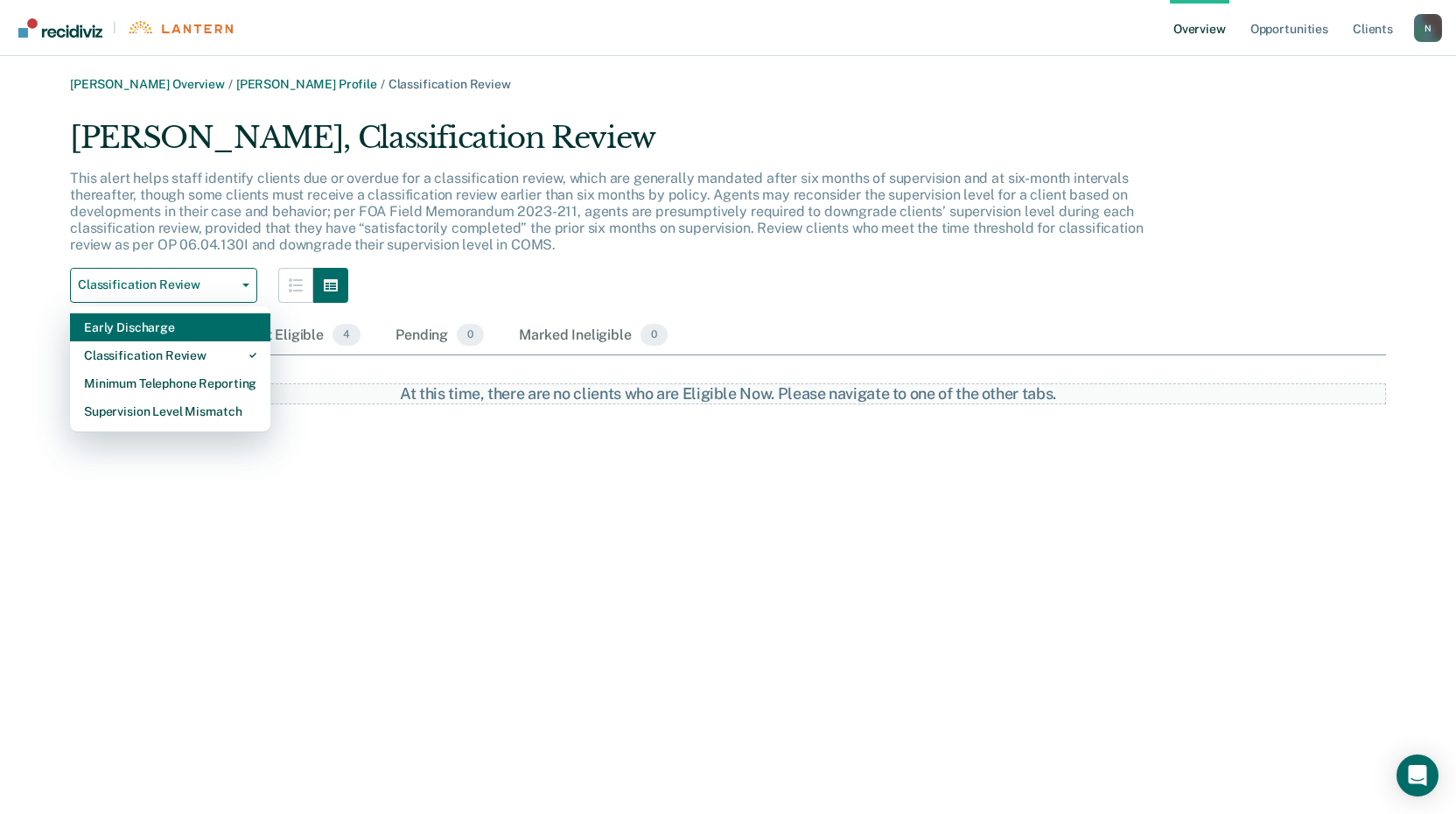
click at [185, 324] on div "Early Discharge" at bounding box center [170, 327] width 172 height 28
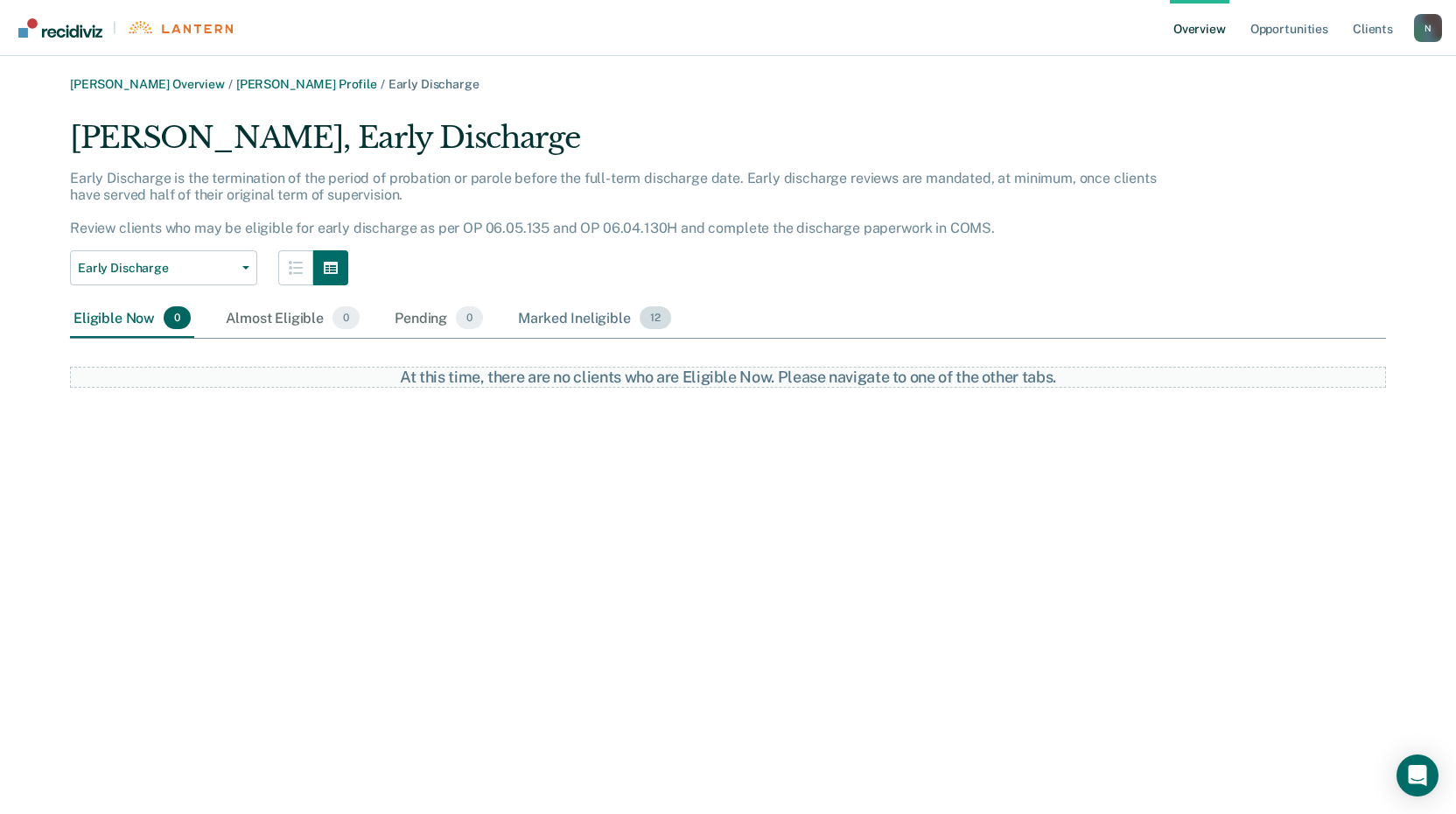
click at [642, 316] on span "12" at bounding box center [655, 317] width 31 height 23
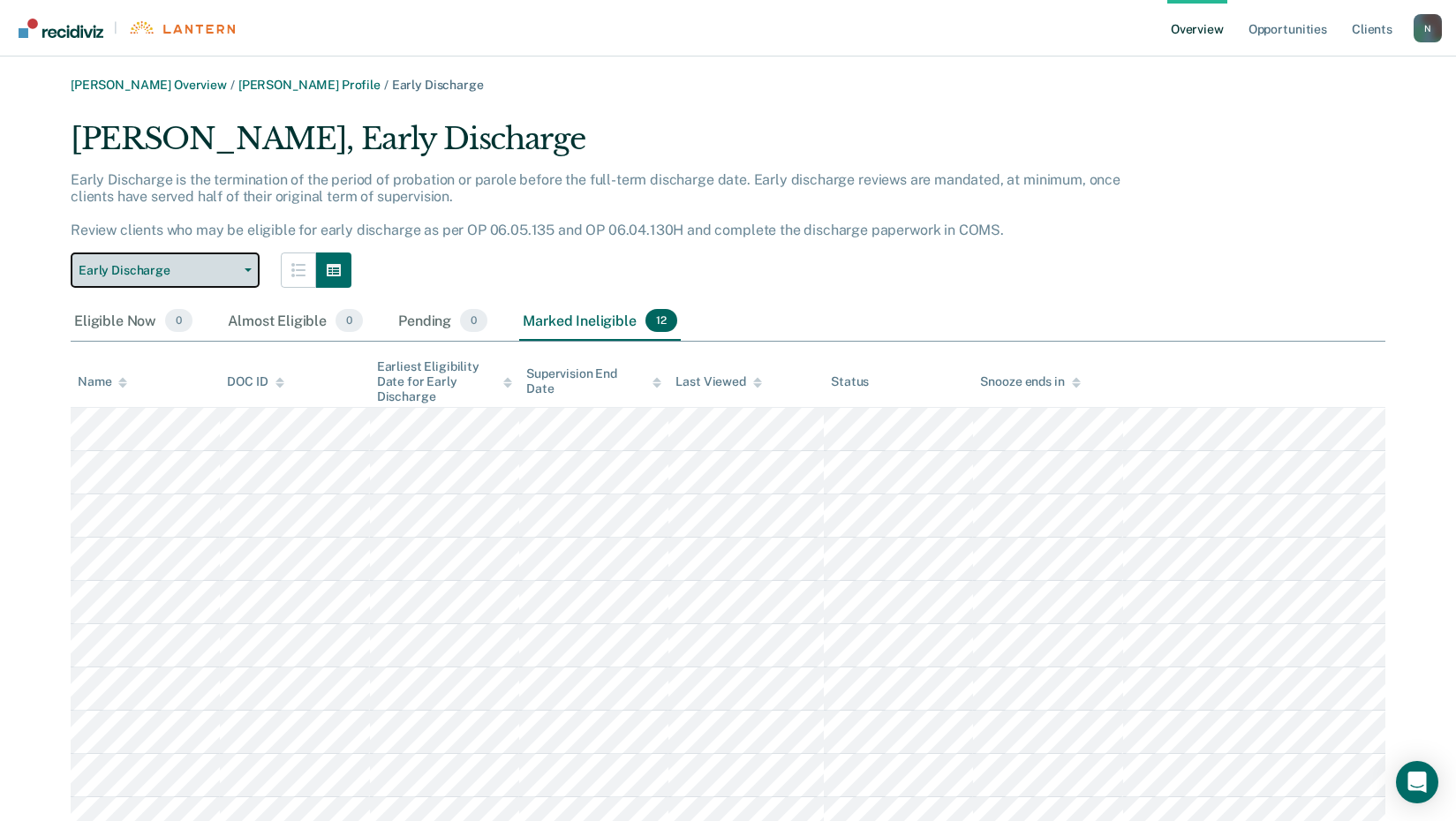
click at [243, 272] on span "button" at bounding box center [244, 270] width 14 height 4
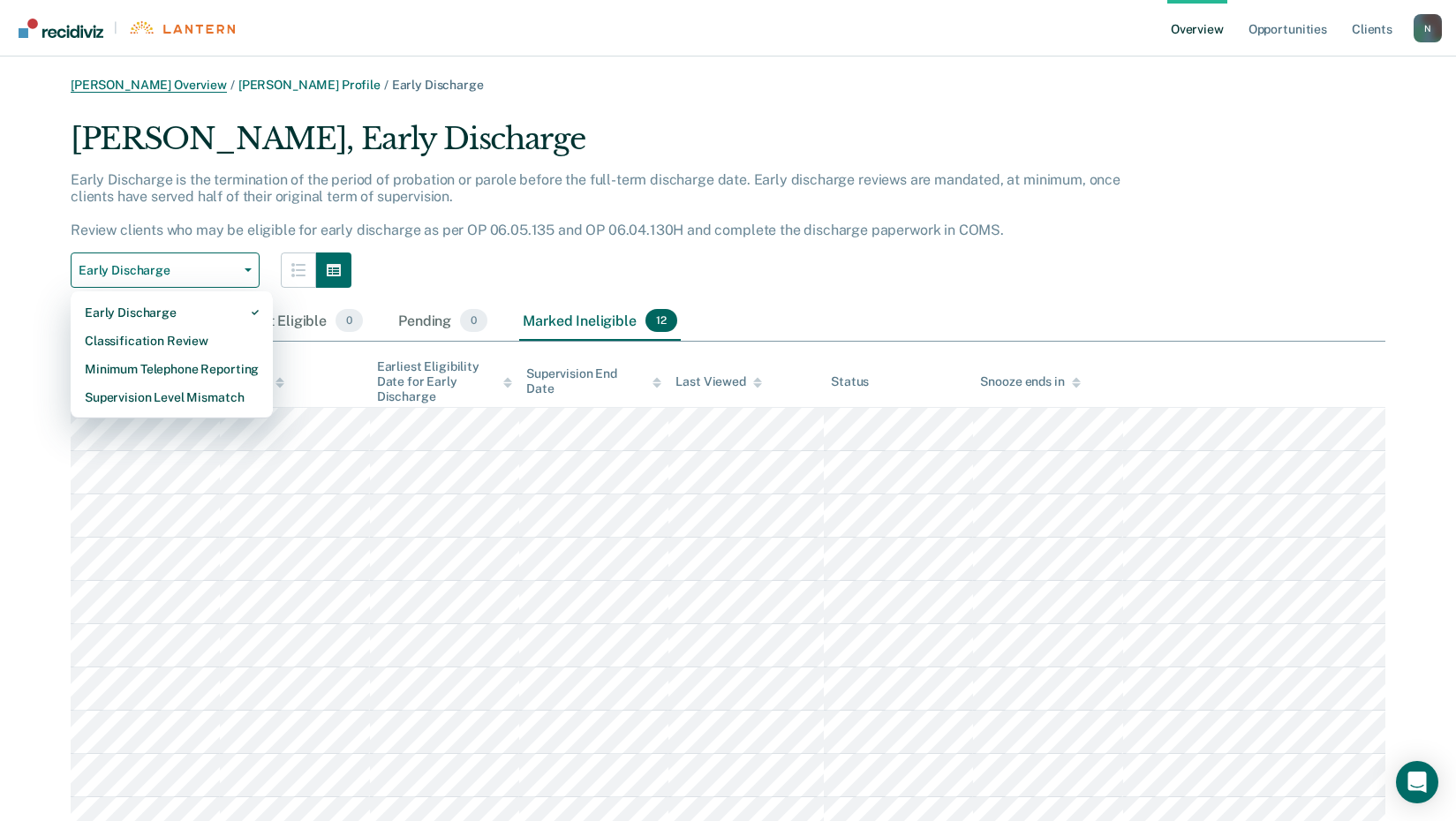
click at [151, 79] on link "[PERSON_NAME] Overview" at bounding box center [148, 86] width 157 height 15
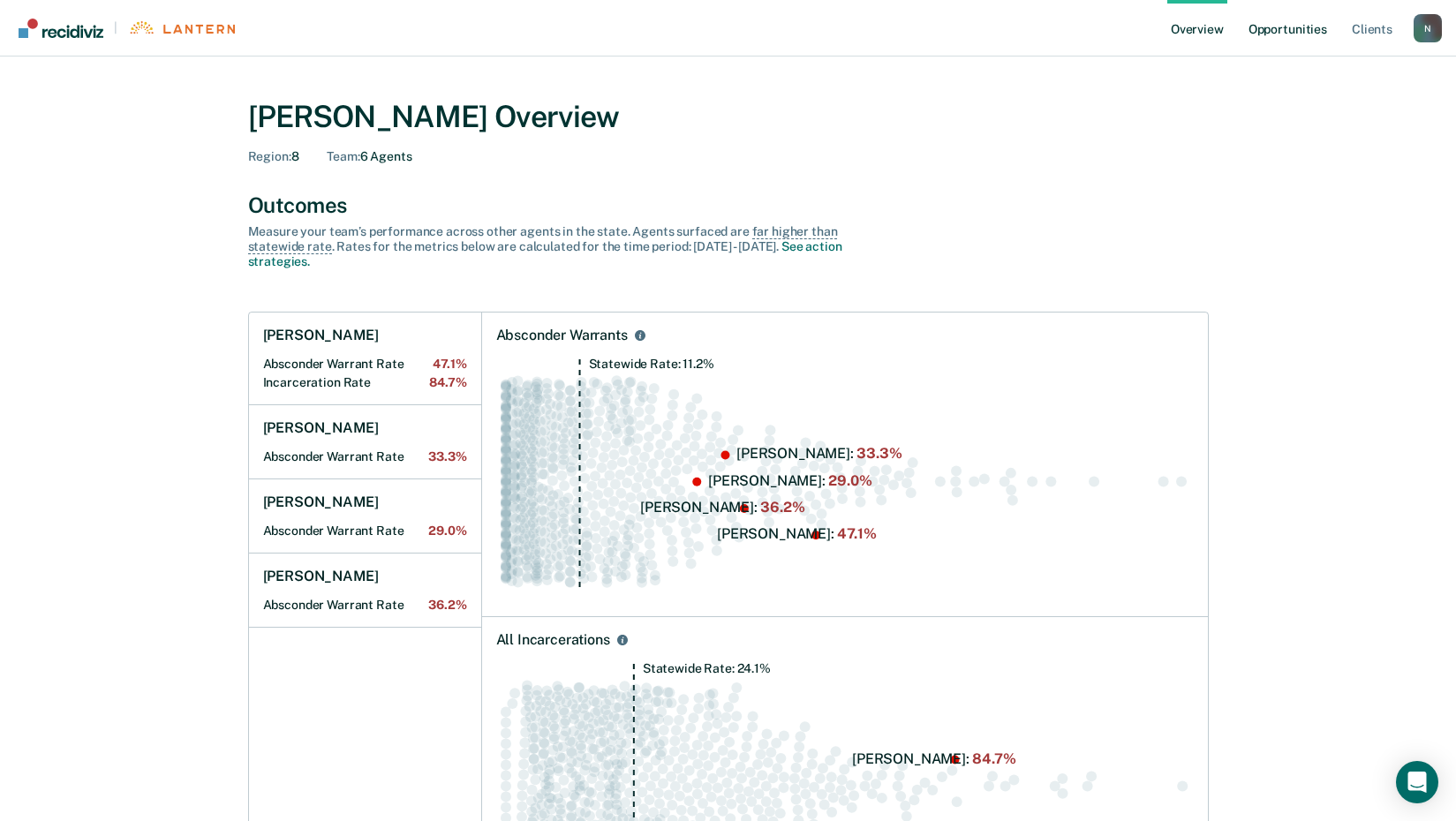
click at [1300, 31] on link "Opportunities" at bounding box center [1288, 28] width 86 height 57
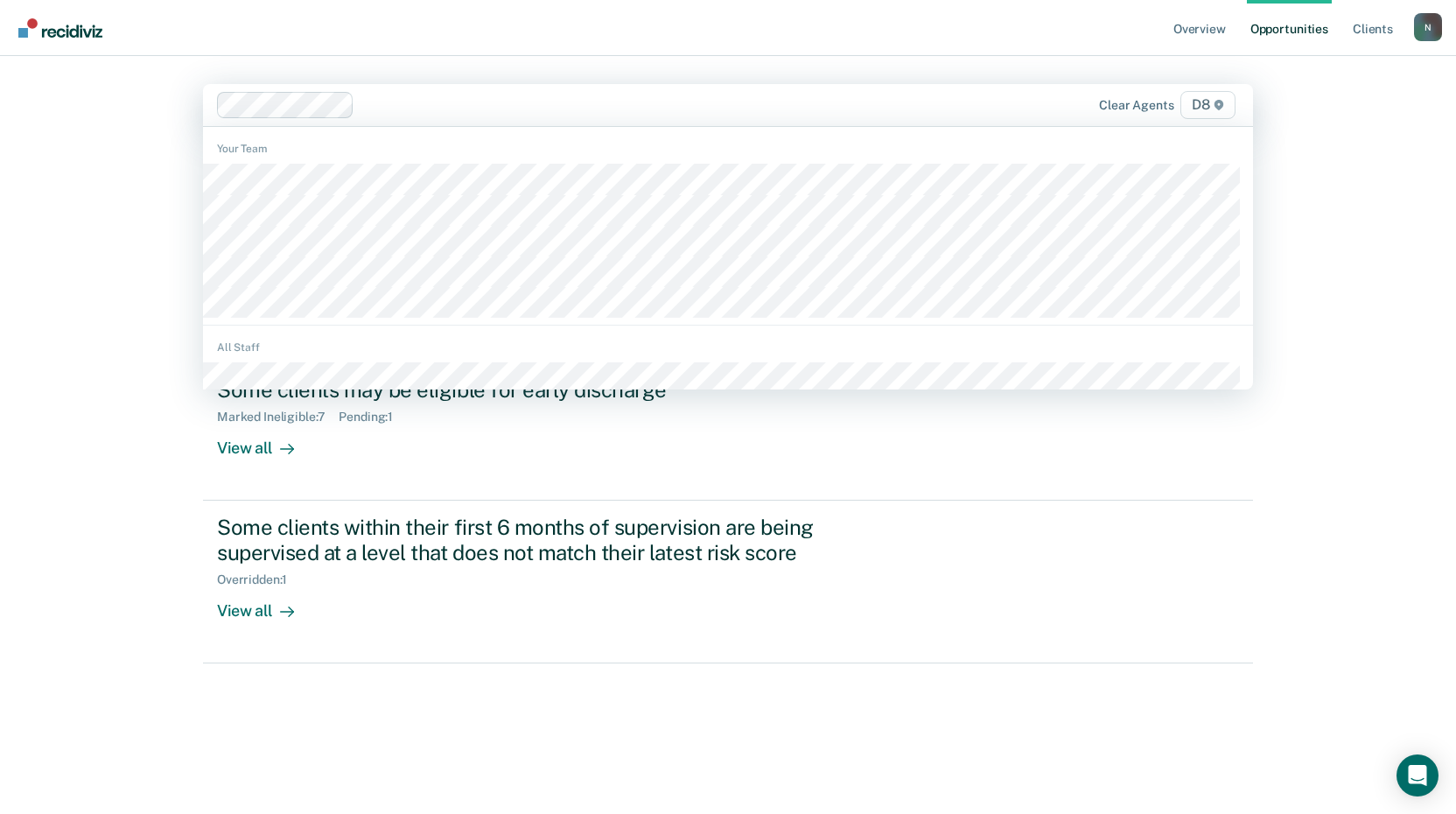
click at [164, 463] on div "Overview Opportunities Client s [EMAIL_ADDRESS][US_STATE][DOMAIN_NAME] N Profil…" at bounding box center [728, 407] width 1456 height 814
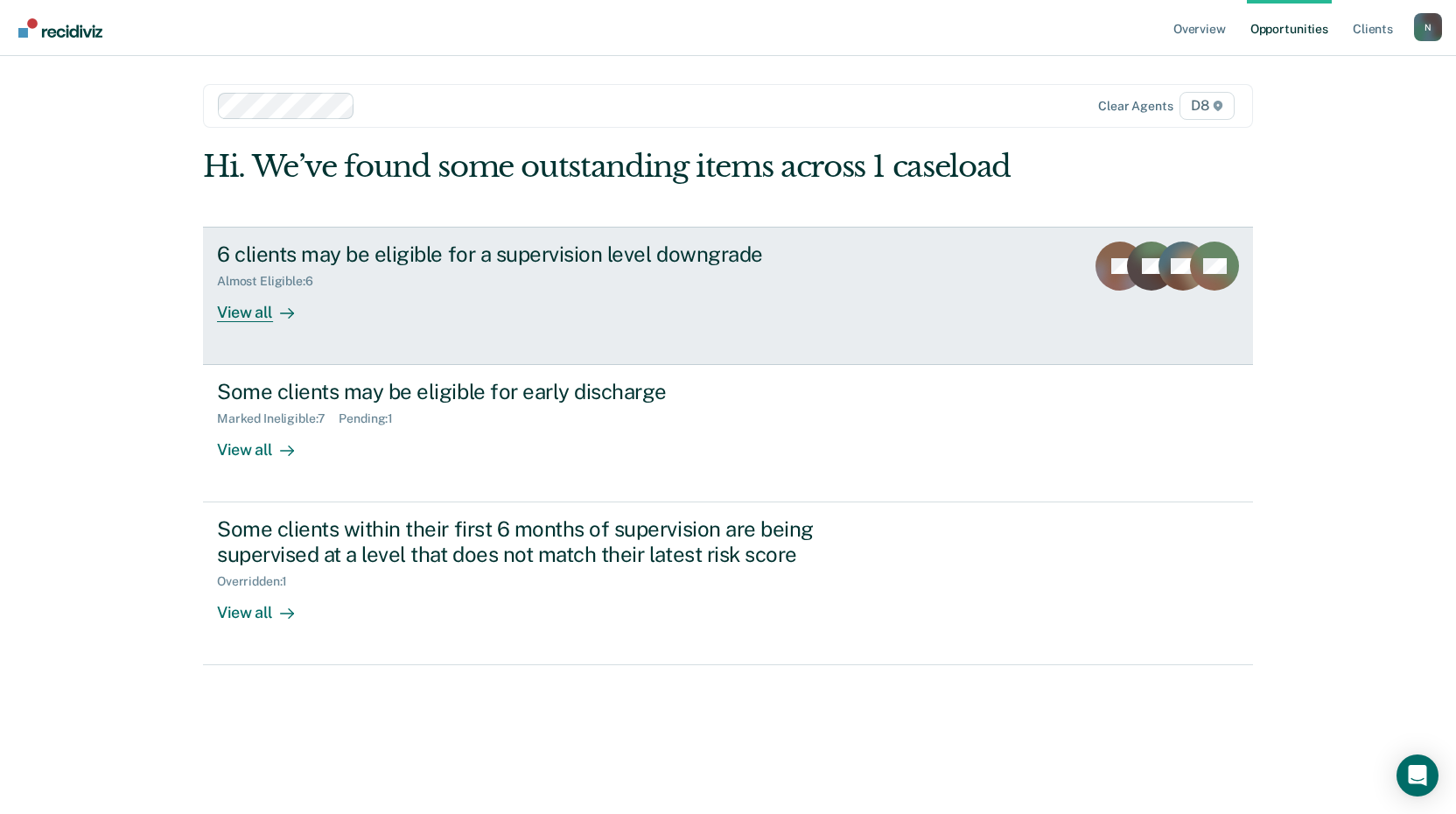
click at [220, 316] on div "View all" at bounding box center [266, 305] width 98 height 34
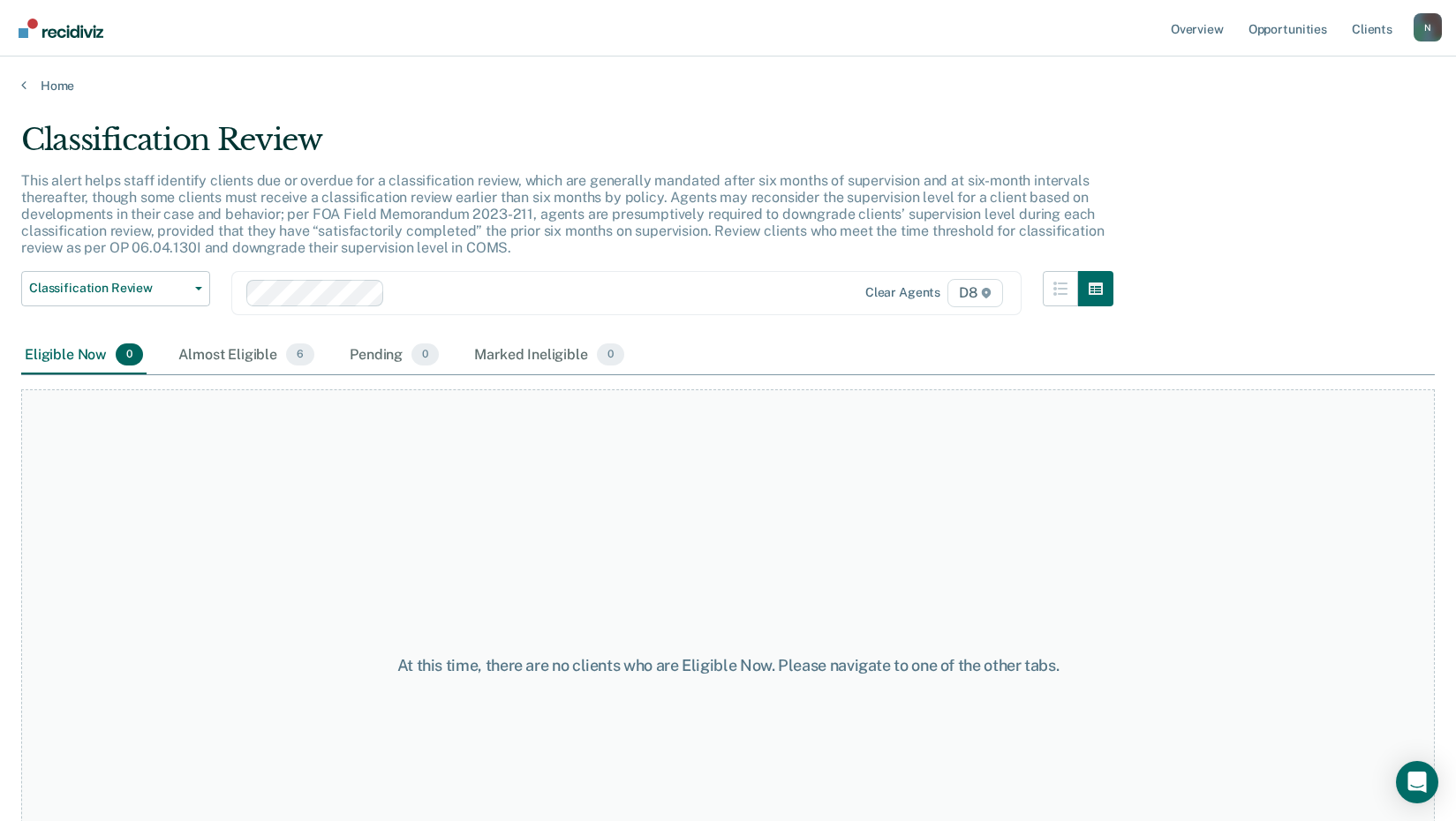
click at [33, 115] on main "Classification Review This alert helps staff identify clients due or overdue fo…" at bounding box center [728, 454] width 1456 height 722
click at [44, 83] on link "Home" at bounding box center [728, 86] width 1414 height 16
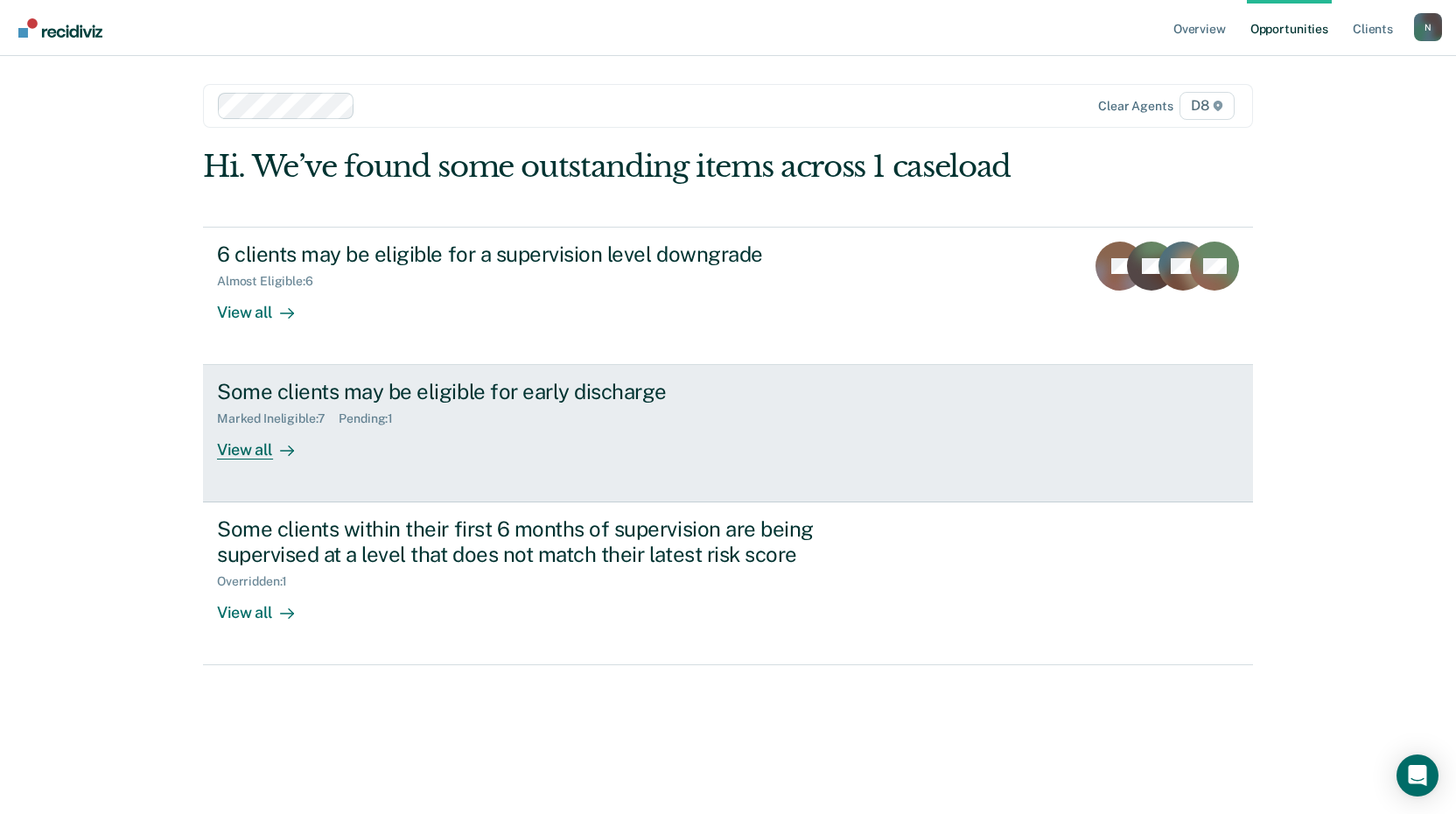
click at [262, 458] on div "View all" at bounding box center [266, 443] width 98 height 34
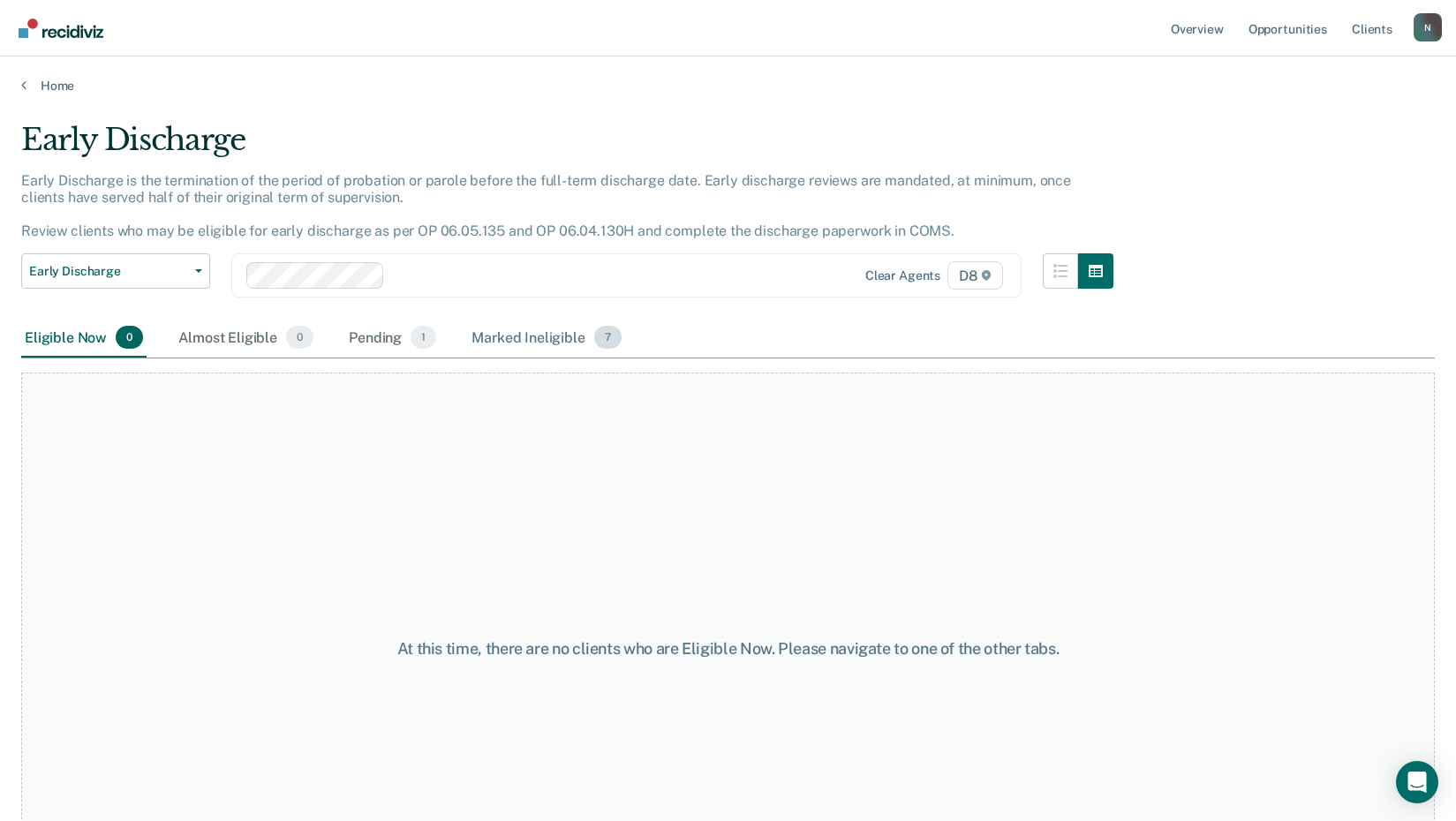
click at [569, 336] on div "Marked Ineligible 7" at bounding box center [546, 338] width 157 height 38
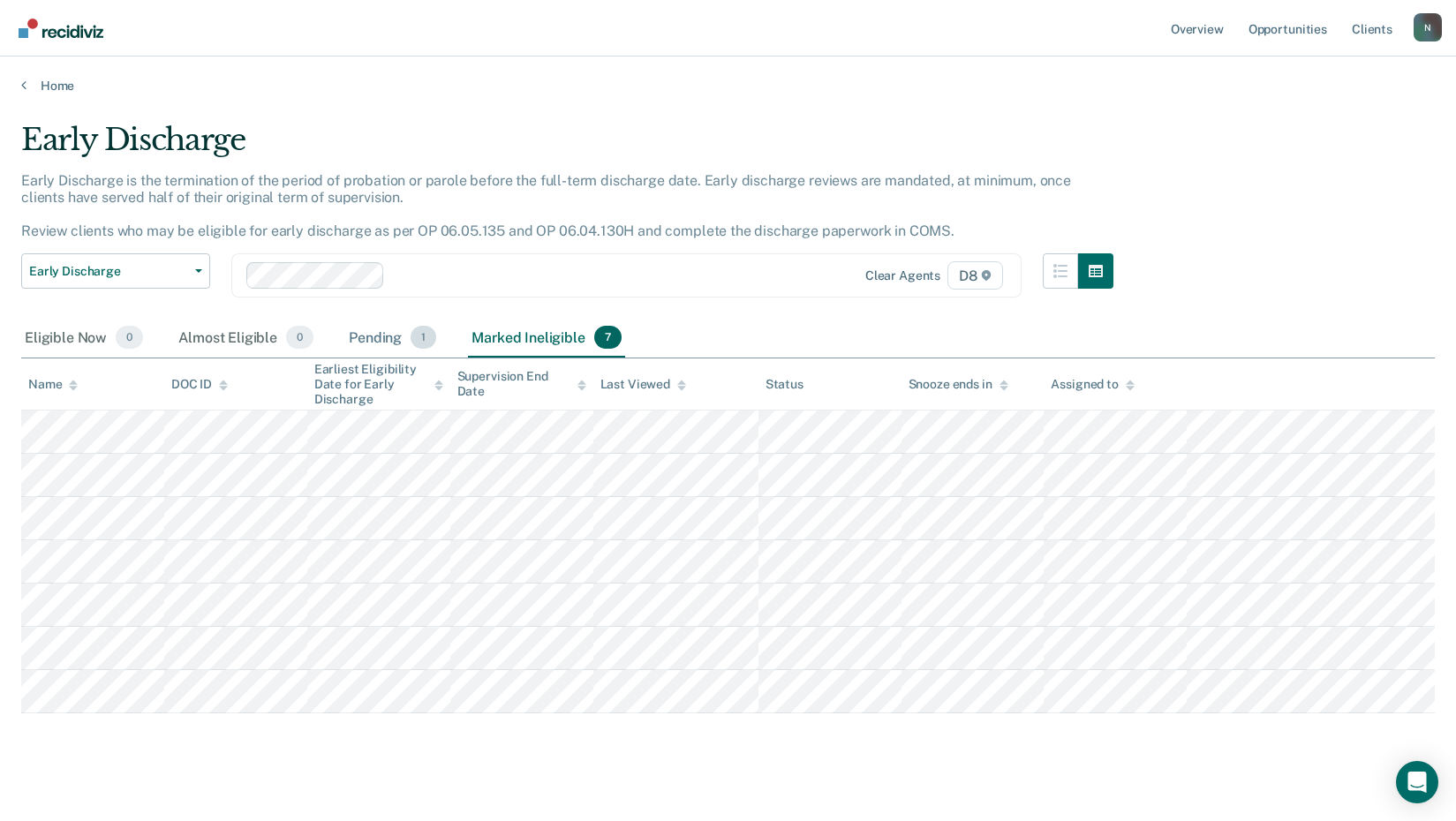
click at [389, 329] on div "Pending 1" at bounding box center [392, 338] width 94 height 38
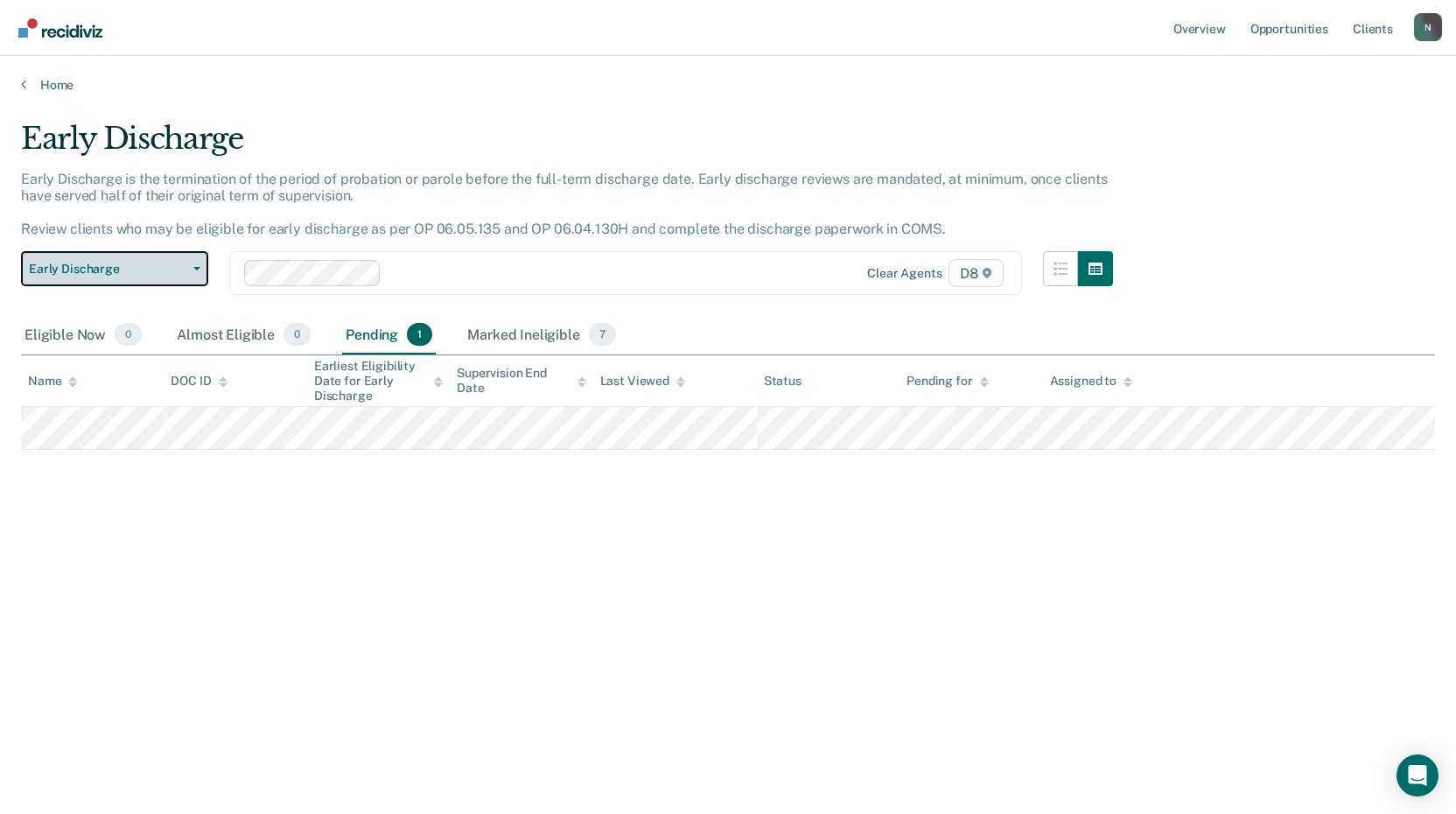
click at [180, 267] on span "Early Discharge" at bounding box center [107, 270] width 157 height 15
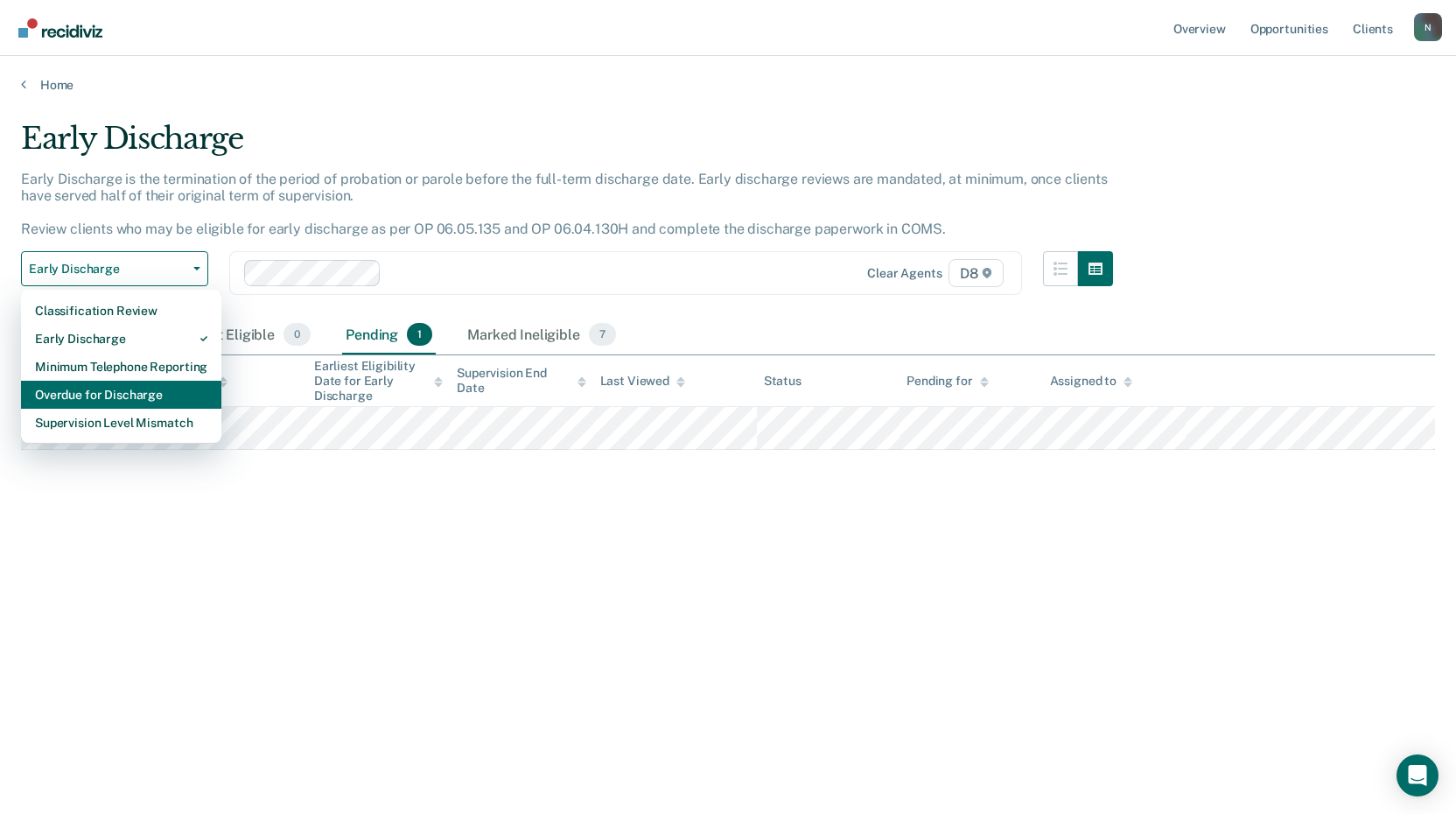
click at [111, 396] on div "Overdue for Discharge" at bounding box center [121, 394] width 172 height 28
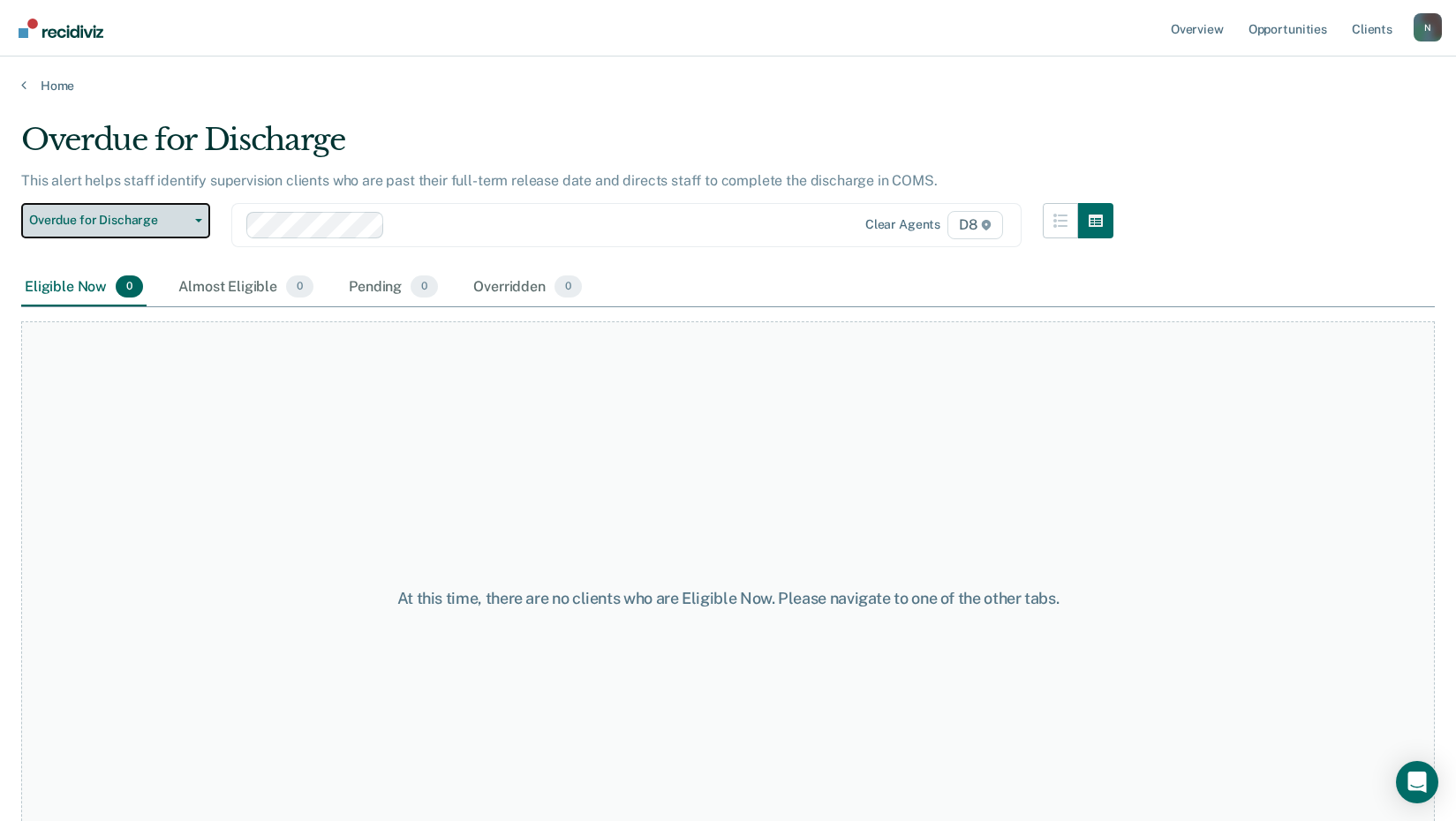
click at [150, 212] on span "Overdue for Discharge" at bounding box center [108, 220] width 159 height 15
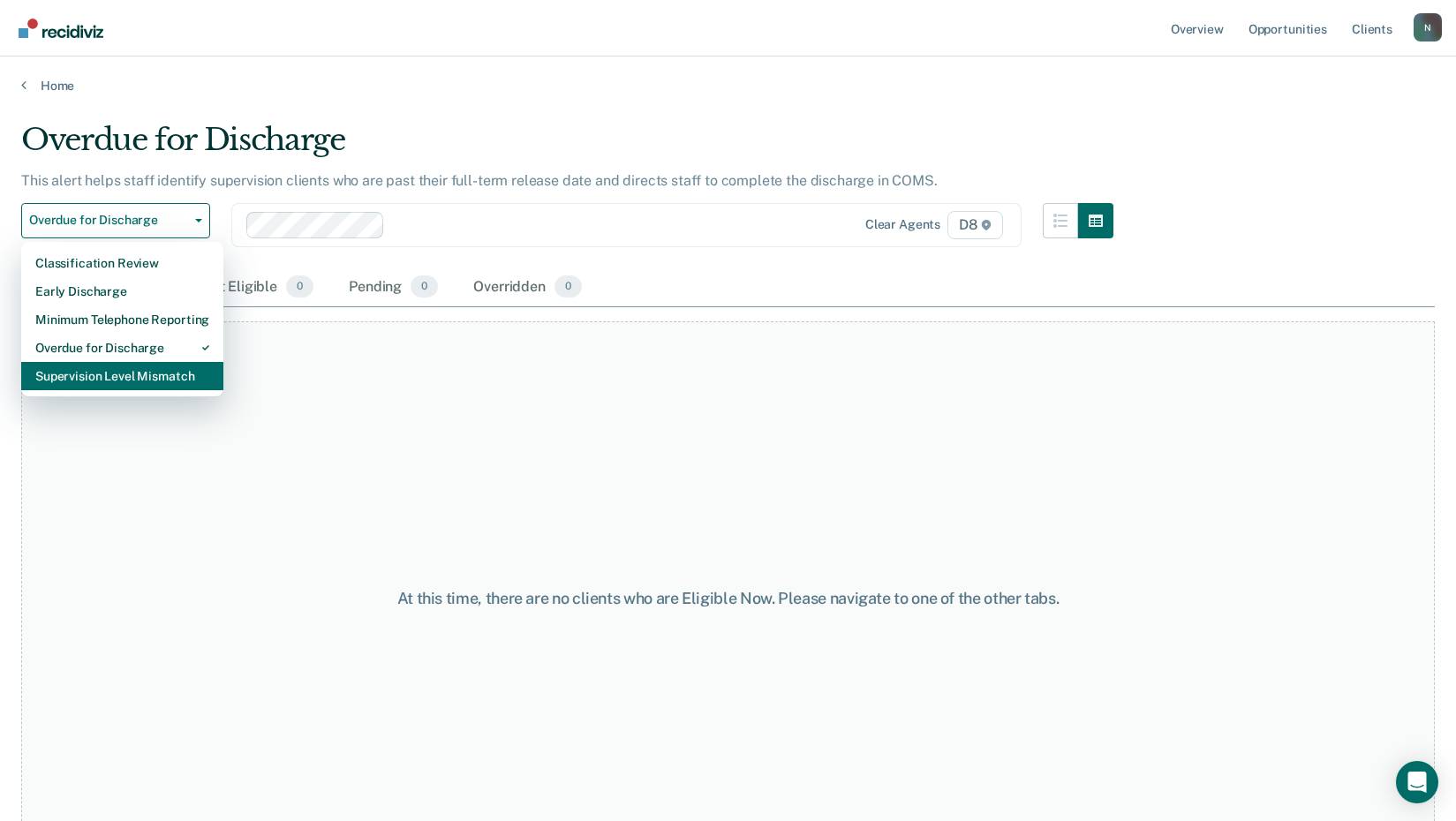
click at [61, 373] on div "Supervision Level Mismatch" at bounding box center [122, 376] width 174 height 28
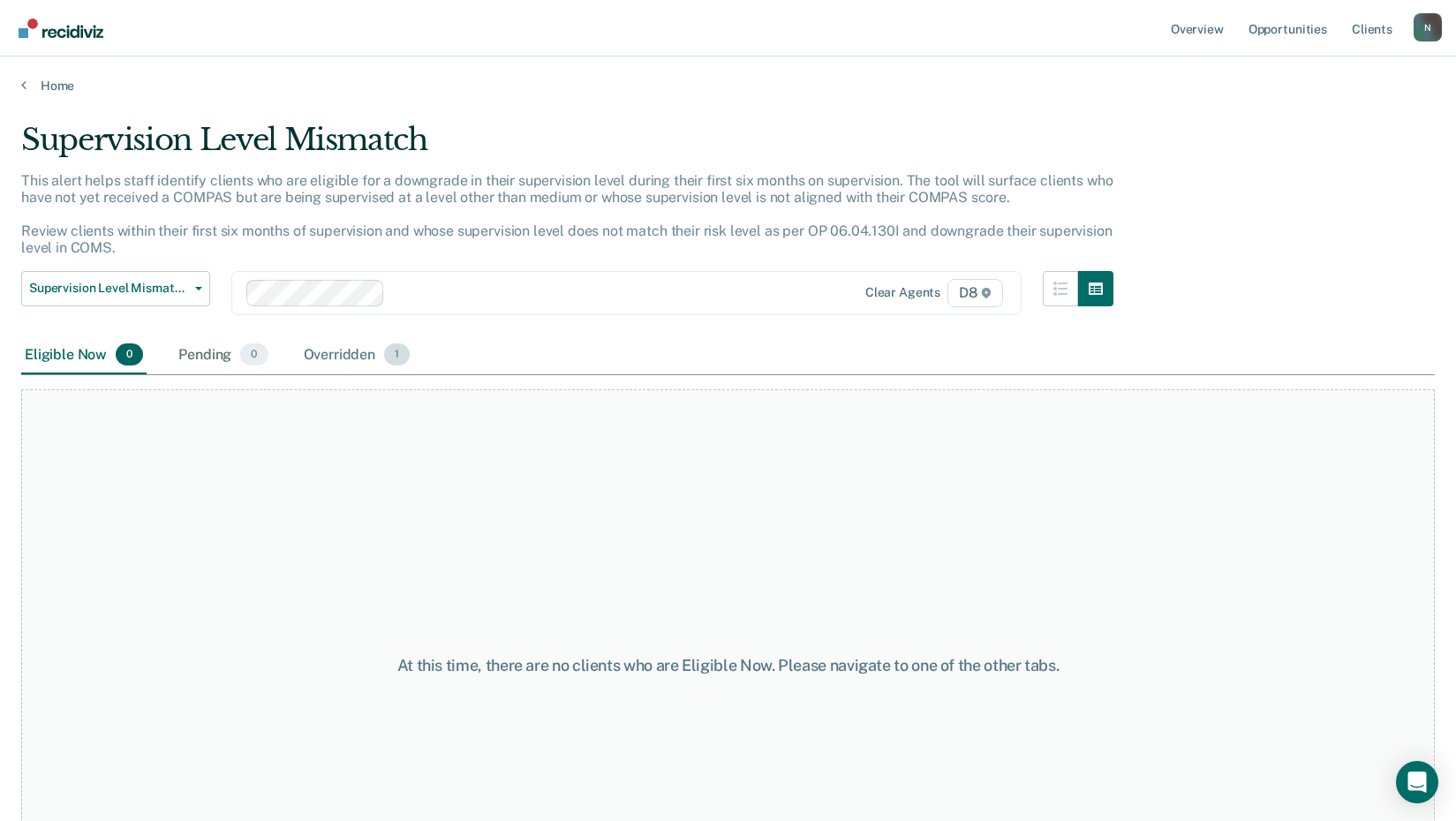
click at [355, 344] on div "Overridden 1" at bounding box center [357, 356] width 113 height 38
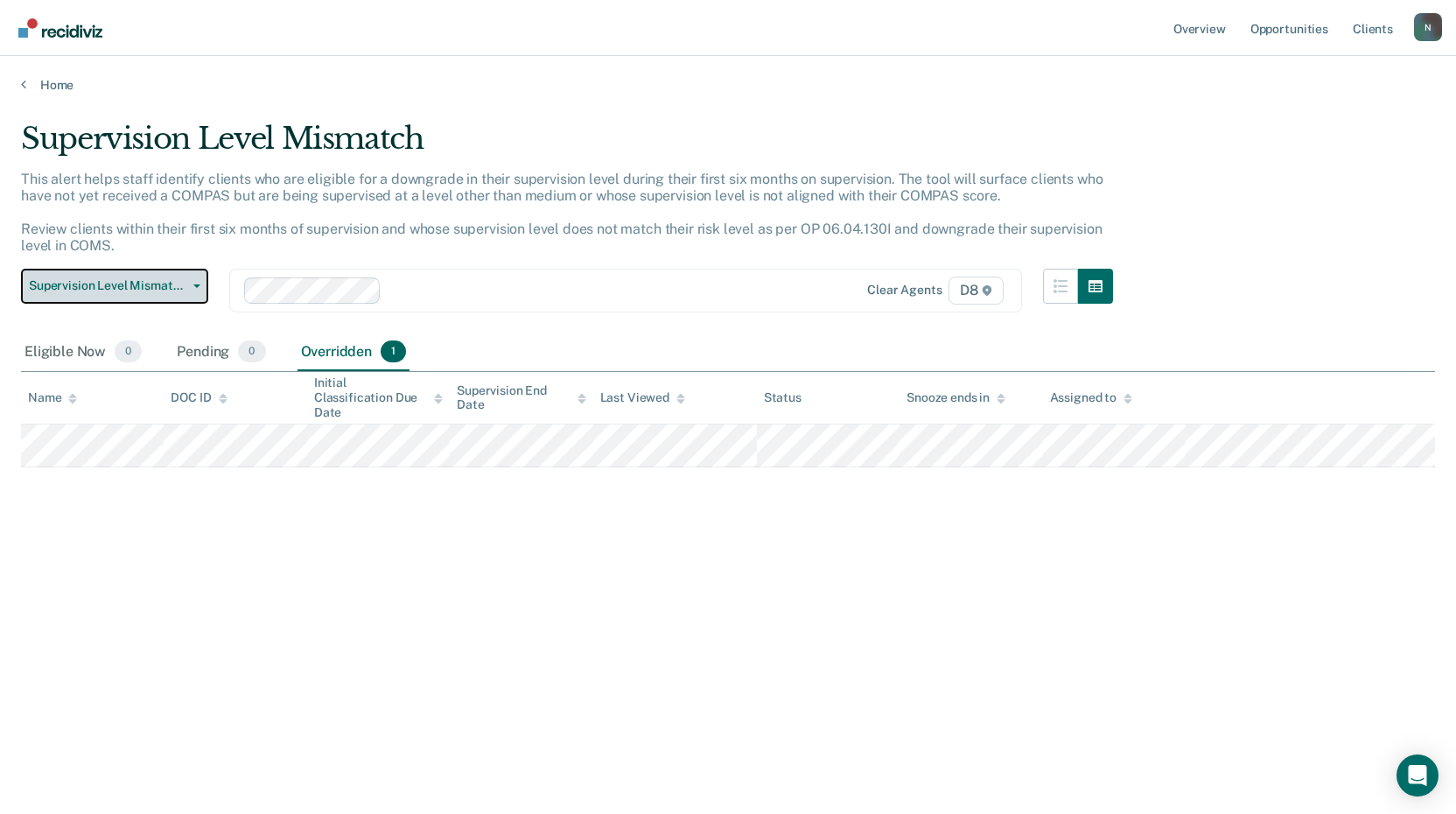
click at [152, 296] on button "Supervision Level Mismatch" at bounding box center [114, 286] width 188 height 35
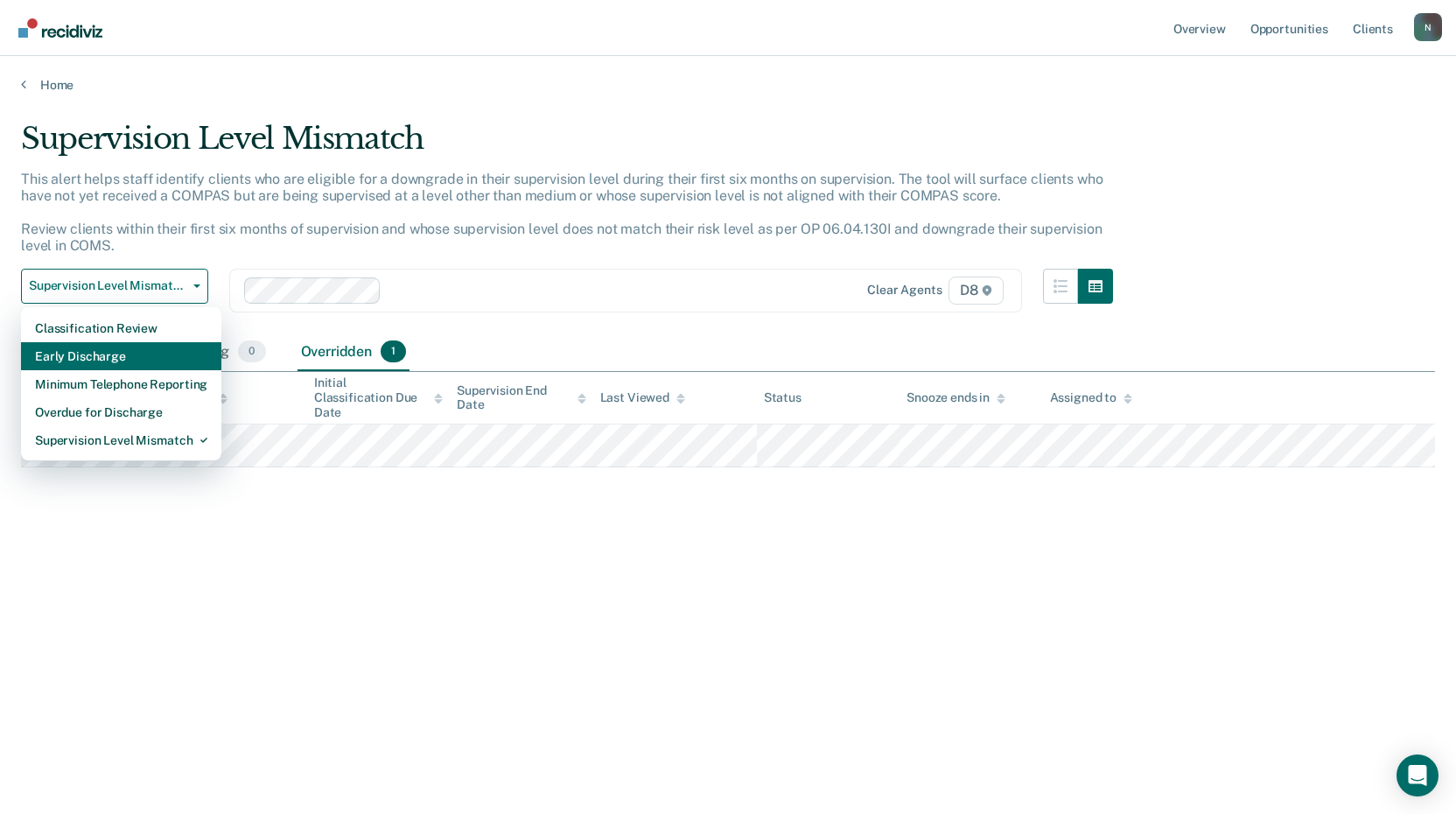
click at [101, 349] on div "Early Discharge" at bounding box center [121, 356] width 172 height 28
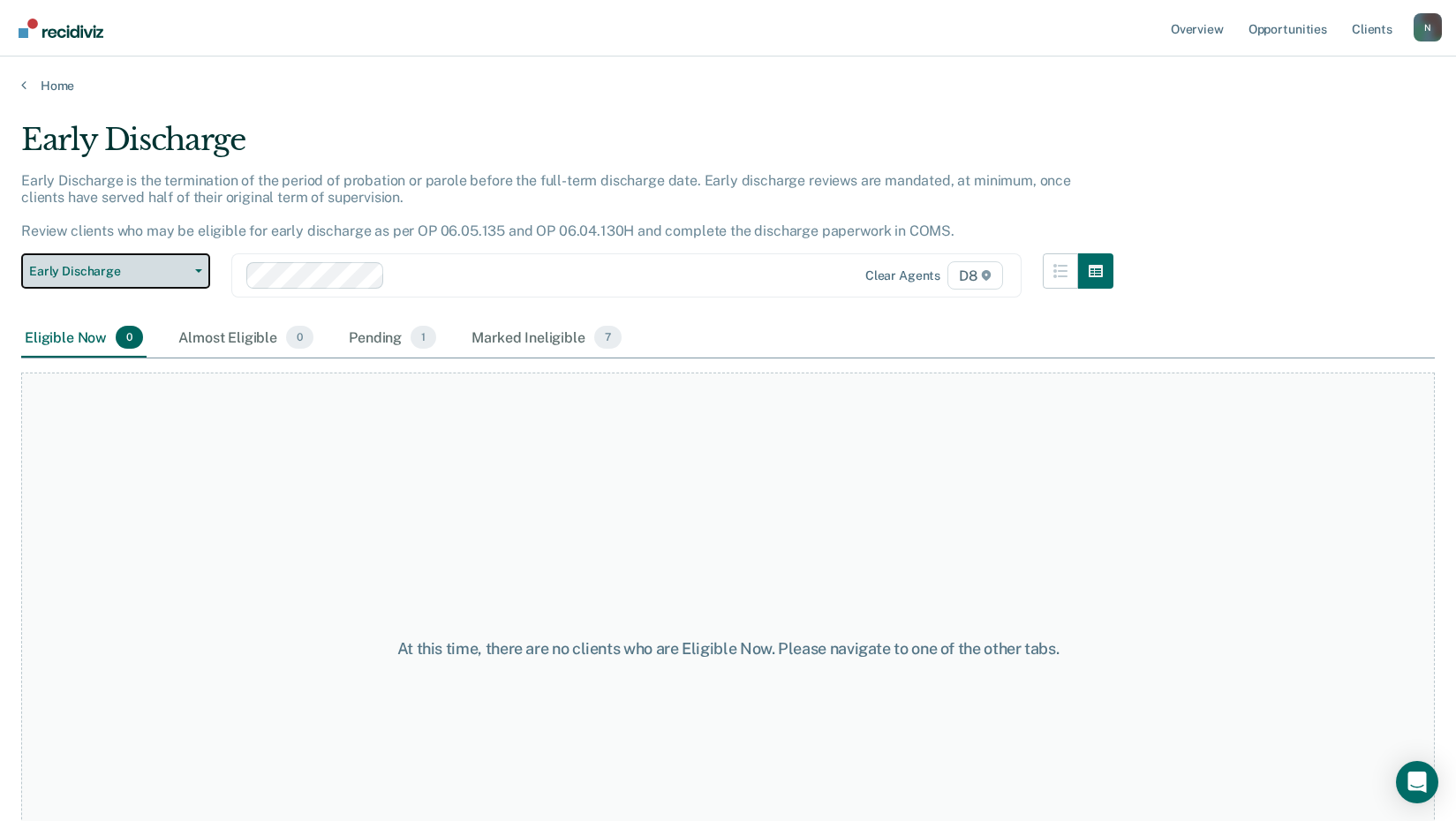
click at [147, 275] on span "Early Discharge" at bounding box center [108, 272] width 159 height 15
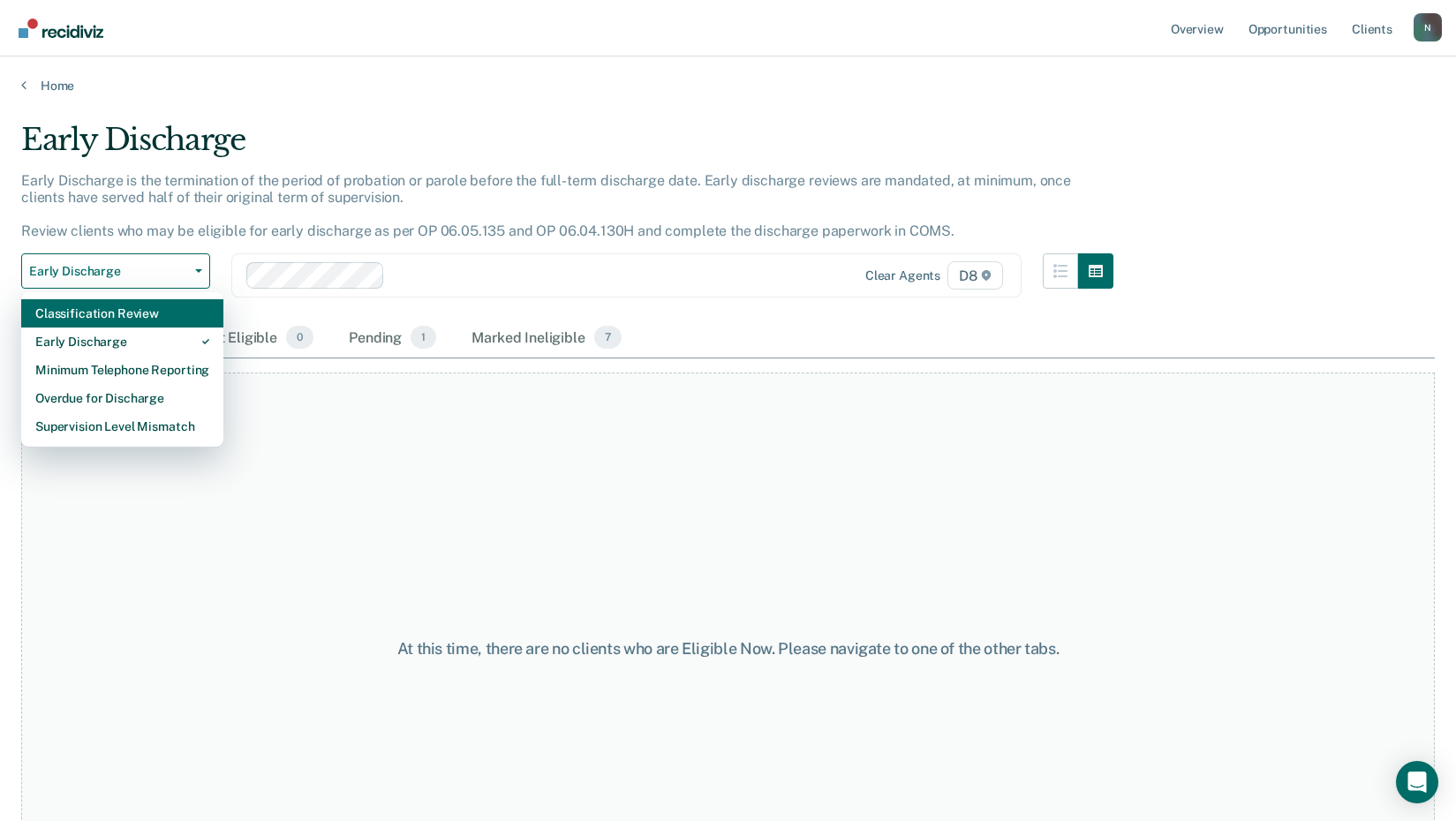
click at [99, 311] on div "Classification Review" at bounding box center [122, 312] width 174 height 28
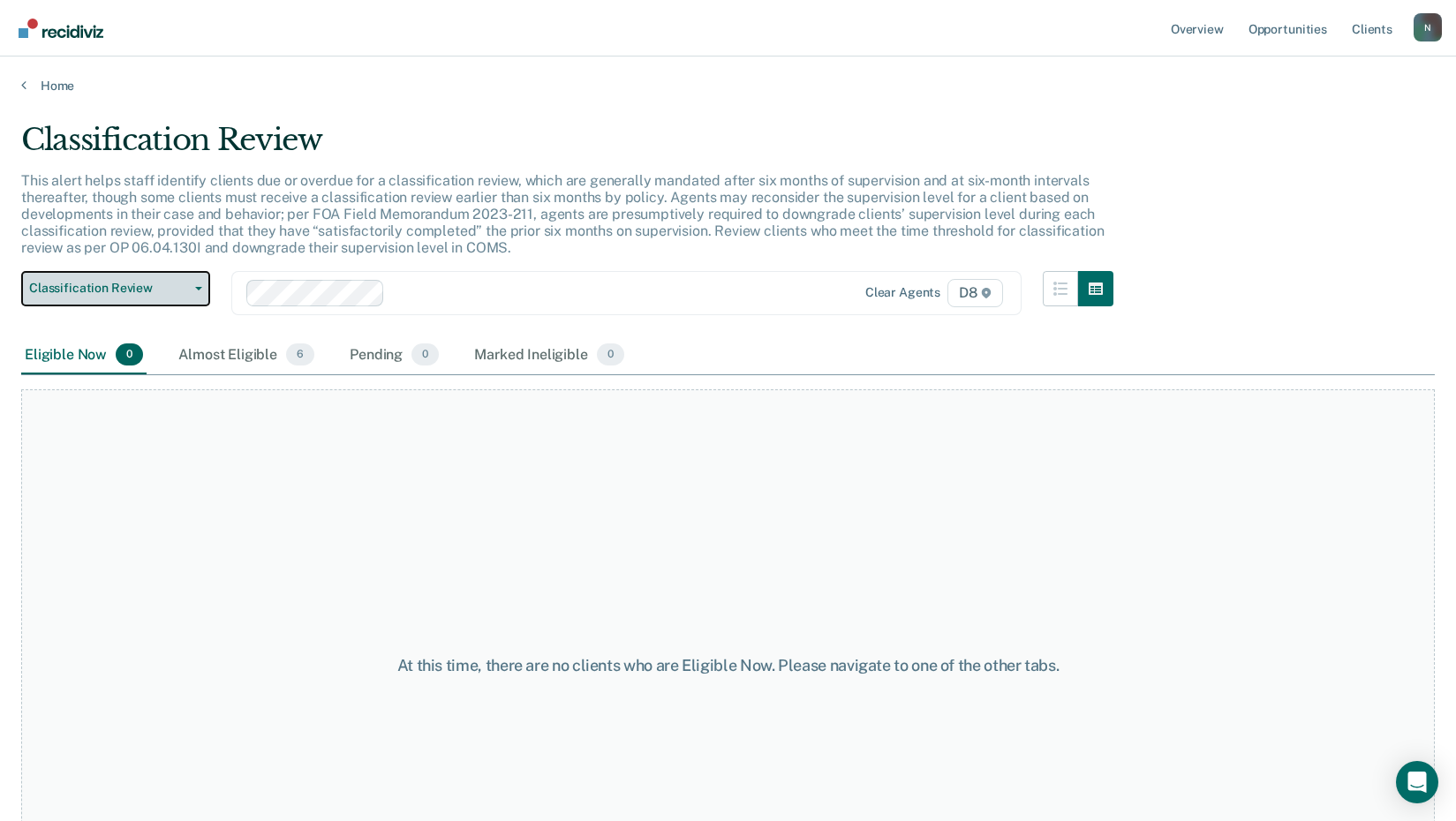
click at [145, 295] on span "Classification Review" at bounding box center [108, 288] width 159 height 15
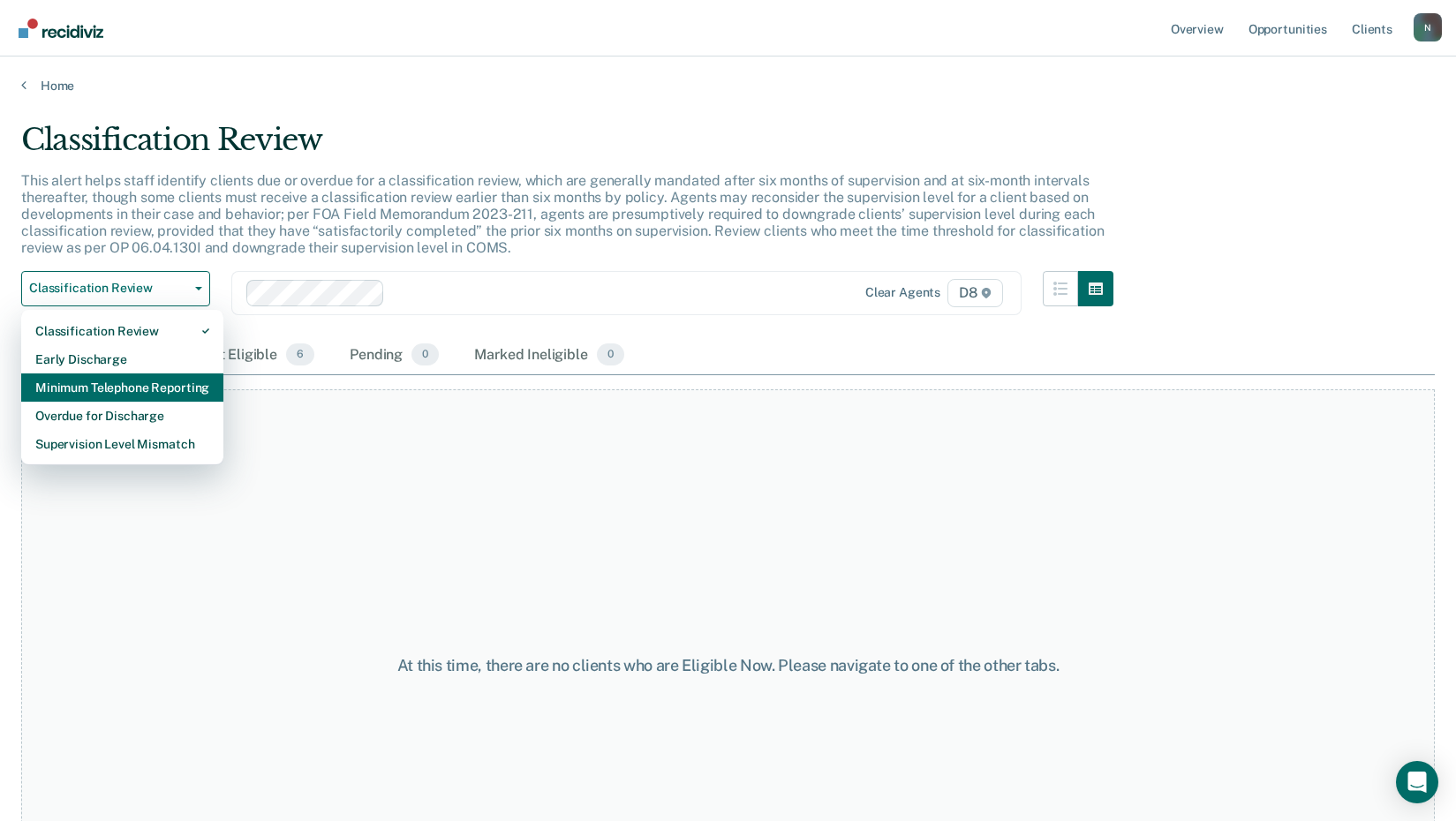
click at [113, 389] on div "Minimum Telephone Reporting" at bounding box center [122, 386] width 174 height 28
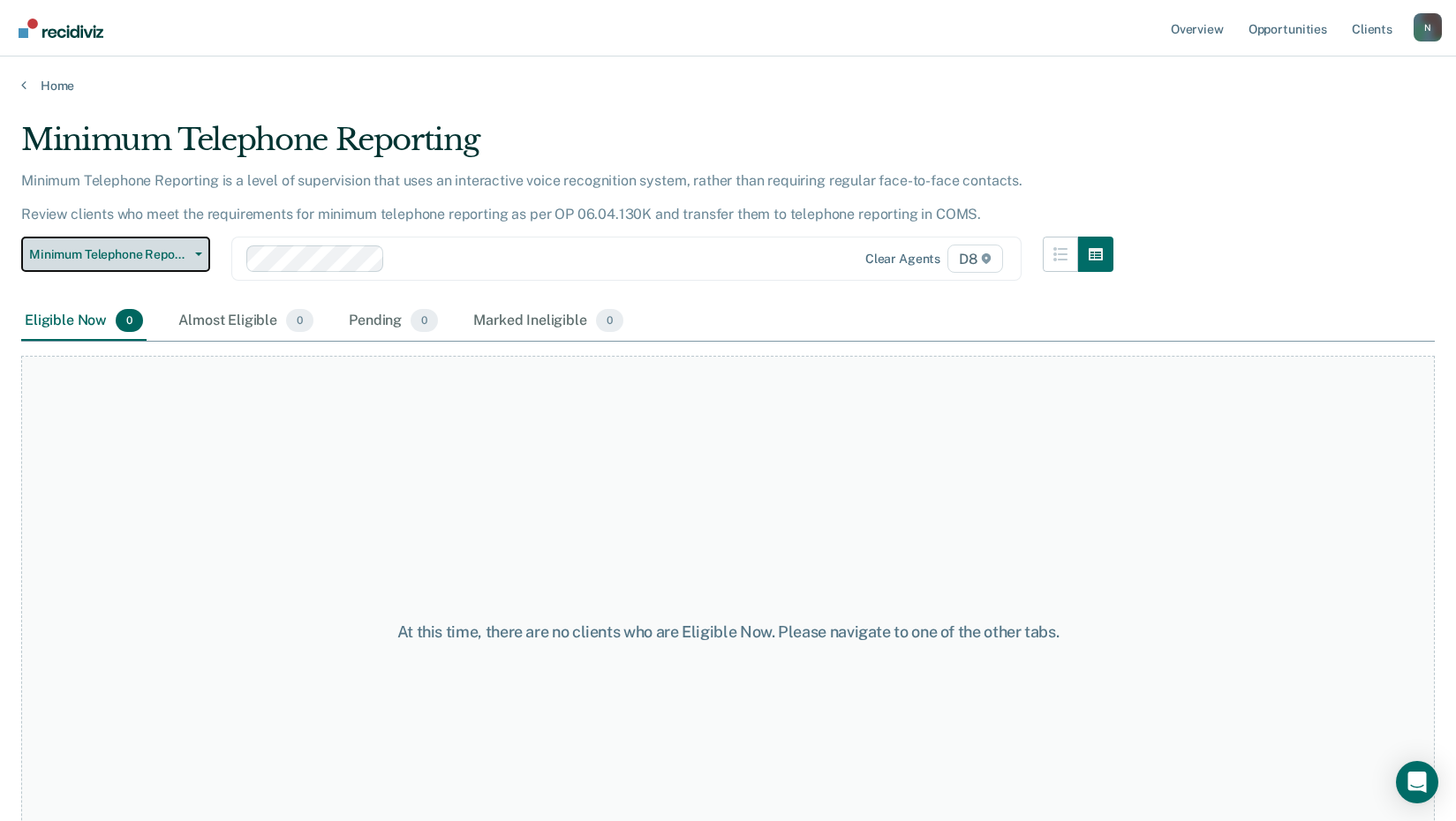
click at [175, 262] on button "Minimum Telephone Reporting" at bounding box center [115, 254] width 189 height 36
